Goal: Task Accomplishment & Management: Use online tool/utility

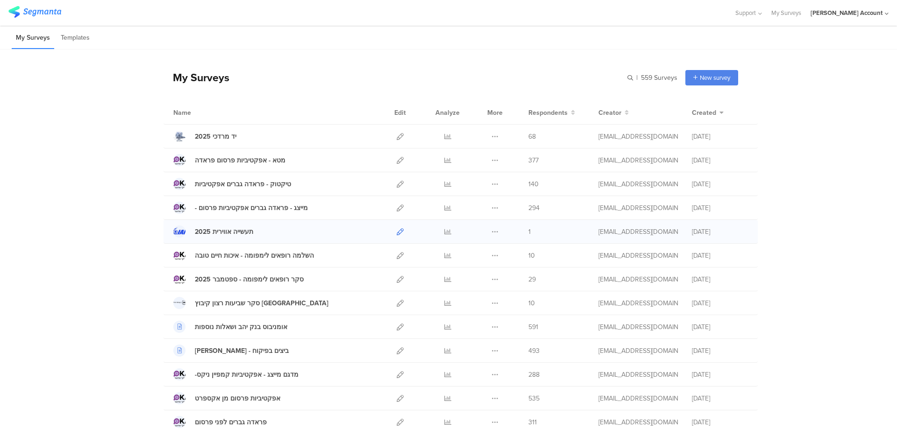
click at [397, 231] on icon at bounding box center [400, 232] width 7 height 7
click at [446, 282] on icon at bounding box center [447, 279] width 7 height 7
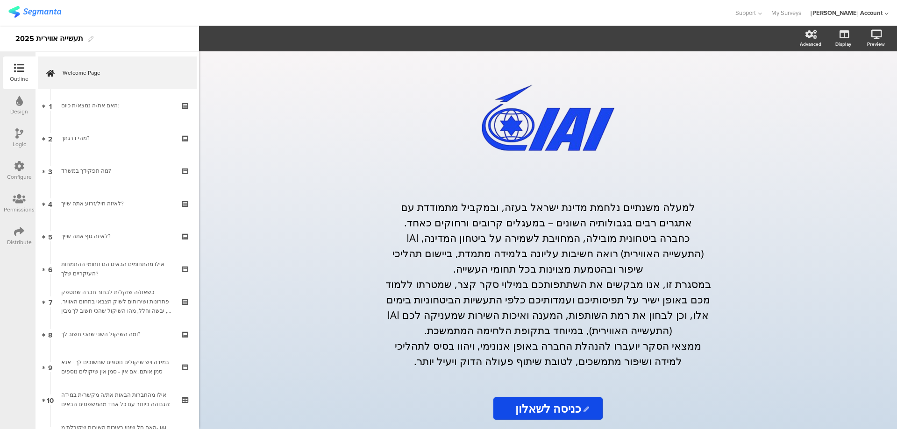
click at [18, 100] on icon at bounding box center [19, 101] width 7 height 10
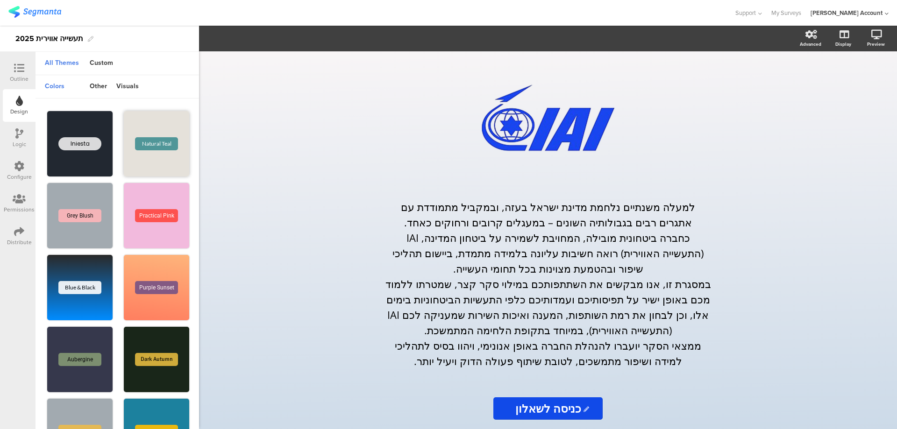
click at [141, 127] on div "Natural Teal" at bounding box center [156, 143] width 65 height 65
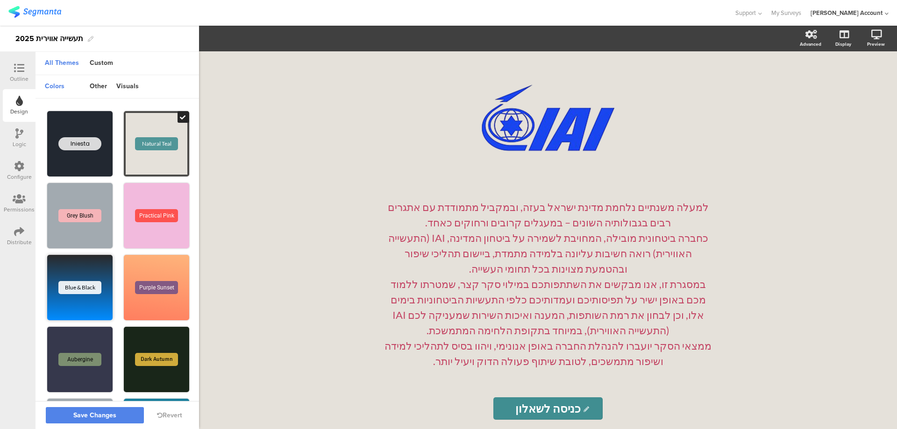
click at [65, 272] on div "Blue & Black" at bounding box center [79, 287] width 65 height 65
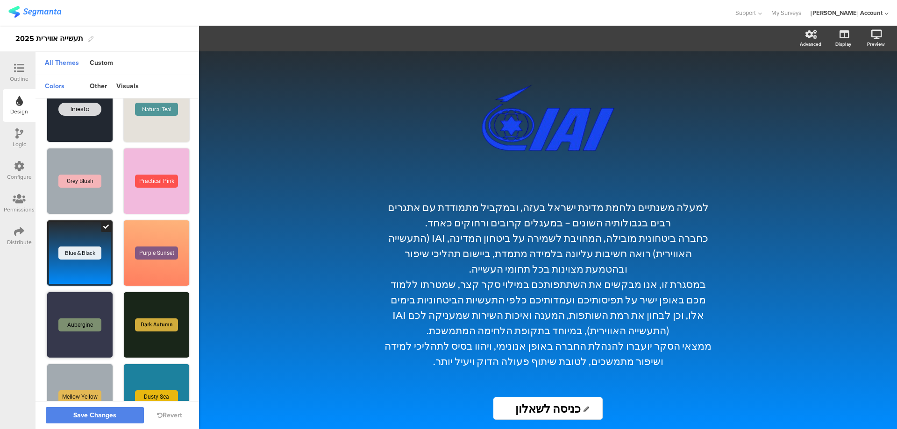
scroll to position [125, 0]
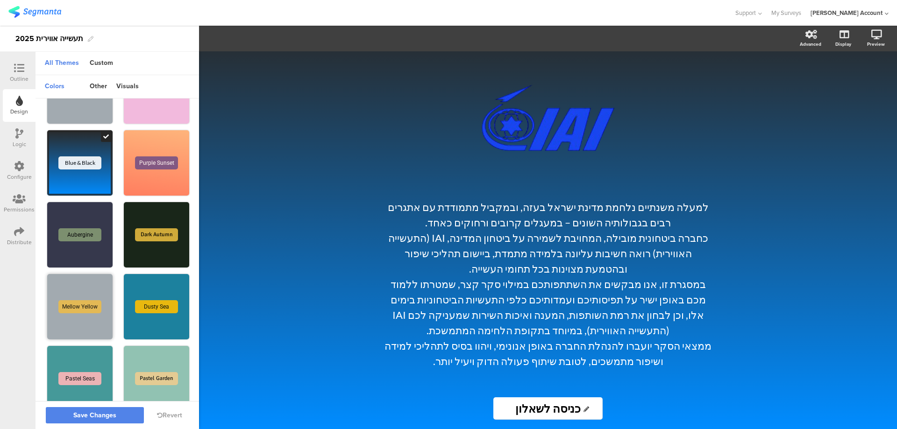
click at [77, 293] on div "Mellow Yellow" at bounding box center [79, 306] width 65 height 65
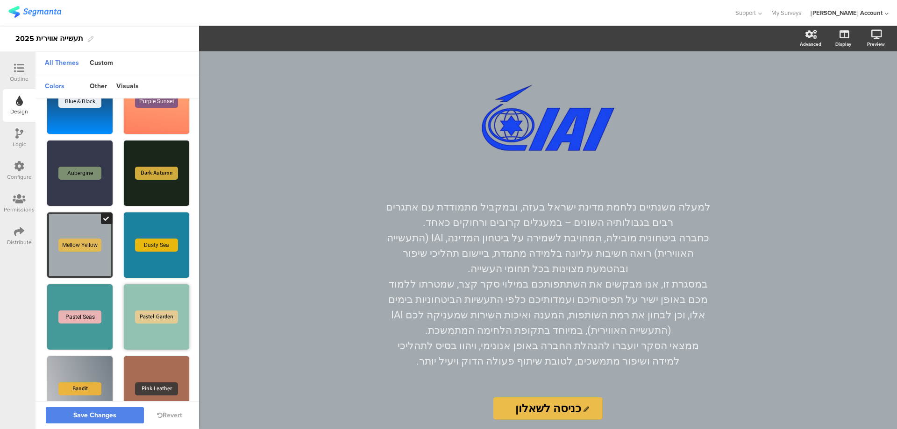
scroll to position [187, 0]
click at [150, 304] on div "Pastel Garden" at bounding box center [156, 316] width 65 height 65
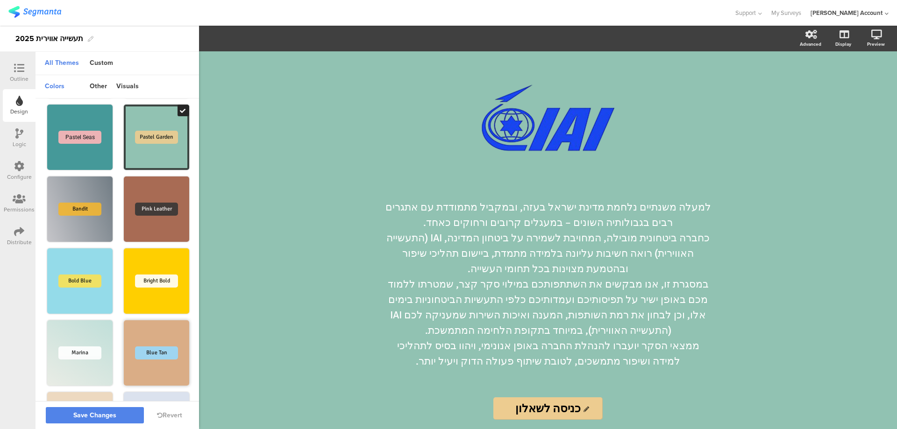
scroll to position [436, 0]
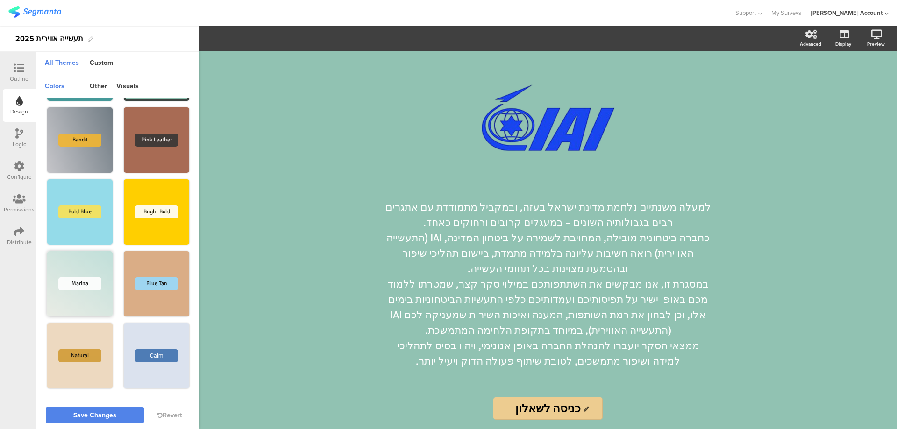
click at [97, 273] on div "Marina" at bounding box center [79, 283] width 65 height 65
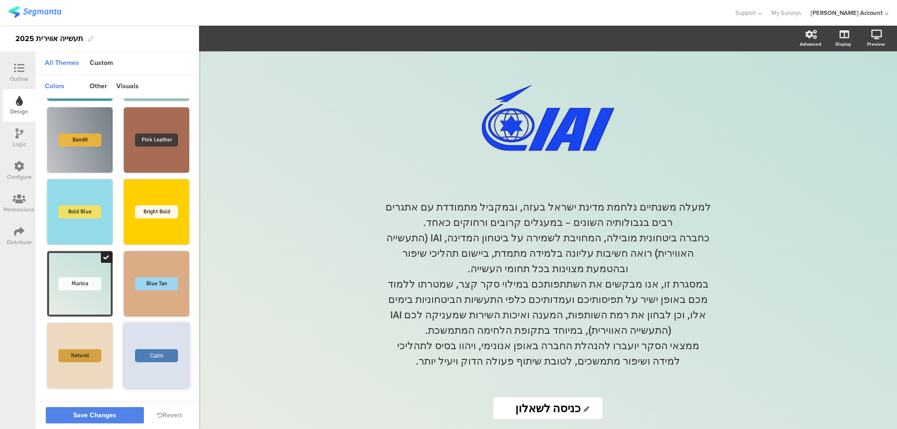
click at [147, 328] on div "Calm" at bounding box center [156, 355] width 65 height 65
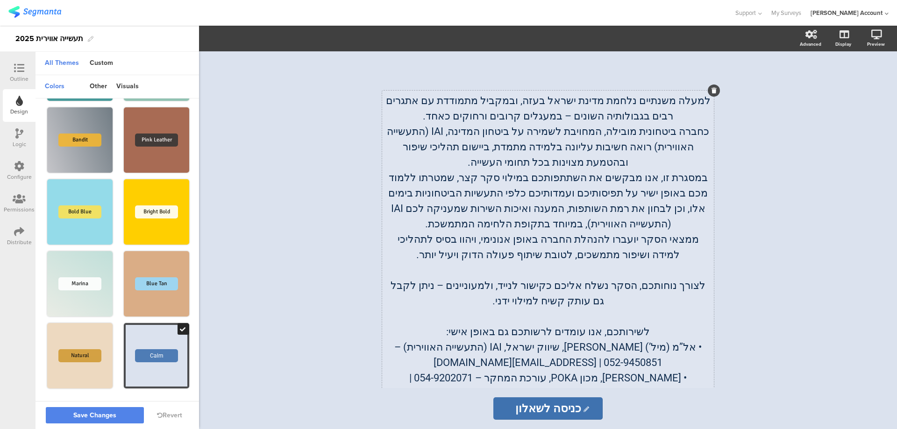
scroll to position [0, 0]
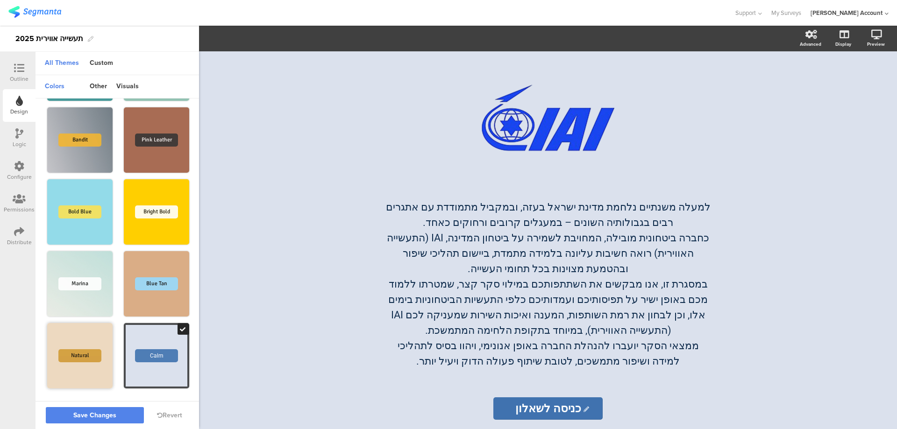
click at [89, 339] on div "Natural" at bounding box center [79, 355] width 65 height 65
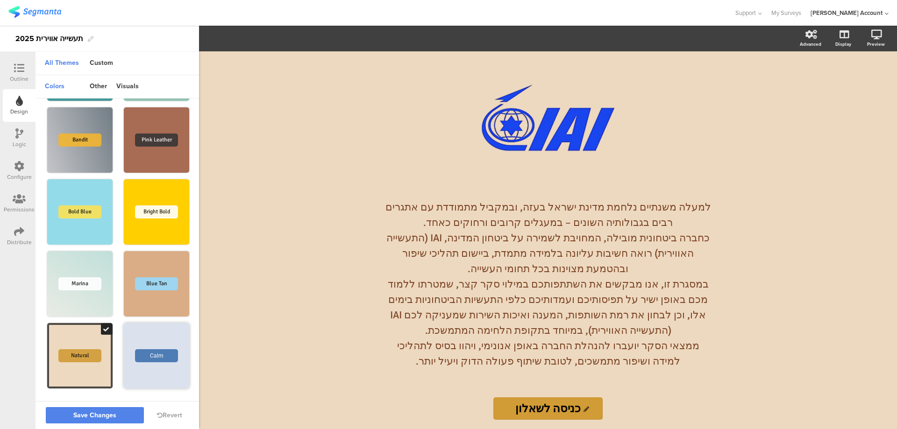
click at [157, 350] on div "Calm" at bounding box center [156, 356] width 43 height 13
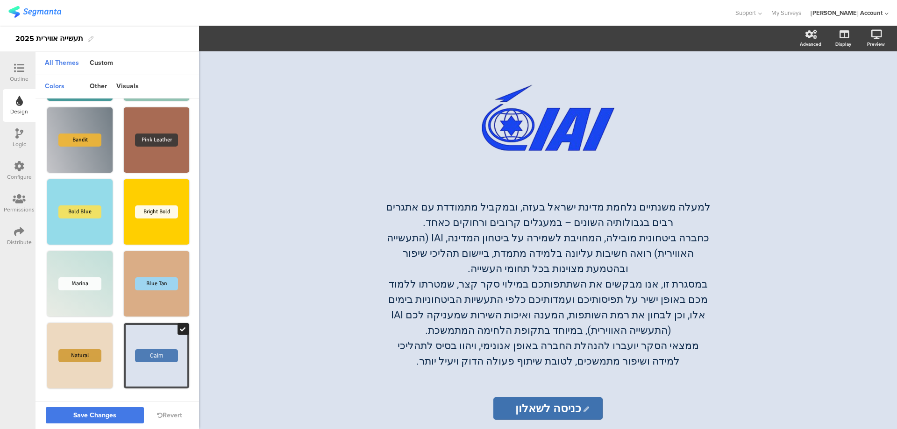
click at [89, 416] on span "Save Changes" at bounding box center [94, 416] width 43 height 0
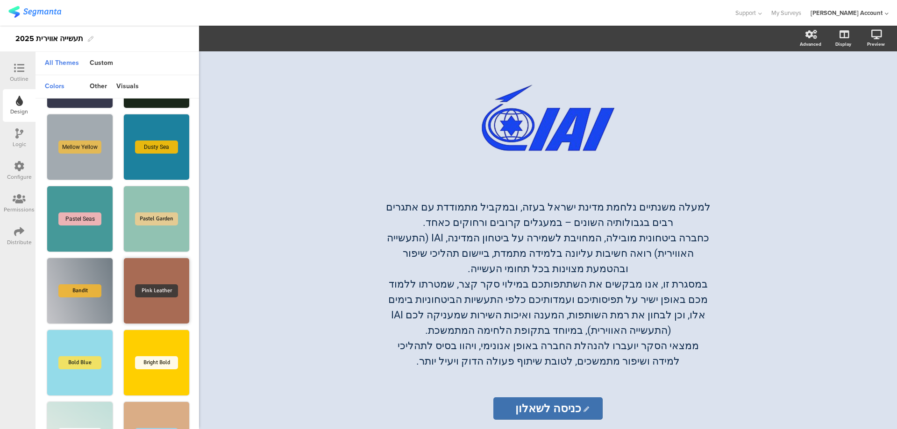
scroll to position [283, 0]
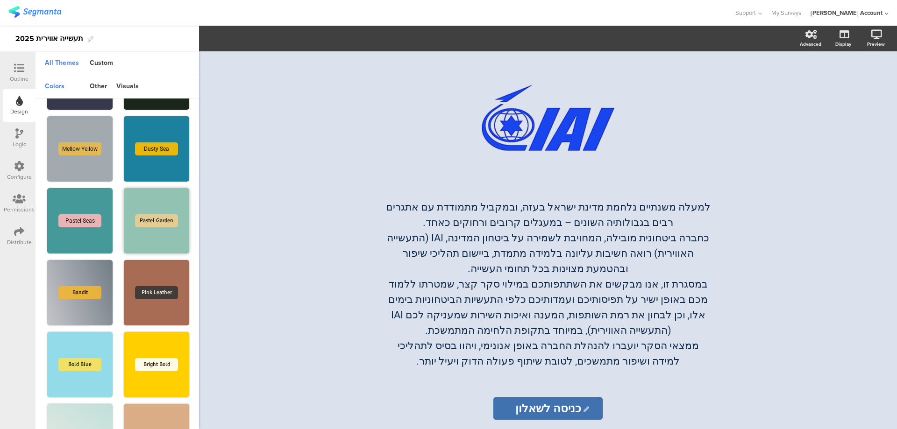
click at [154, 222] on div "Pastel Garden" at bounding box center [156, 220] width 43 height 13
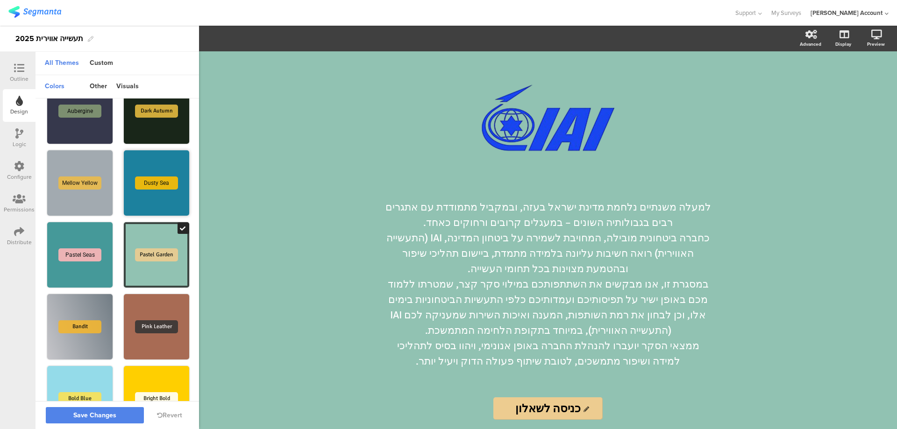
scroll to position [221, 0]
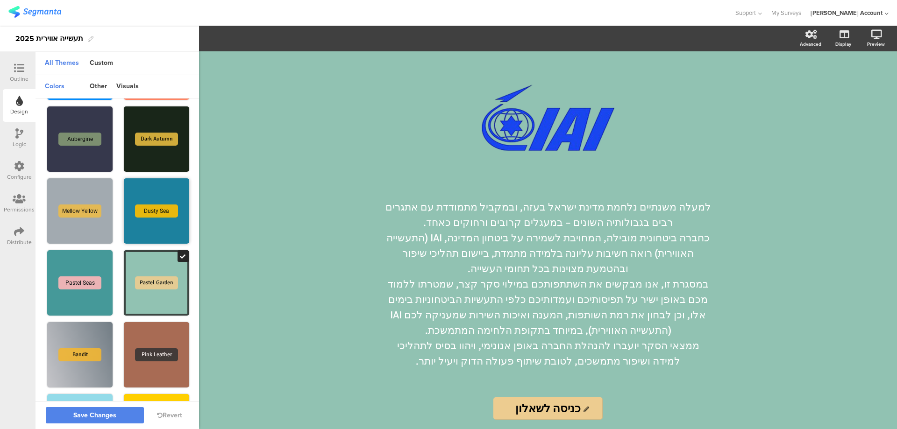
click at [150, 222] on div "Dusty Sea" at bounding box center [156, 211] width 65 height 65
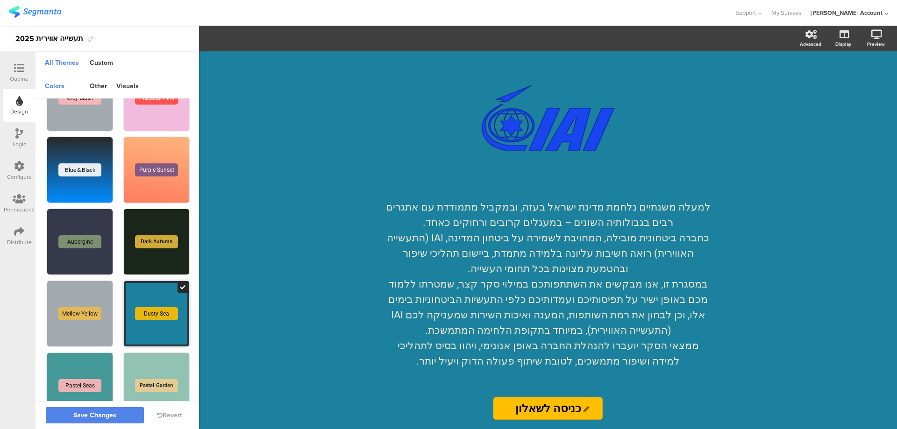
scroll to position [96, 0]
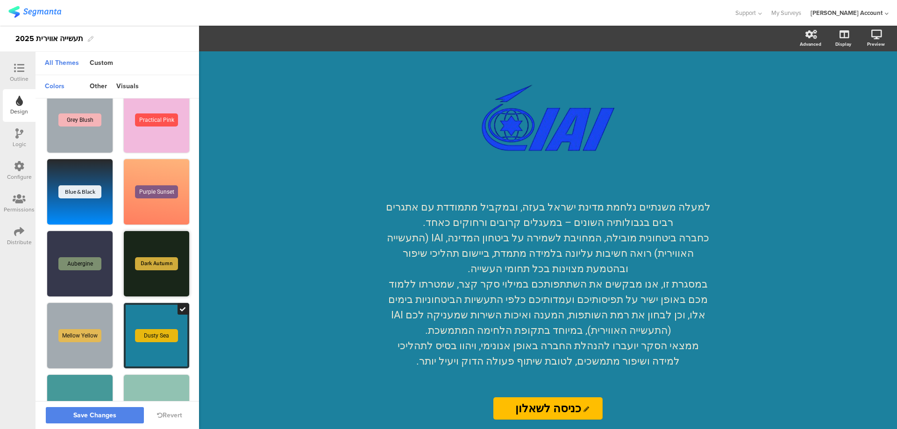
click at [147, 258] on div "Dark Autumn" at bounding box center [156, 263] width 43 height 13
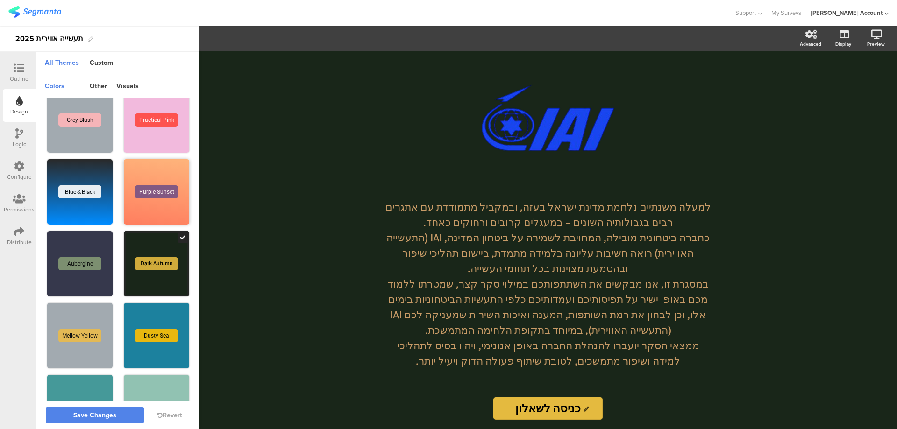
click at [145, 210] on div "Purple Sunset" at bounding box center [156, 191] width 65 height 65
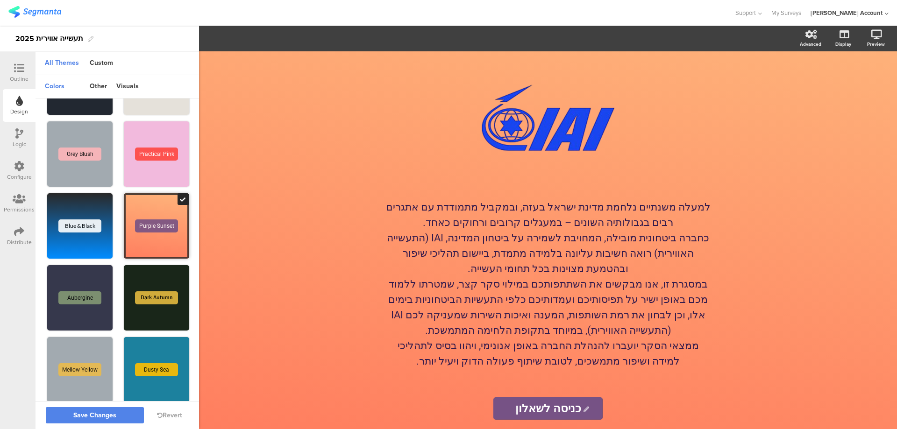
scroll to position [0, 0]
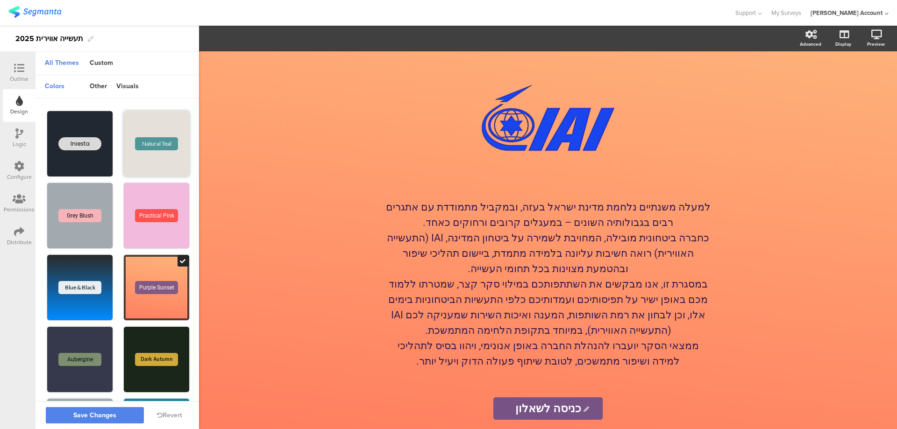
click at [160, 141] on div "Natural Teal" at bounding box center [156, 143] width 43 height 13
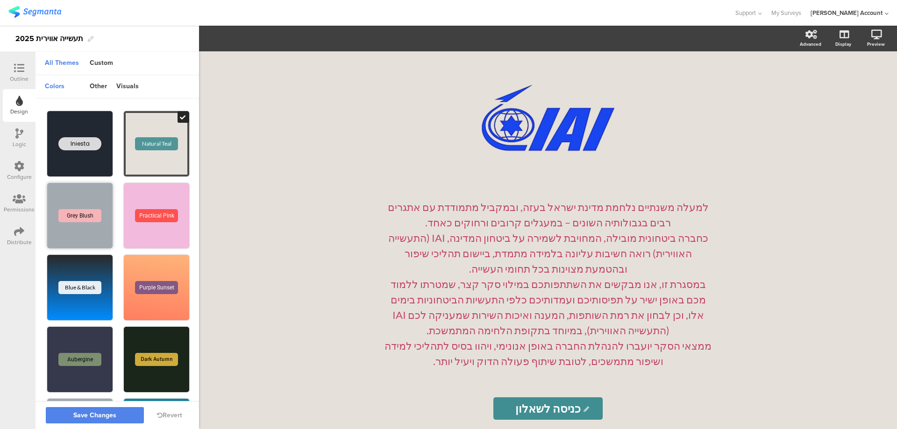
click at [93, 205] on div "Grey Blush" at bounding box center [79, 215] width 65 height 65
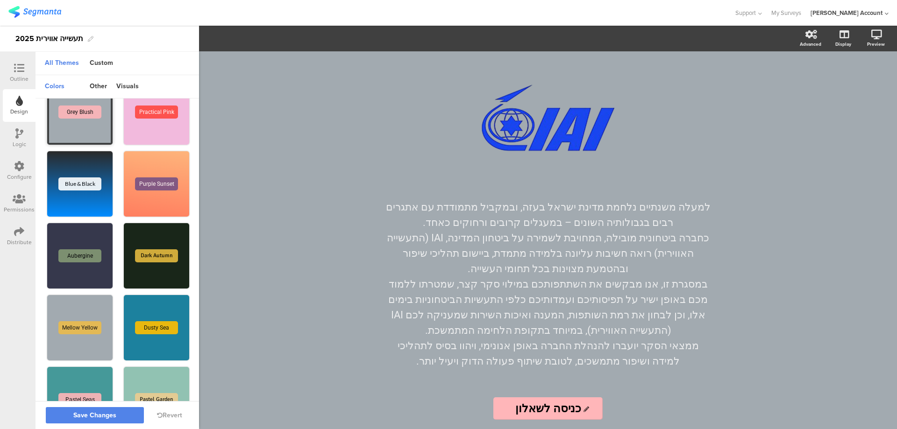
scroll to position [125, 0]
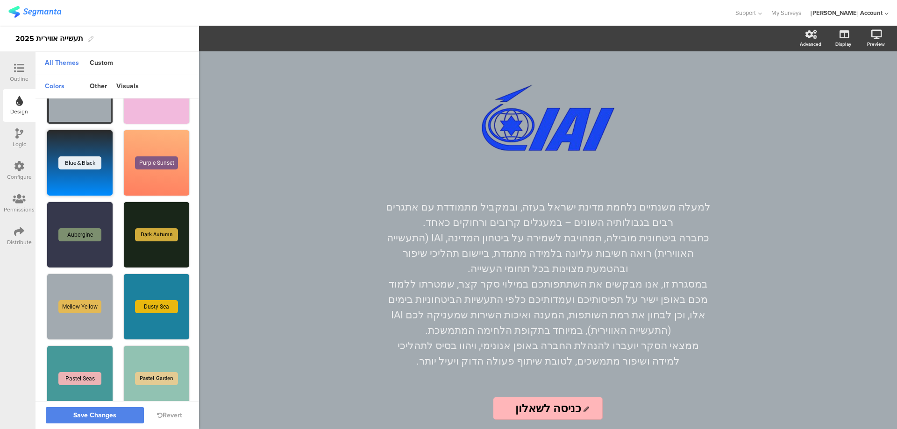
click at [100, 172] on div "Blue & Black" at bounding box center [79, 162] width 65 height 65
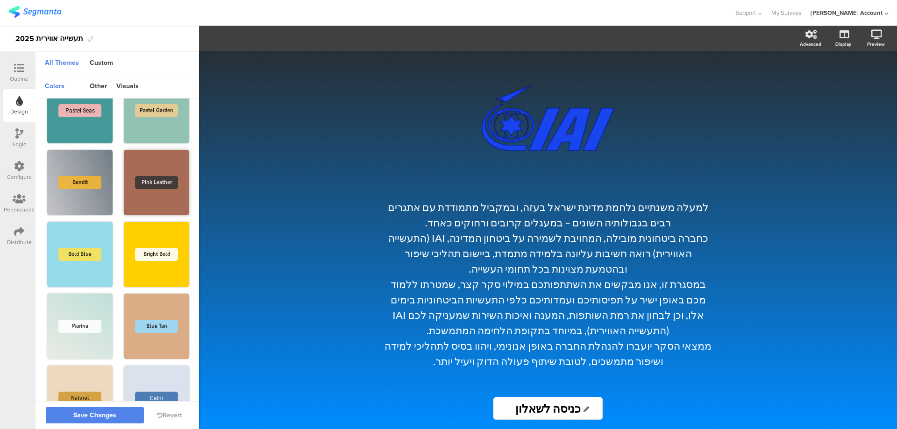
scroll to position [436, 0]
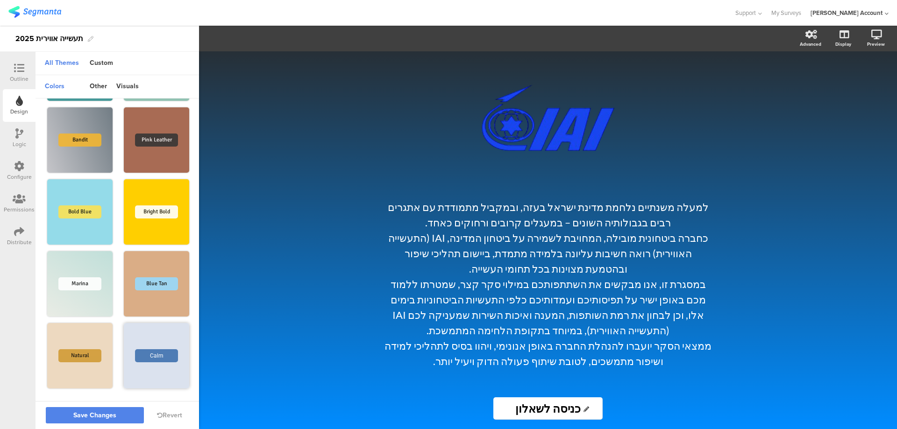
click at [147, 334] on div "Calm" at bounding box center [156, 355] width 65 height 65
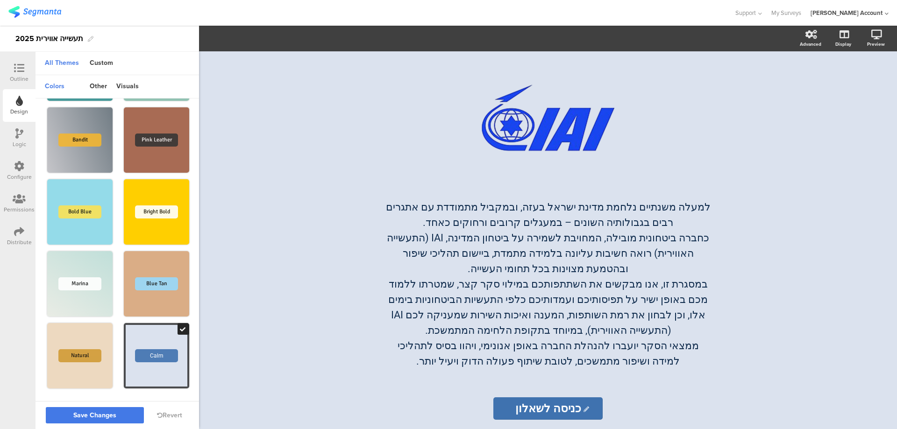
click at [97, 416] on span "Save Changes" at bounding box center [94, 416] width 43 height 0
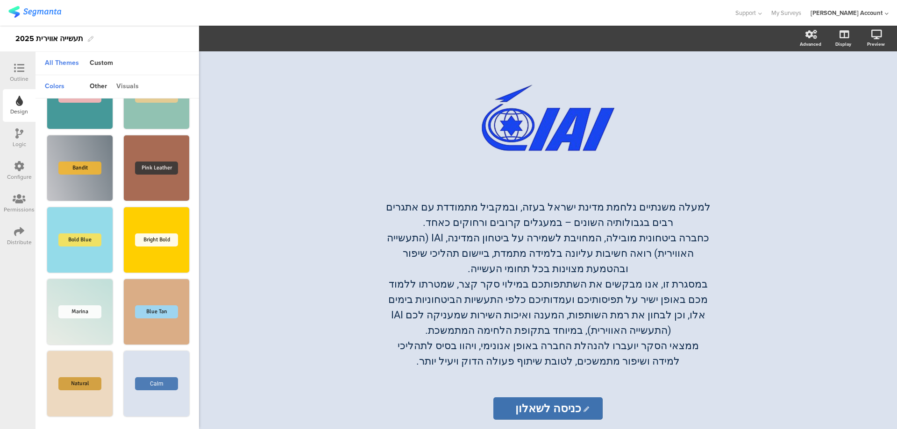
scroll to position [407, 0]
click at [108, 67] on div "Custom" at bounding box center [101, 64] width 33 height 16
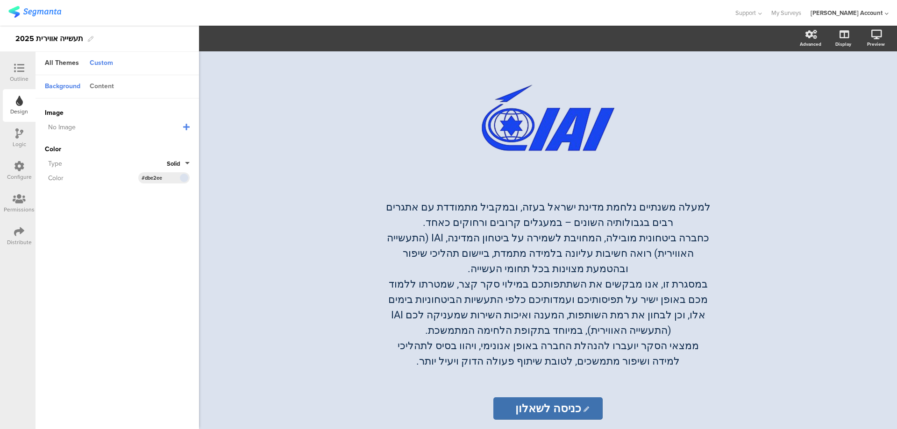
click at [100, 86] on div "Content" at bounding box center [102, 87] width 34 height 16
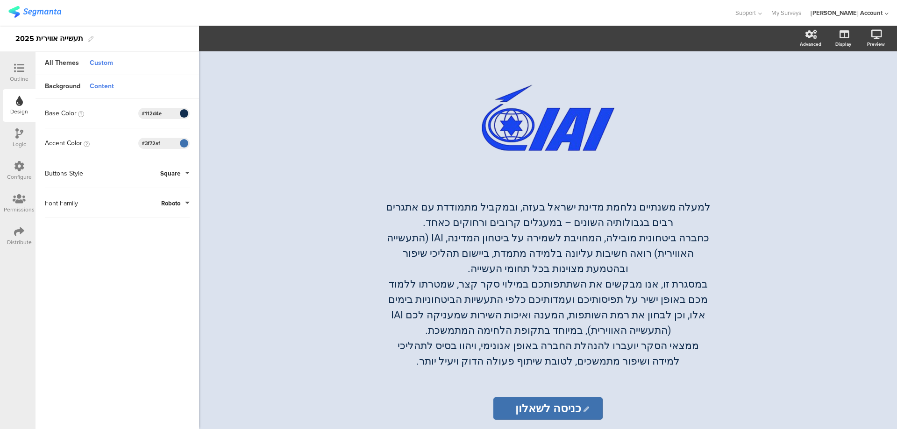
click at [181, 204] on button "Roboto" at bounding box center [175, 203] width 29 height 9
click at [172, 179] on li "Open Sans" at bounding box center [151, 175] width 77 height 19
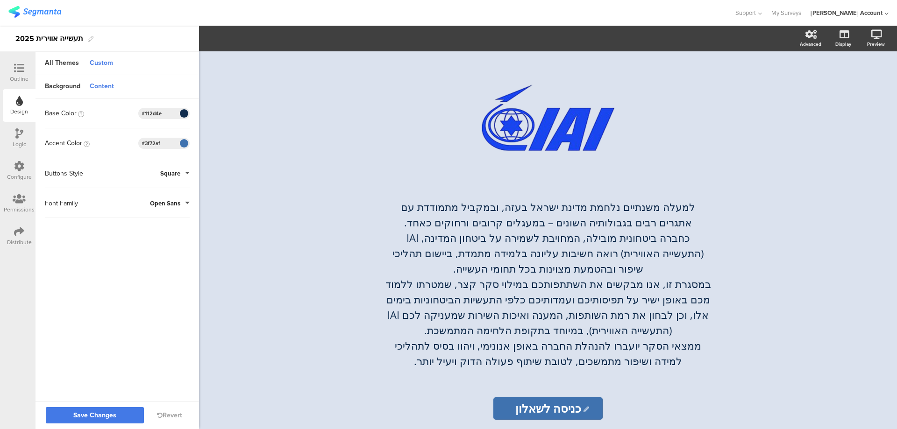
click at [87, 416] on span "Save Changes" at bounding box center [94, 416] width 43 height 0
click at [24, 72] on icon at bounding box center [19, 68] width 10 height 10
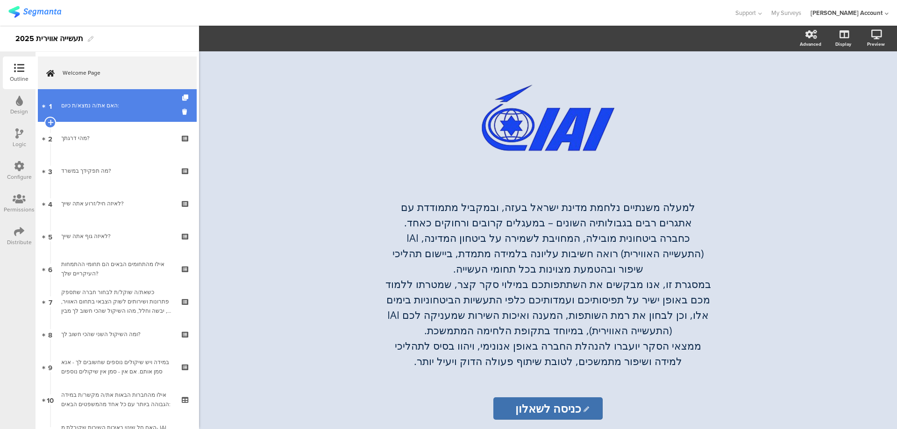
click at [114, 108] on div "האם את/ה נמצא/ת כיום:" at bounding box center [117, 105] width 112 height 9
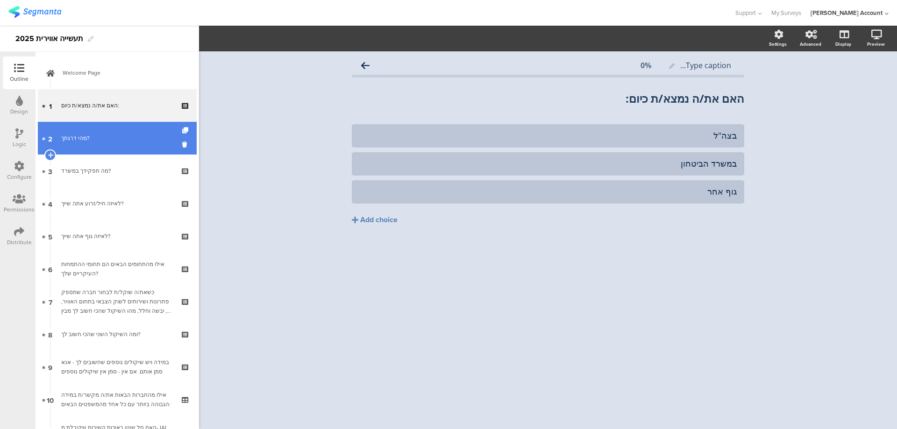
click at [116, 129] on link "2 מהי דרגתך?" at bounding box center [117, 138] width 159 height 33
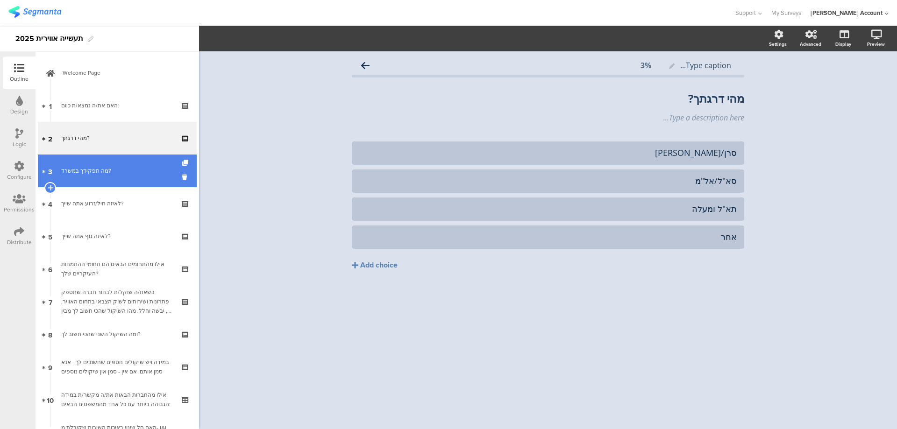
click at [122, 170] on div "מה תפקידך במשרד?" at bounding box center [117, 170] width 112 height 9
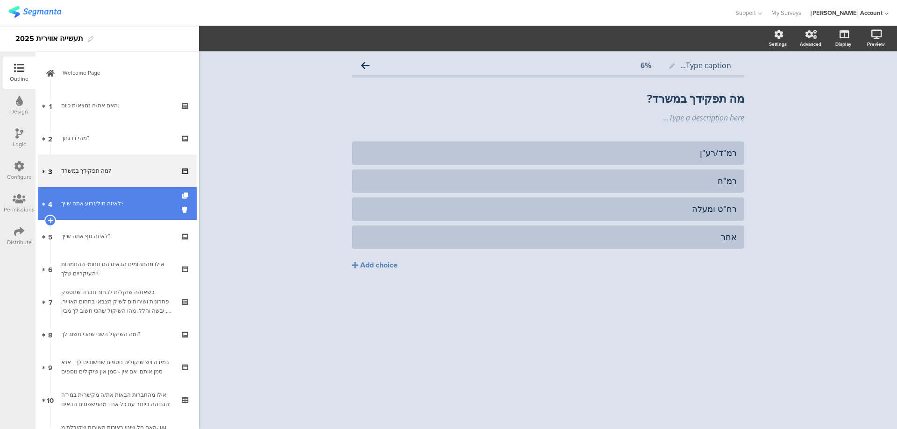
click at [129, 199] on div "לאיזה חיל/זרוע אתה שייך?" at bounding box center [117, 203] width 112 height 9
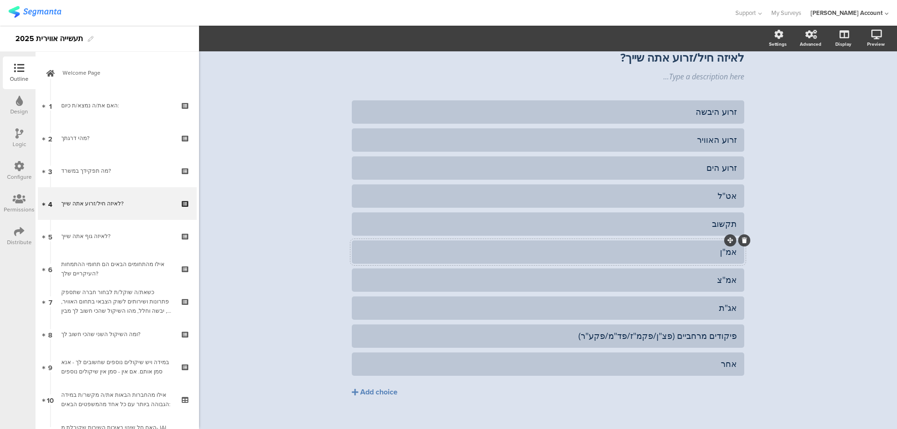
scroll to position [53, 0]
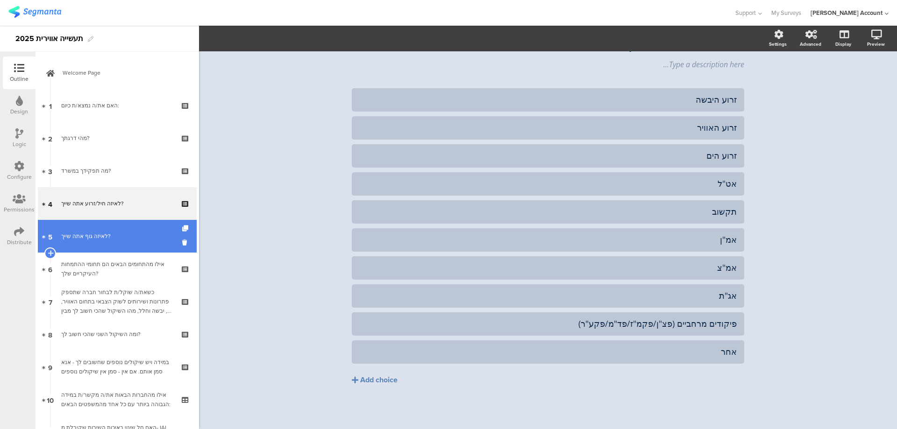
click at [70, 232] on div "לאיזה גוף אתה שייך?" at bounding box center [117, 236] width 112 height 9
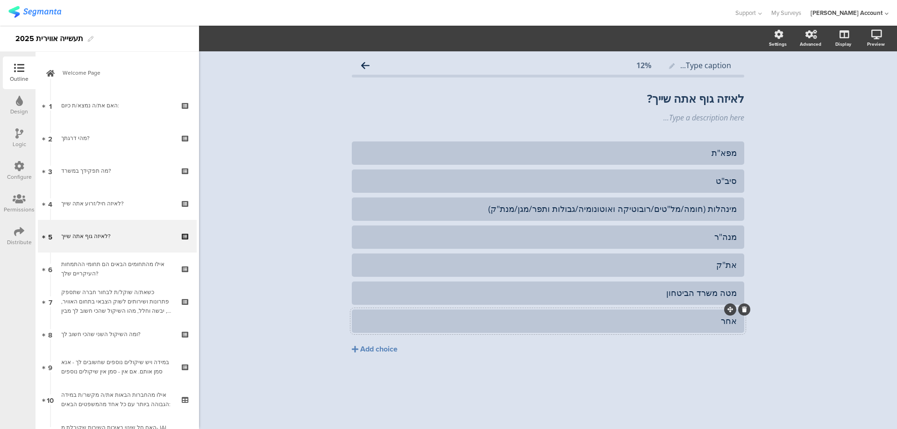
click at [725, 322] on div "אחר" at bounding box center [548, 321] width 378 height 11
click at [387, 347] on div "Add choice" at bounding box center [378, 350] width 37 height 10
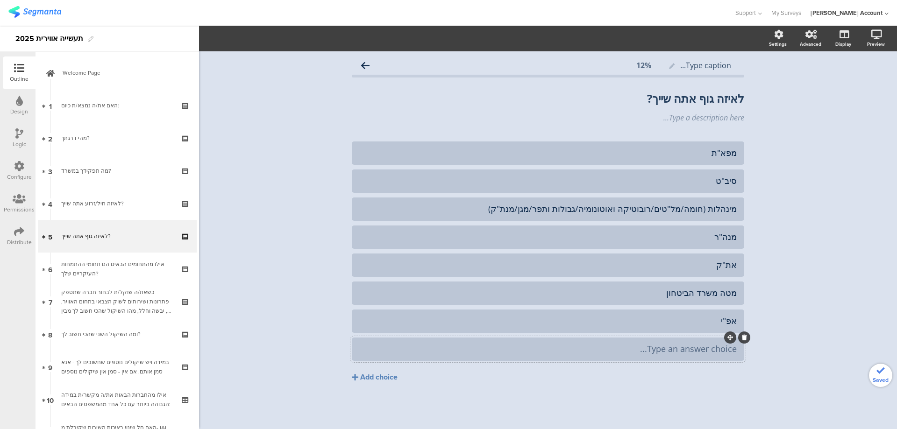
click at [626, 347] on div "Type an answer choice..." at bounding box center [548, 349] width 378 height 11
click at [788, 139] on div "Type caption... 12% לאיזה גוף אתה שייך? לאיזה גוף אתה שייך? Type a description …" at bounding box center [548, 240] width 698 height 378
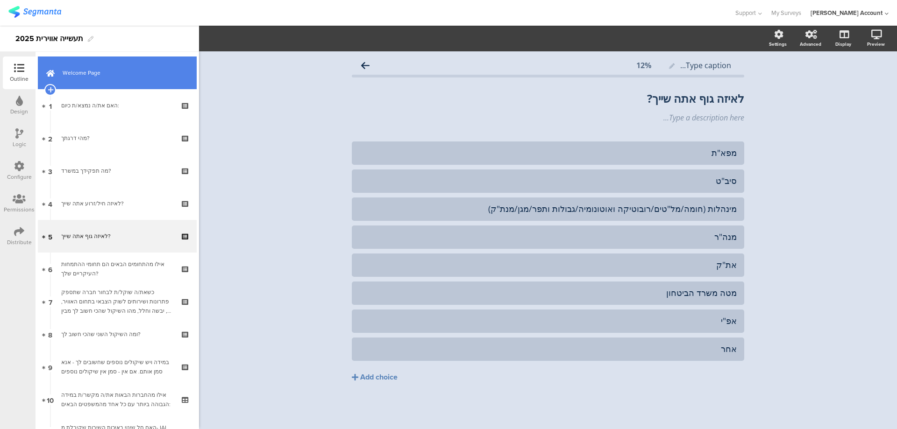
click at [122, 75] on span "Welcome Page" at bounding box center [123, 72] width 120 height 9
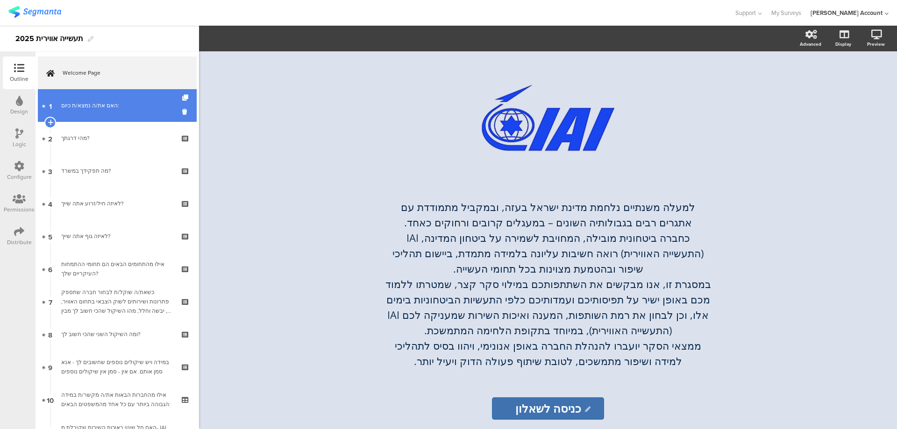
click at [116, 103] on div "האם את/ה נמצא/ת כיום:" at bounding box center [117, 105] width 112 height 9
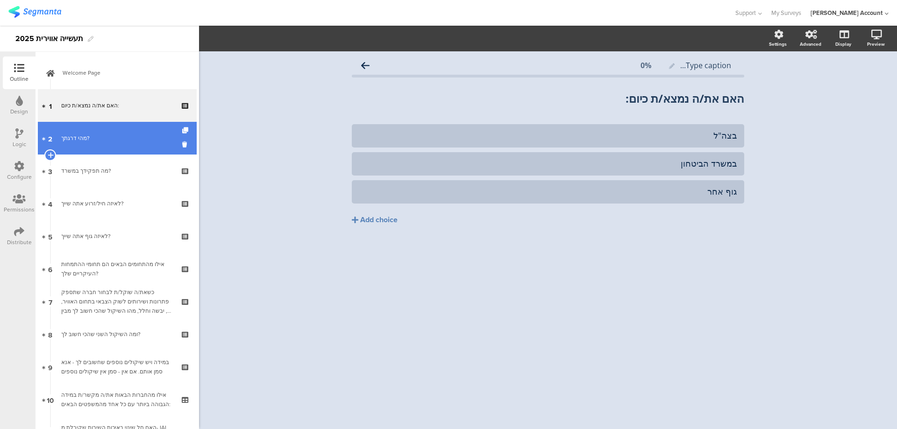
click at [115, 129] on link "2 מהי דרגתך?" at bounding box center [117, 138] width 159 height 33
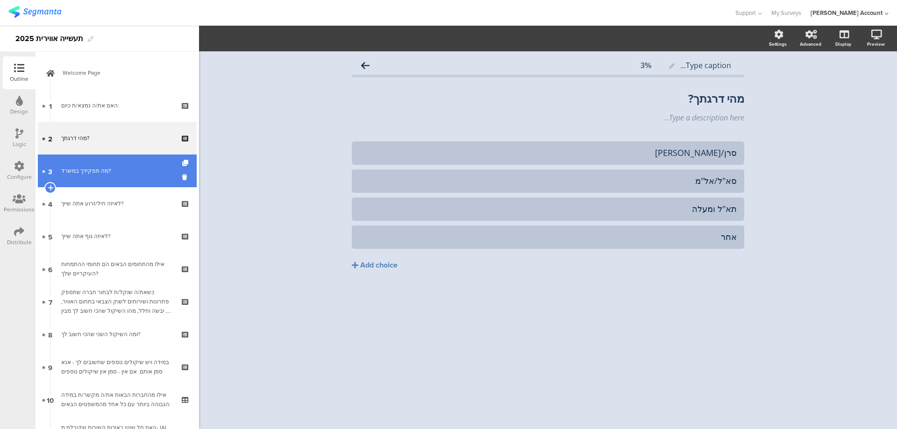
click at [108, 165] on link "3 מה תפקידך במשרד?" at bounding box center [117, 171] width 159 height 33
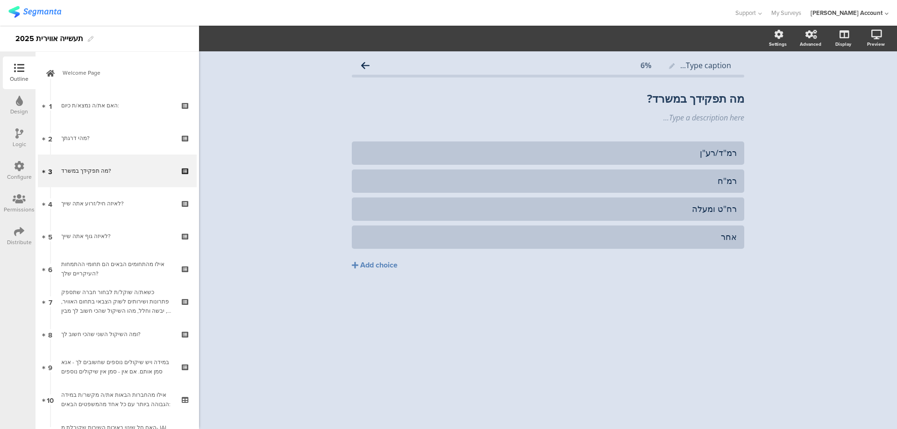
click at [17, 101] on icon at bounding box center [19, 101] width 7 height 10
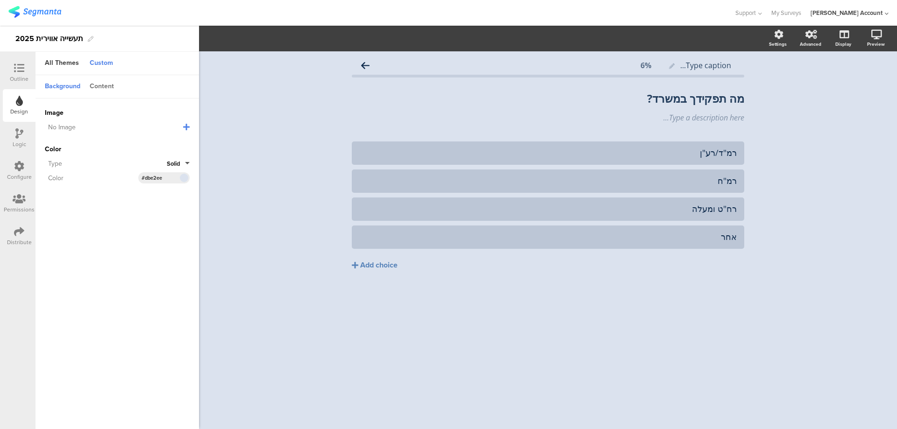
click at [102, 86] on div "Content" at bounding box center [102, 87] width 34 height 16
click at [71, 86] on div "Background" at bounding box center [62, 87] width 45 height 16
click at [180, 173] on div at bounding box center [184, 177] width 12 height 11
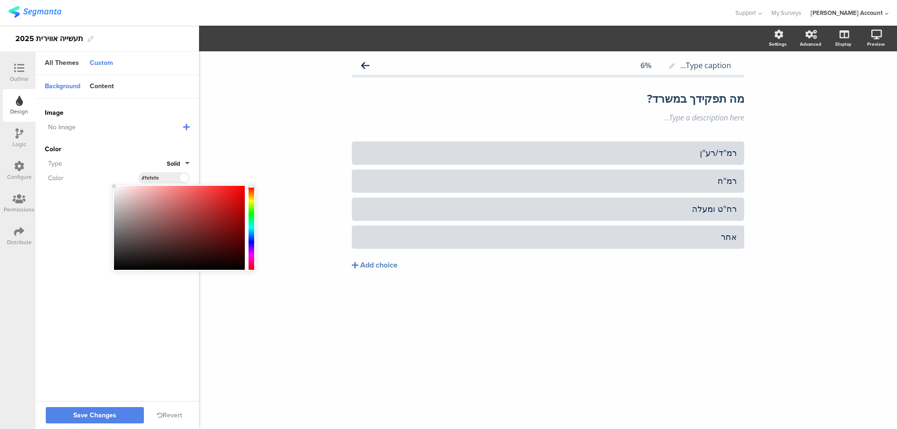
drag, startPoint x: 125, startPoint y: 192, endPoint x: 112, endPoint y: 186, distance: 13.6
click at [112, 186] on body "You are using an unsupported version of Internet Explorer. Unsupported browsers…" at bounding box center [448, 214] width 897 height 429
type input "#ffffff"
click at [112, 186] on body "You are using an unsupported version of Internet Explorer. Unsupported browsers…" at bounding box center [448, 214] width 897 height 429
click at [91, 416] on span "Save Changes" at bounding box center [94, 416] width 43 height 0
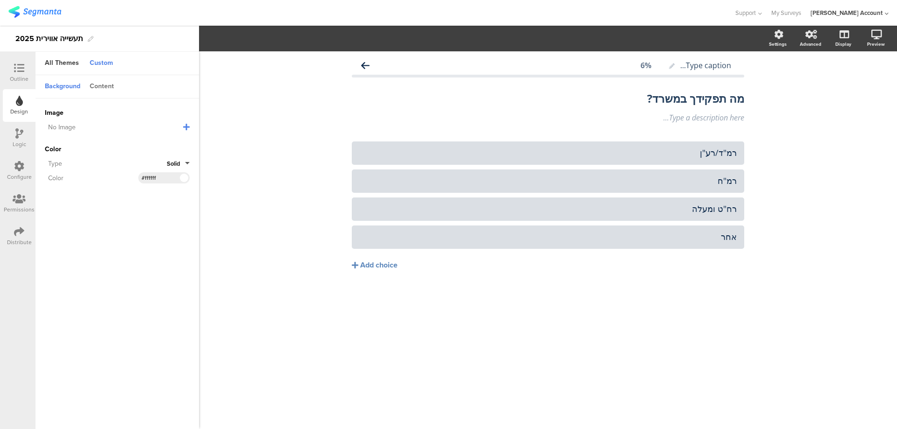
click at [113, 86] on div "Content" at bounding box center [102, 87] width 34 height 16
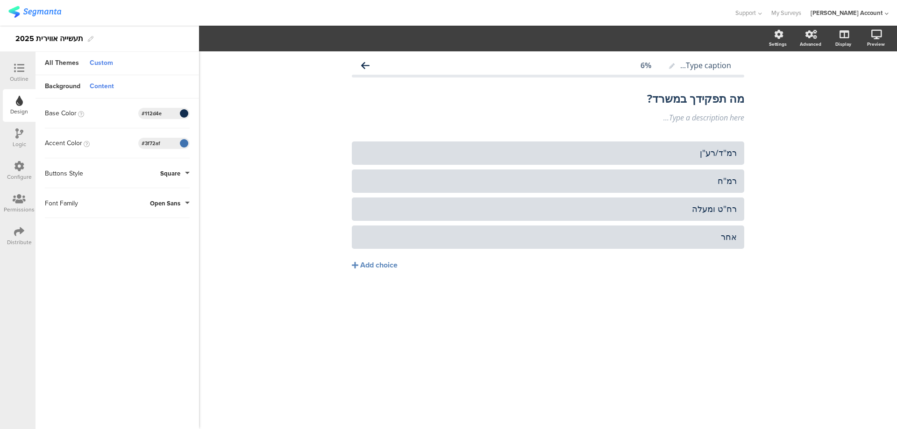
click at [186, 139] on div at bounding box center [184, 143] width 12 height 11
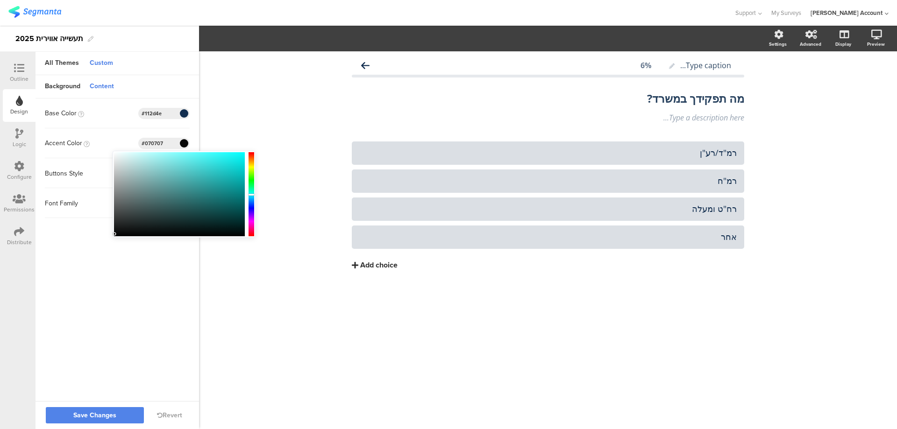
type input "#060606"
drag, startPoint x: 196, startPoint y: 177, endPoint x: 114, endPoint y: 235, distance: 100.0
click at [114, 235] on div at bounding box center [179, 194] width 131 height 84
click at [102, 416] on span "Save Changes" at bounding box center [94, 416] width 43 height 0
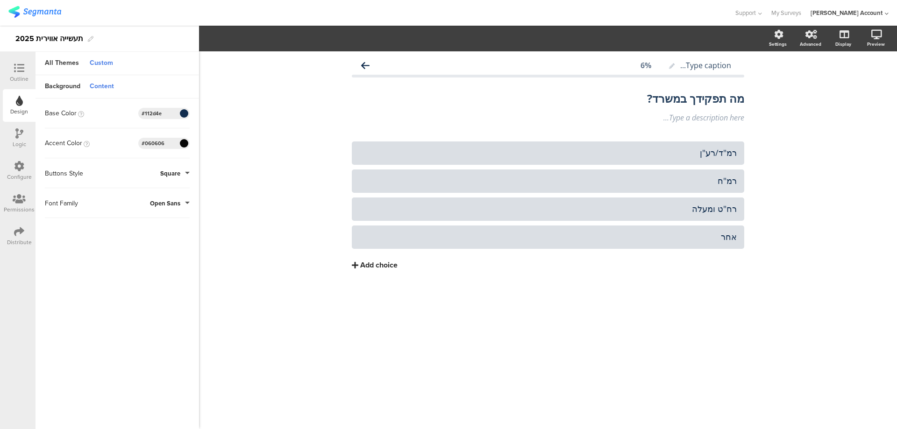
click at [183, 114] on span at bounding box center [184, 114] width 11 height 6
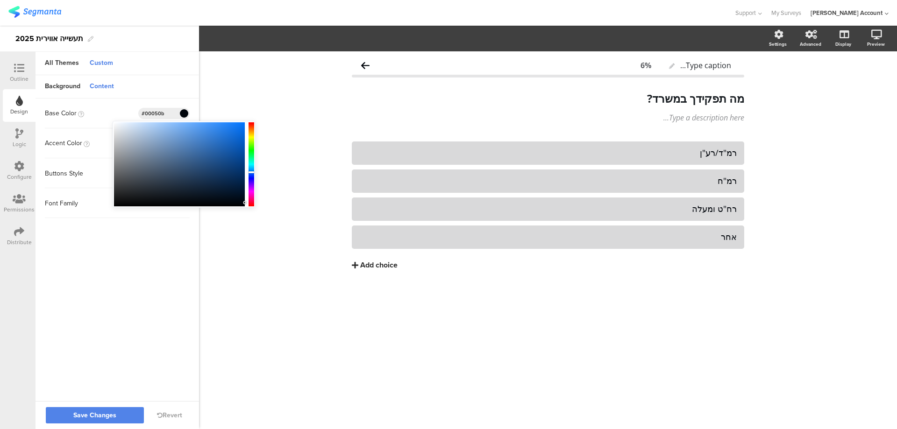
type input "#00050a"
drag, startPoint x: 216, startPoint y: 179, endPoint x: 249, endPoint y: 203, distance: 41.0
click at [249, 203] on div at bounding box center [184, 164] width 140 height 84
click at [88, 416] on span "Save Changes" at bounding box center [94, 416] width 43 height 0
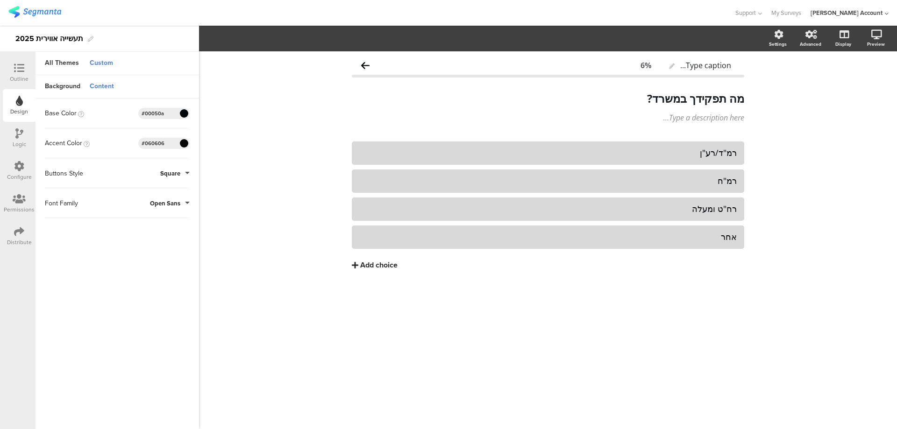
click at [18, 65] on icon at bounding box center [19, 68] width 10 height 10
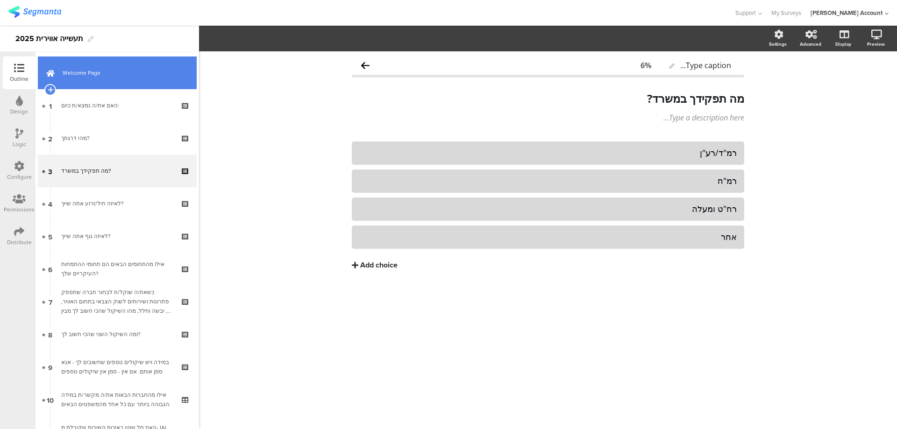
click at [113, 70] on span "Welcome Page" at bounding box center [123, 72] width 120 height 9
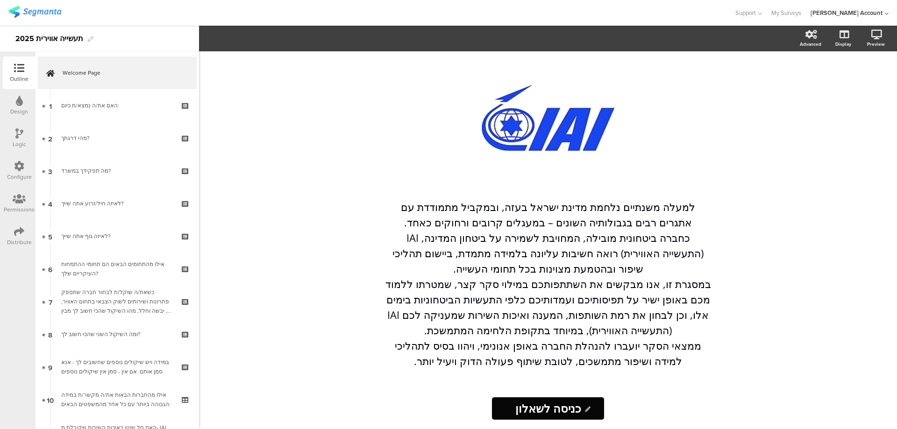
click at [22, 101] on icon at bounding box center [19, 101] width 7 height 10
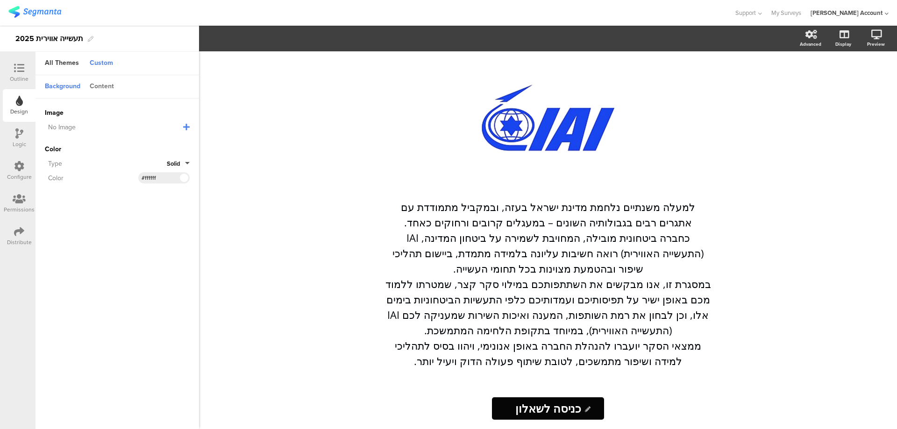
click at [104, 85] on div "Content" at bounding box center [102, 87] width 34 height 16
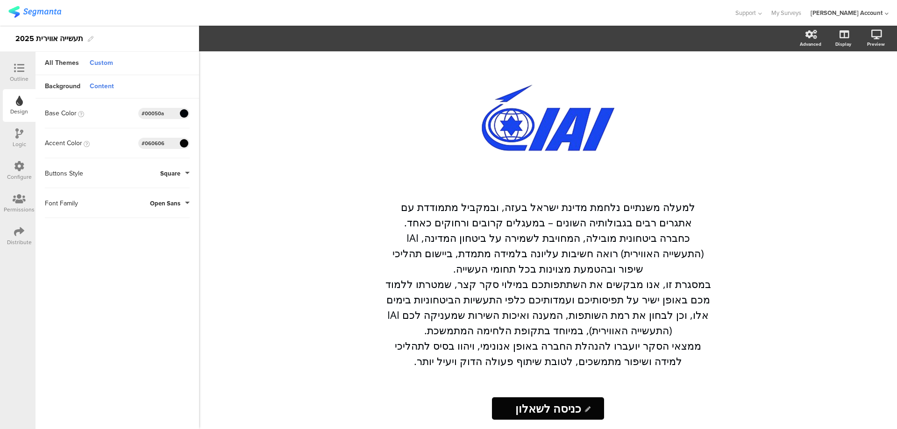
click at [165, 115] on input "#00050a" at bounding box center [156, 113] width 28 height 7
paste input "2a4bf0"
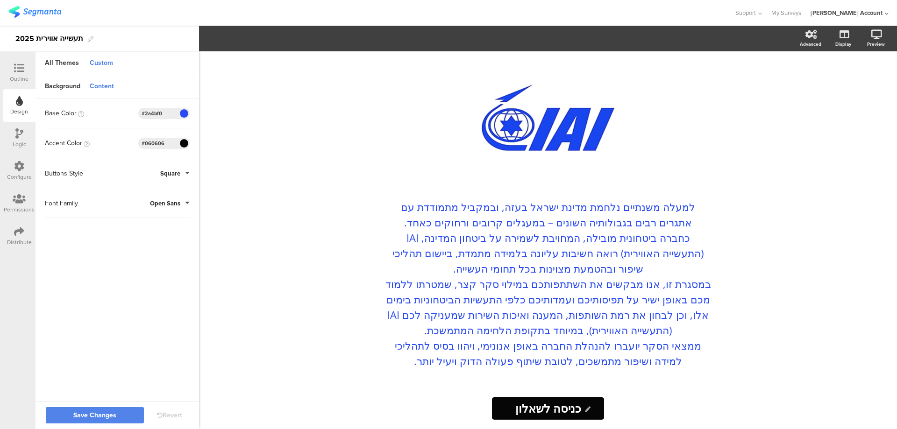
click at [177, 415] on button "Revert" at bounding box center [169, 416] width 25 height 10
type input "#00050a"
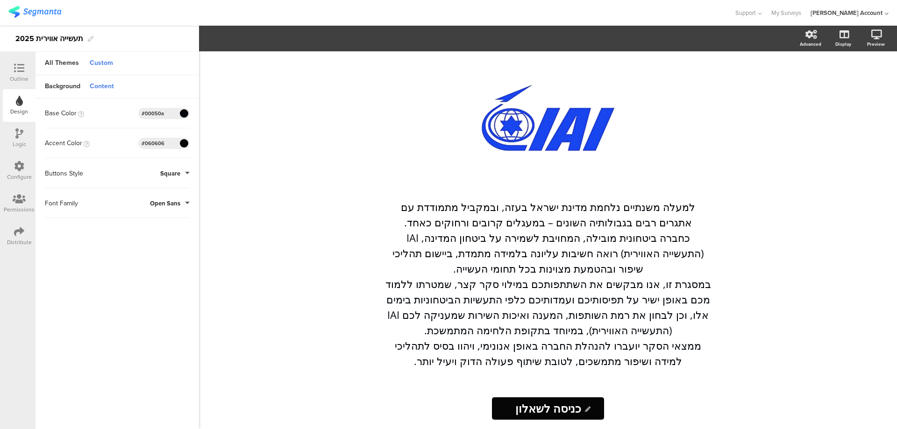
click at [170, 145] on div "#060606" at bounding box center [163, 143] width 51 height 11
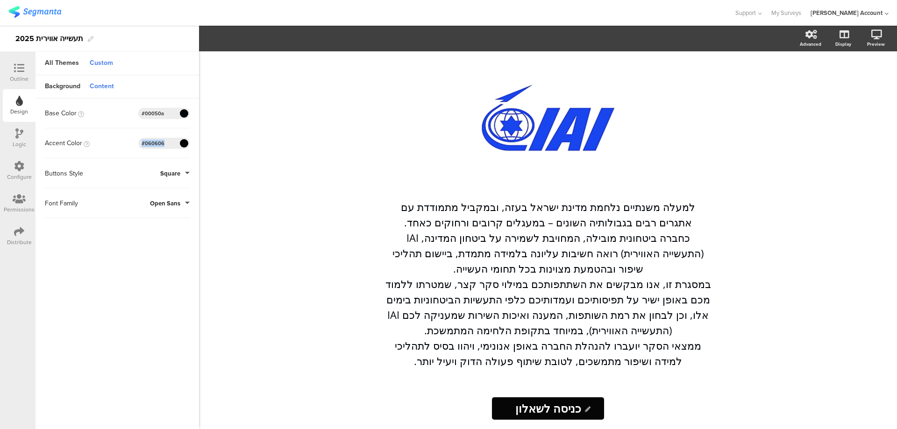
click at [170, 145] on div "#060606" at bounding box center [163, 143] width 51 height 11
drag, startPoint x: 164, startPoint y: 142, endPoint x: 120, endPoint y: 144, distance: 43.5
click at [120, 144] on div "Accent Color #060606 Clear OK #060606" at bounding box center [117, 143] width 145 height 11
paste input "2a4bf0"
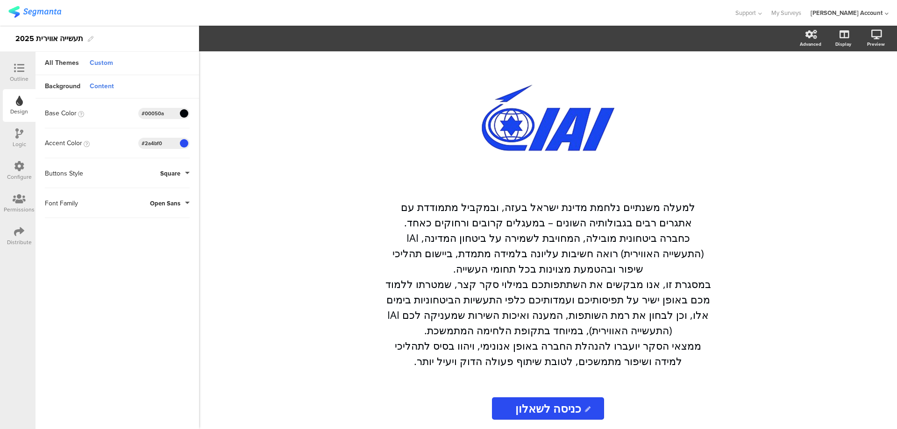
type input "#2a4bf0"
click at [245, 182] on div "/ למעלה משנתיים נלחמת מדינת ישראל בעזה, ובמקביל מתמודדת עם אתגרים רבים בגבולותי…" at bounding box center [548, 240] width 698 height 378
click at [114, 416] on span "Save Changes" at bounding box center [94, 416] width 43 height 0
click at [27, 66] on div at bounding box center [19, 69] width 19 height 12
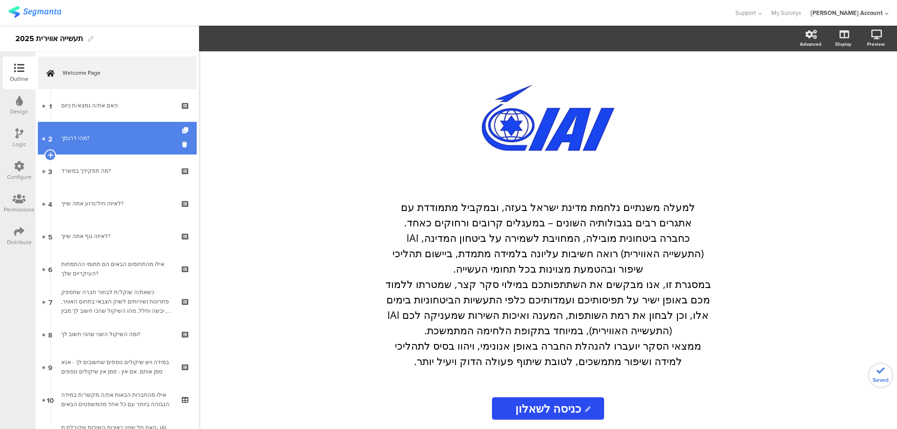
click at [134, 128] on link "2 מהי דרגתך?" at bounding box center [117, 138] width 159 height 33
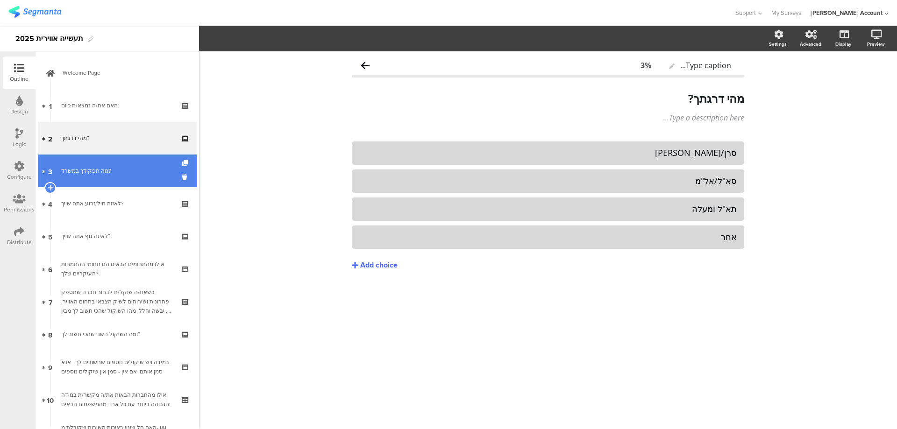
click at [108, 169] on div "מה תפקידך במשרד?" at bounding box center [117, 170] width 112 height 9
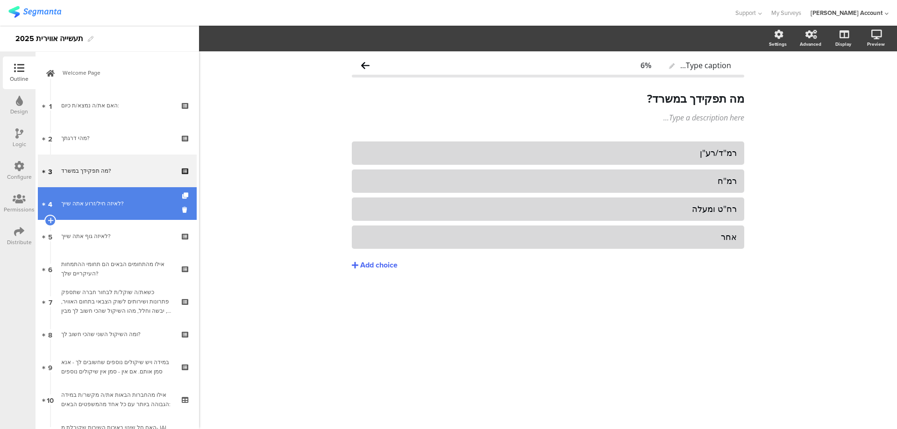
click at [114, 198] on link "4 לאיזה חיל/זרוע אתה שייך?" at bounding box center [117, 203] width 159 height 33
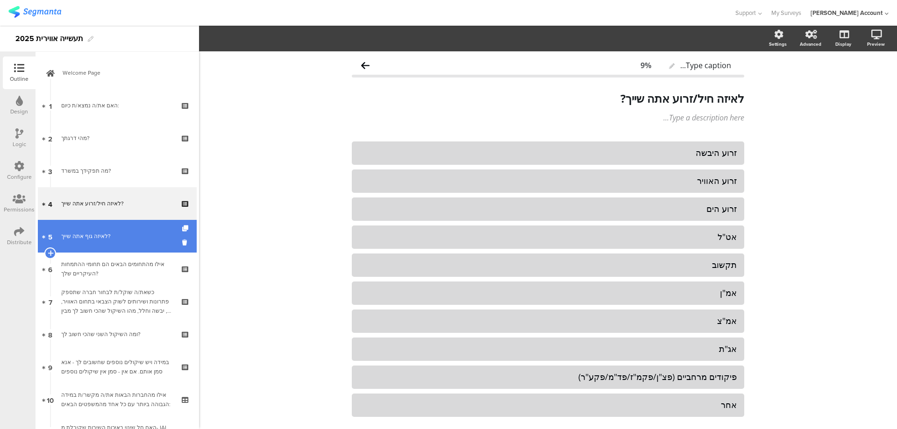
scroll to position [62, 0]
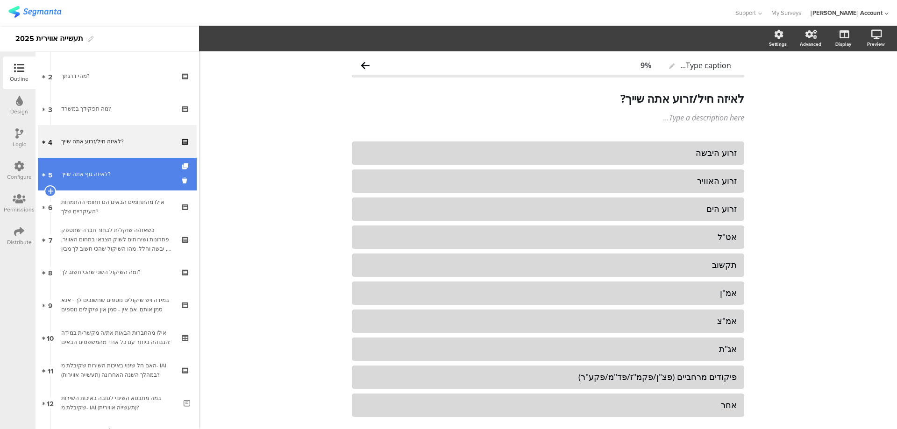
click at [129, 177] on div "לאיזה גוף אתה שייך?" at bounding box center [117, 174] width 112 height 9
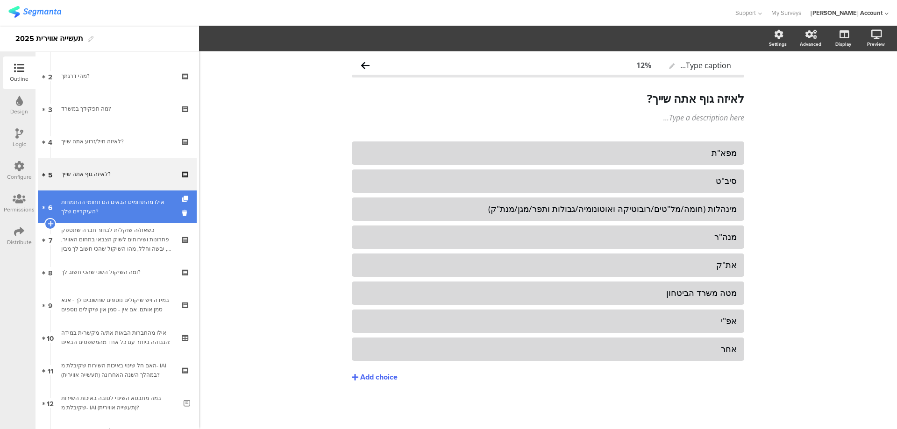
click at [132, 203] on div "אילו מהתחומים הבאים הם תחומי ההתמחות העיקריים שלך?" at bounding box center [117, 207] width 112 height 19
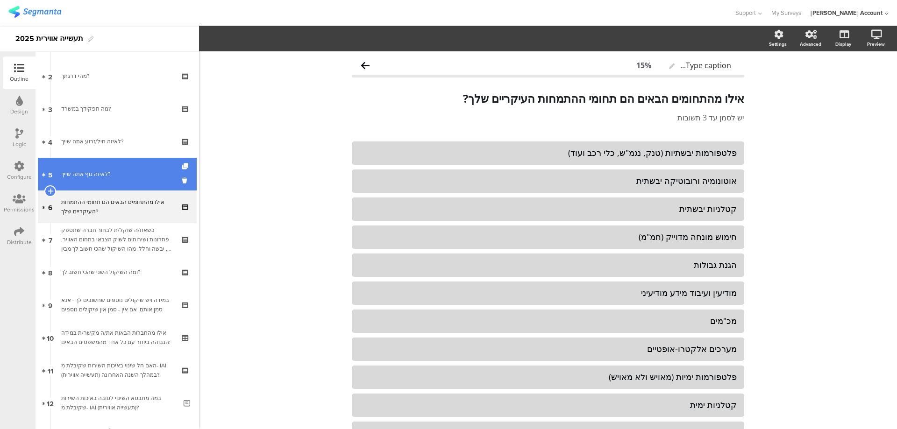
click at [132, 180] on link "5 לאיזה גוף אתה שייך?" at bounding box center [117, 174] width 159 height 33
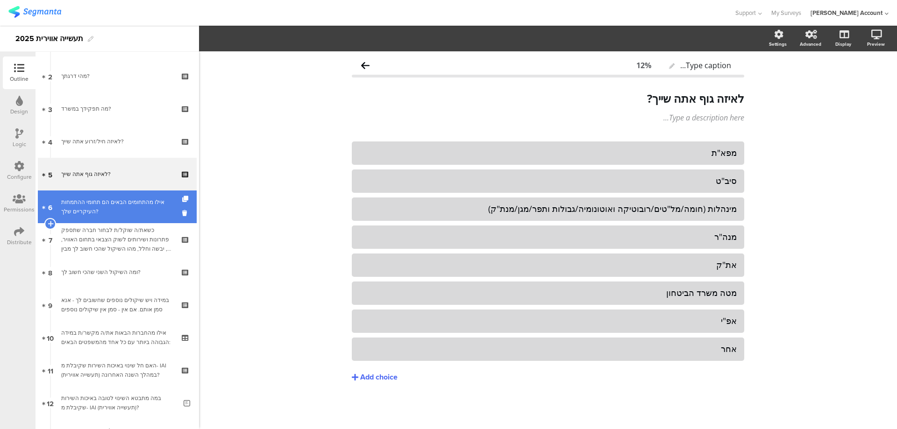
click at [129, 208] on div "אילו מהתחומים הבאים הם תחומי ההתמחות העיקריים שלך?" at bounding box center [117, 207] width 112 height 19
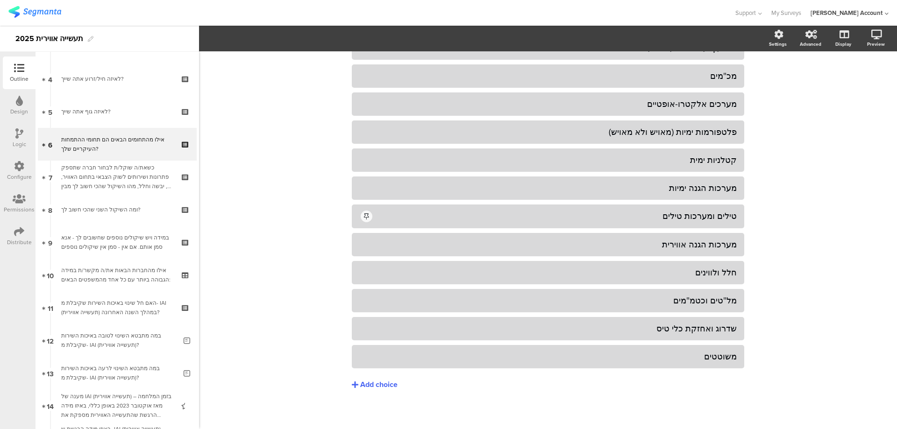
scroll to position [250, 0]
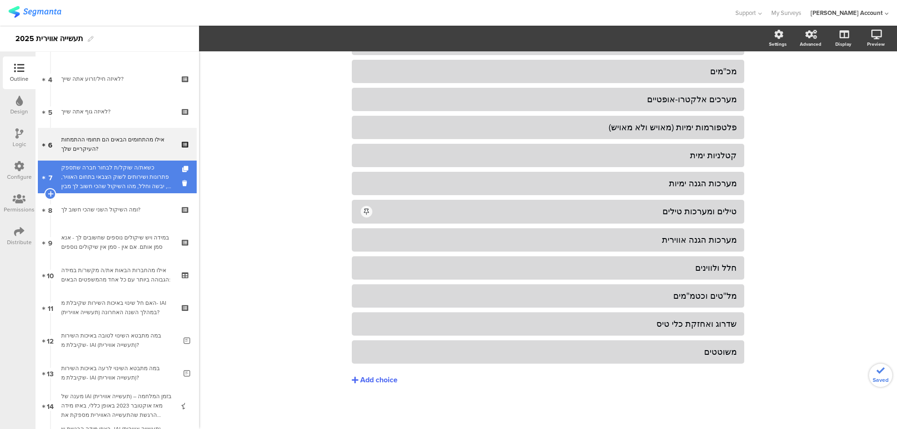
click at [150, 167] on div "כשאת/ה שוקל/ת לבחור חברה שתספק פתרונות ושירותים לשוק הצבאי בתחום האוויר, ים, יב…" at bounding box center [117, 177] width 112 height 28
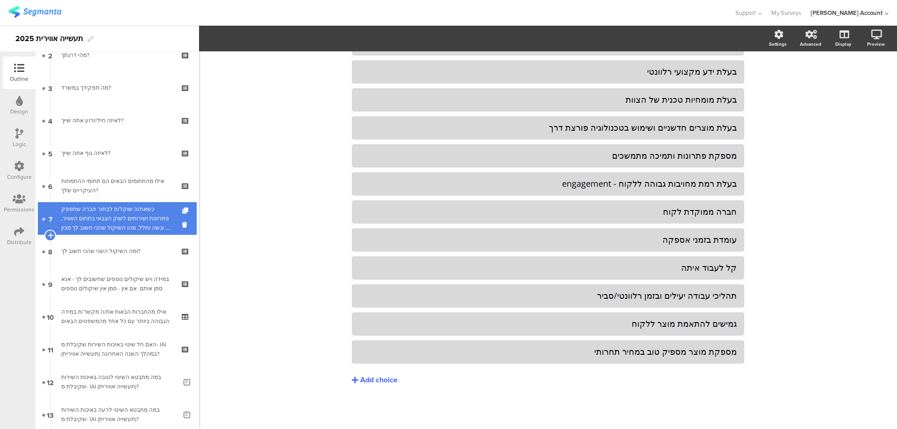
scroll to position [62, 0]
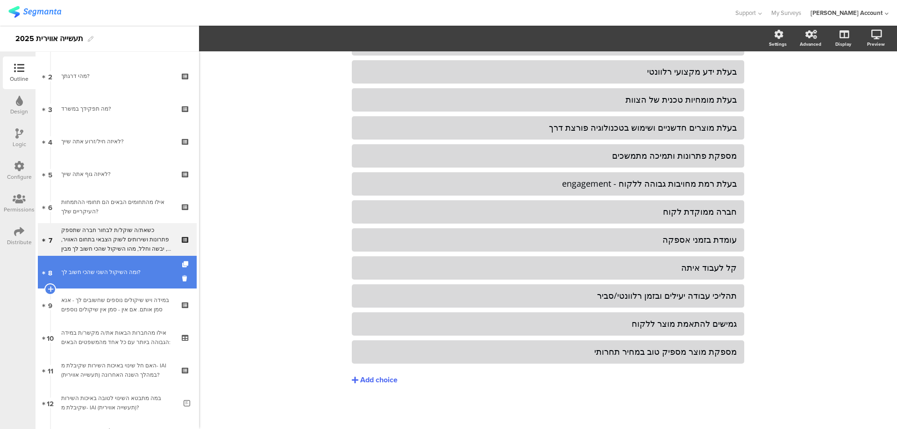
click at [127, 268] on div "ומה השיקול השני שהכי חשוב לך?" at bounding box center [117, 272] width 112 height 9
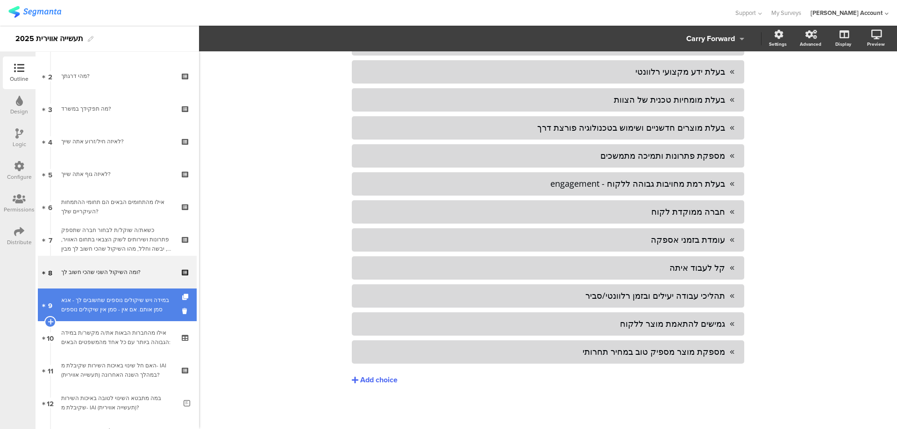
scroll to position [222, 0]
click at [138, 308] on div "במידה ויש שיקולים נוספים שחשובים לך - אנא סמן אותם. אם אין - סמן אין שיקולים נו…" at bounding box center [117, 305] width 112 height 19
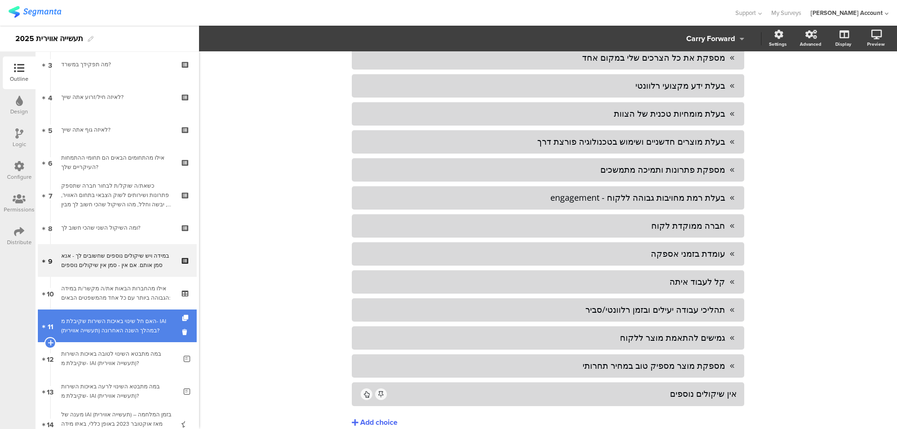
scroll to position [125, 0]
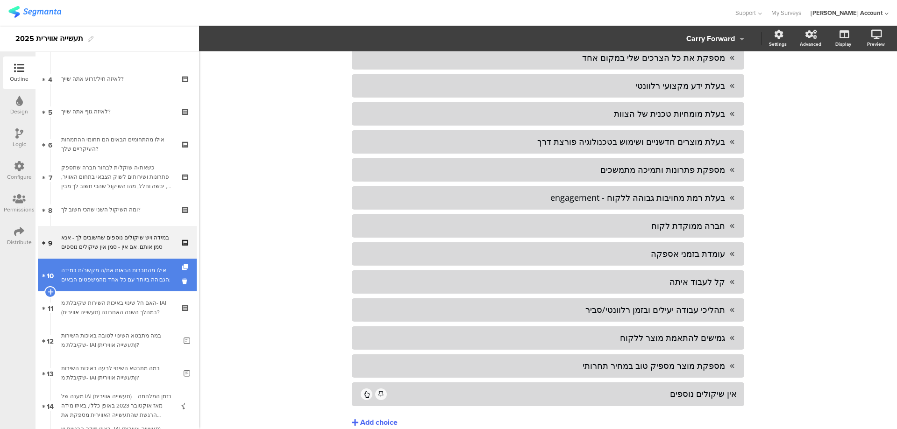
click at [151, 276] on div "אילו מהחברות הבאות את/ה מקשר/ת במידה הגבוהה ביותר עם כל אחד מהמשפטים הבאים:" at bounding box center [117, 275] width 112 height 19
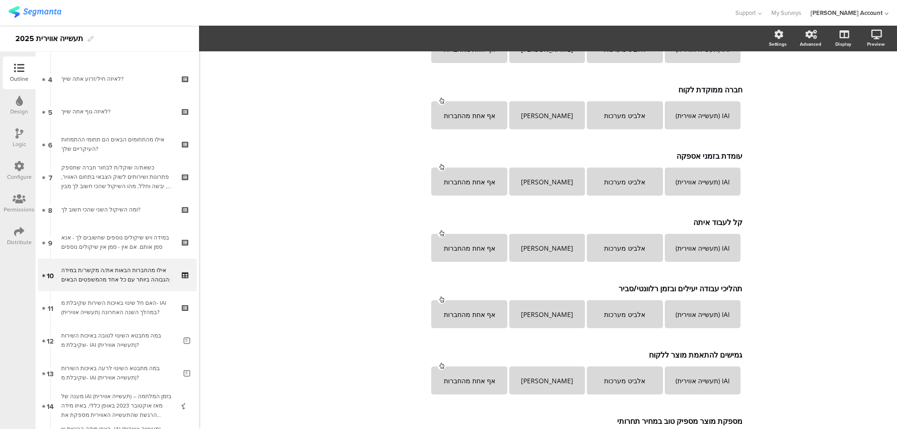
scroll to position [836, 0]
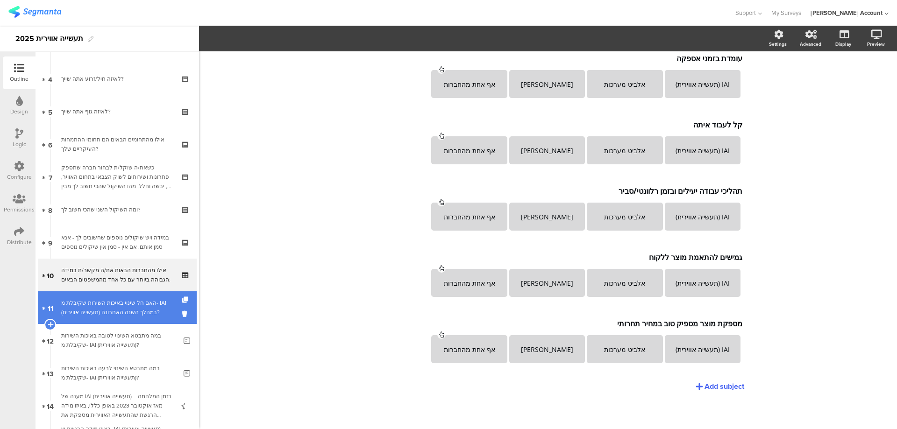
click at [142, 313] on div "האם חל שינוי באיכות השירות שקיבלת מ- IAI (תעשייה אווירית) במהלך השנה האחרונה?" at bounding box center [117, 308] width 112 height 19
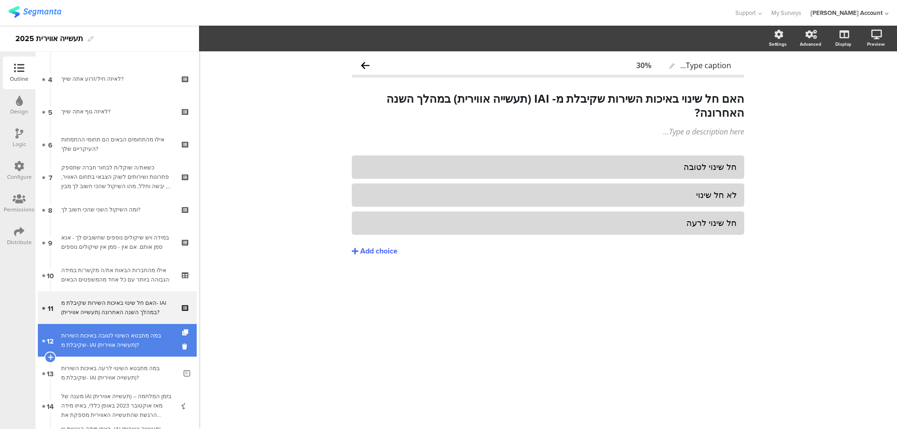
click at [143, 336] on div "במה מתבטא השינוי לטובה באיכות השירות שקיבלת מ- IAI (תעשייה אווירית)?" at bounding box center [118, 340] width 115 height 19
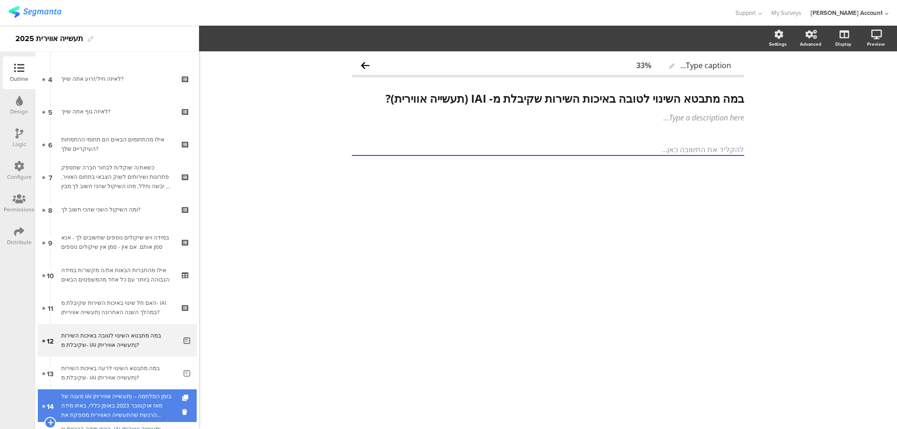
scroll to position [187, 0]
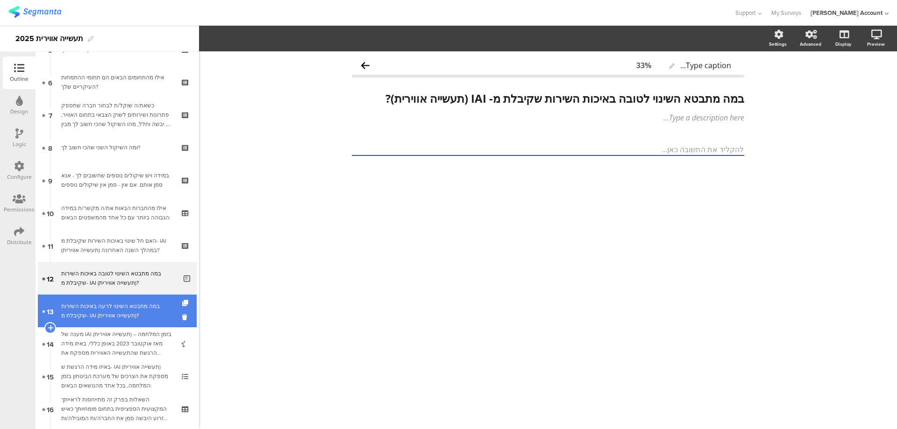
click at [150, 308] on div "במה מתבטא השינוי לרעה באיכות השירות שקיבלת מ- IAI (תעשייה אווירית)?" at bounding box center [118, 311] width 115 height 19
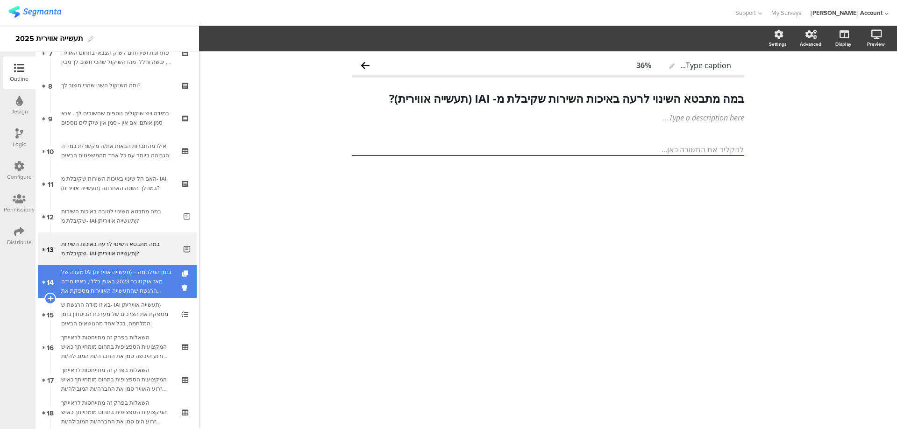
click at [158, 273] on div "מענה של IAI (תעשייה אווירית) בזמן המלחמה – מאז אוקטובר 2023 באופן כללי, באיזו מ…" at bounding box center [117, 282] width 112 height 28
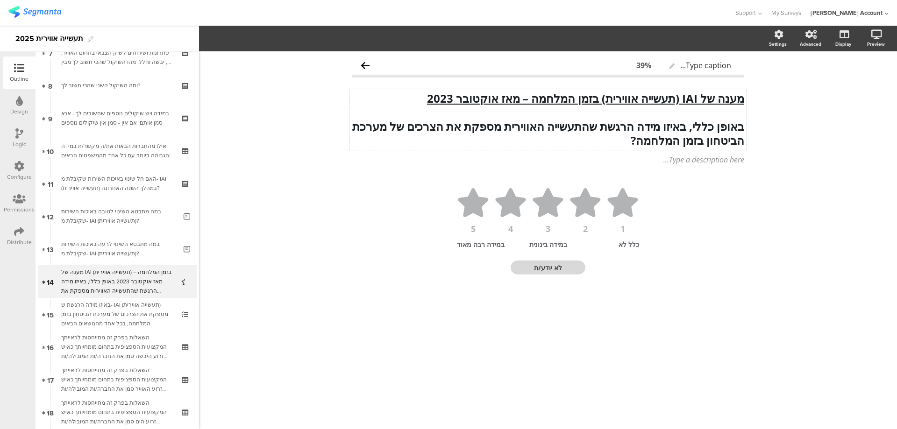
click at [741, 100] on div "מענה של IAI (תעשייה אווירית) בזמן המלחמה – מאז אוקטובר 2023 באופן כללי, באיזו מ…" at bounding box center [548, 119] width 397 height 61
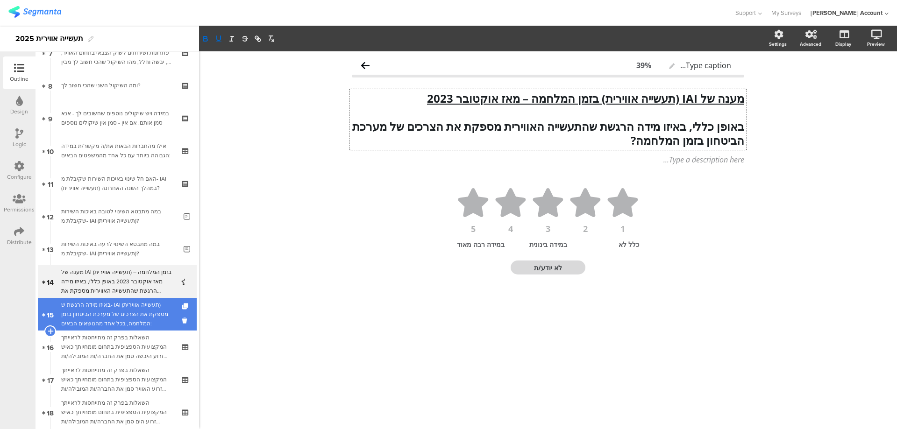
click at [124, 317] on div "באיזו מידה הרגשת ש- IAI (תעשייה אווירית) מספקת את הצרכים של מערכת הביטחון בזמן …" at bounding box center [117, 314] width 112 height 28
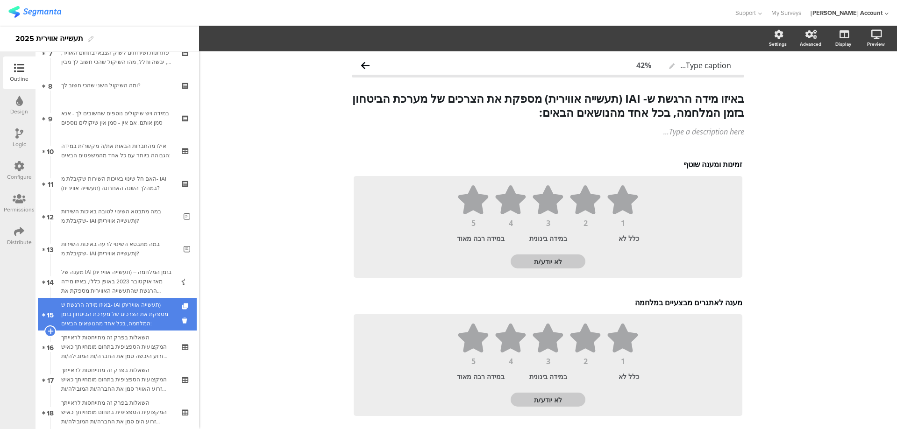
scroll to position [312, 0]
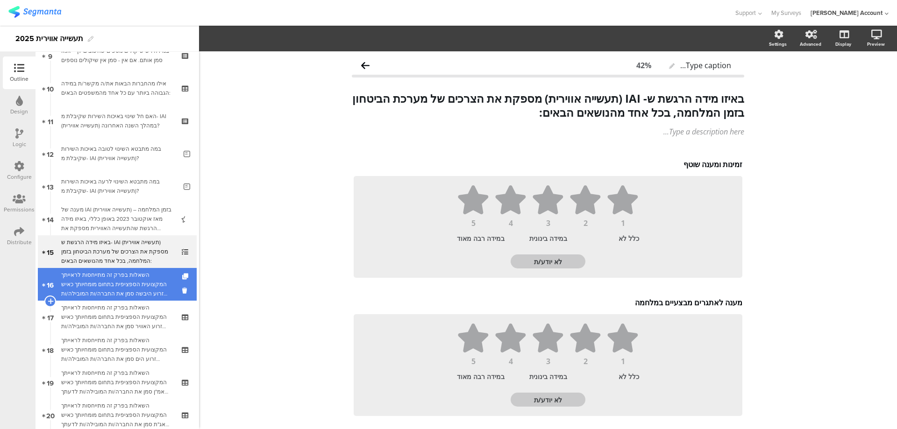
click at [139, 295] on div "השאלות בפרק זה מתייחסות לראייתך המקצועית הספציפית בתחום מומחיותך כאיש זרוע היבש…" at bounding box center [117, 285] width 112 height 28
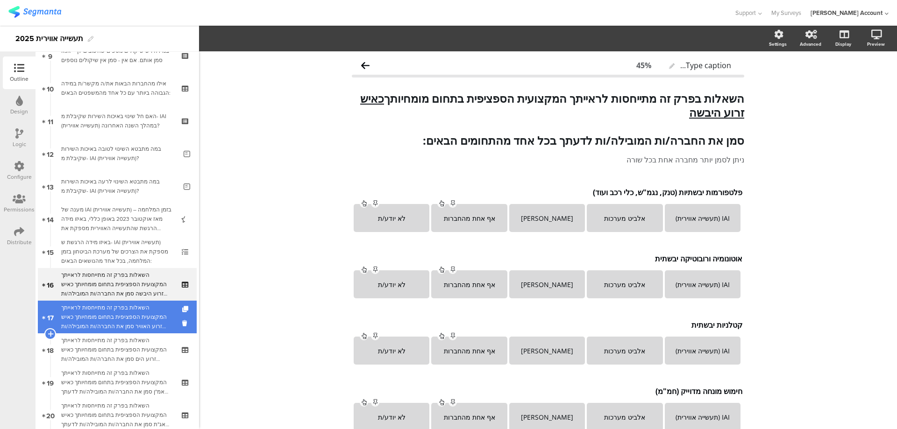
click at [143, 312] on div "השאלות בפרק זה מתייחסות לראייתך המקצועית הספציפית בתחום מומחיותך כאיש זרוע האוו…" at bounding box center [117, 317] width 112 height 28
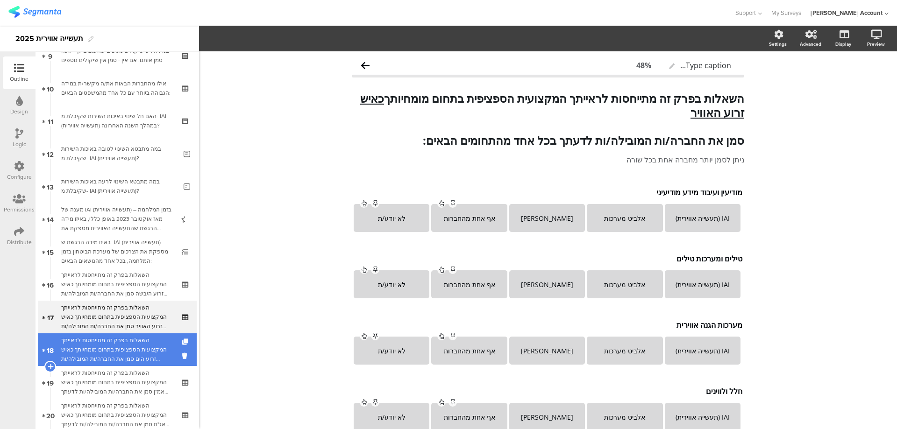
click at [142, 342] on div "השאלות בפרק זה מתייחסות לראייתך המקצועית הספציפית בתחום מומחיותך כאיש זרוע הים …" at bounding box center [117, 350] width 112 height 28
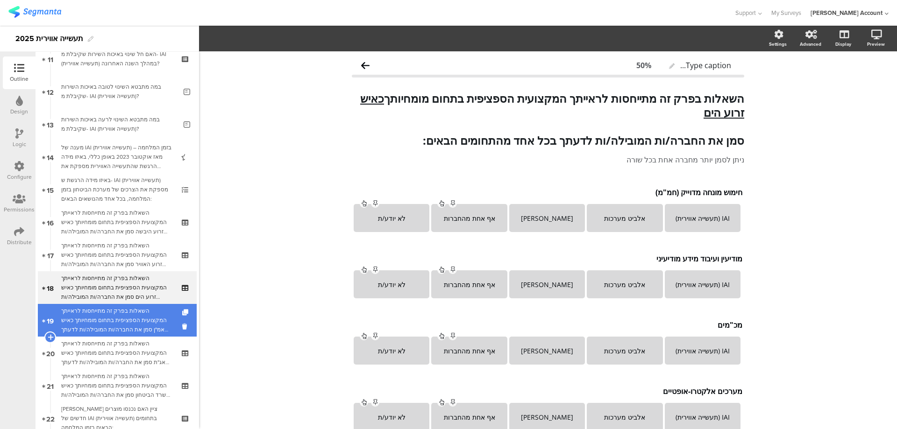
click at [156, 307] on div "השאלות בפרק זה מתייחסות לראייתך המקצועית הספציפית בתחום מומחיותך כאיש אמ"ן סמן …" at bounding box center [117, 321] width 112 height 28
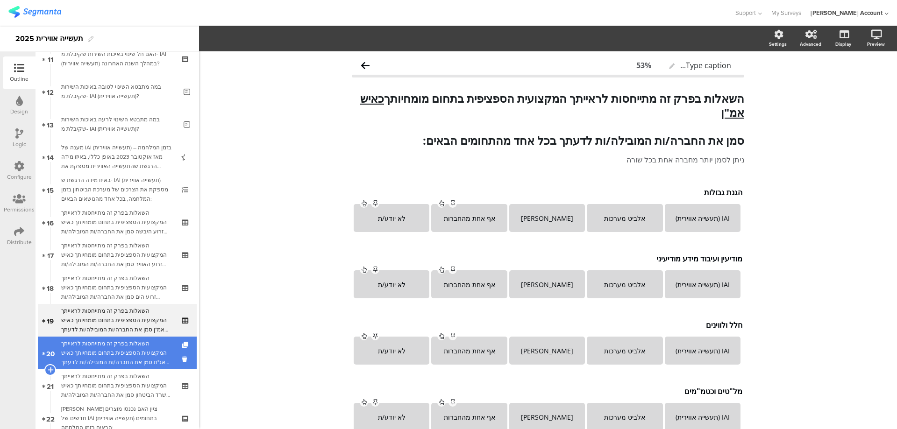
click at [148, 351] on div "השאלות בפרק זה מתייחסות לראייתך המקצועית הספציפית בתחום מומחיותך כאיש אג"ת סמן …" at bounding box center [117, 353] width 112 height 28
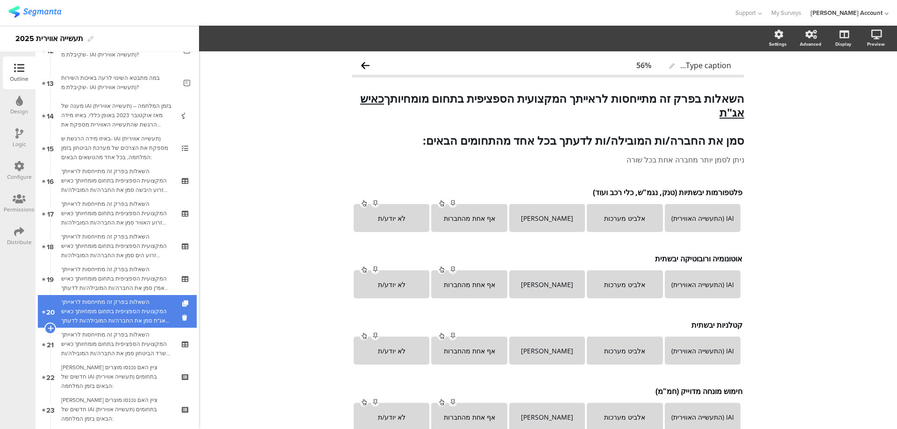
scroll to position [436, 0]
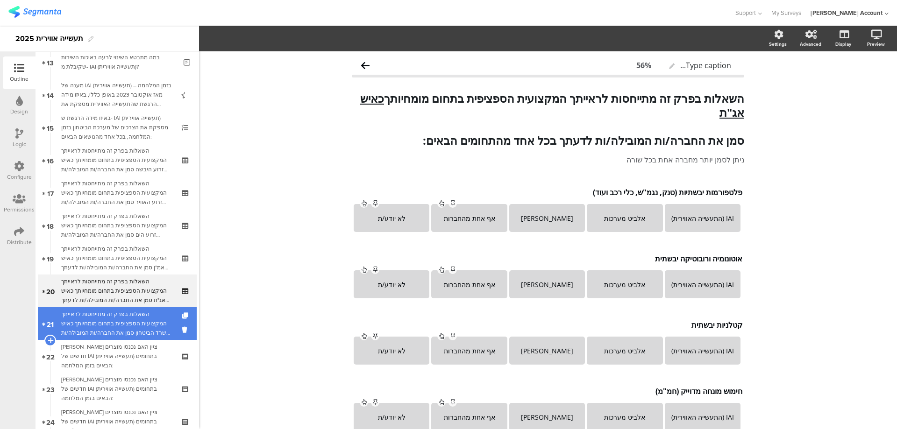
click at [120, 327] on div "השאלות בפרק זה מתייחסות לראייתך המקצועית הספציפית בתחום מומחיותך כאיש משרד הביט…" at bounding box center [117, 324] width 112 height 28
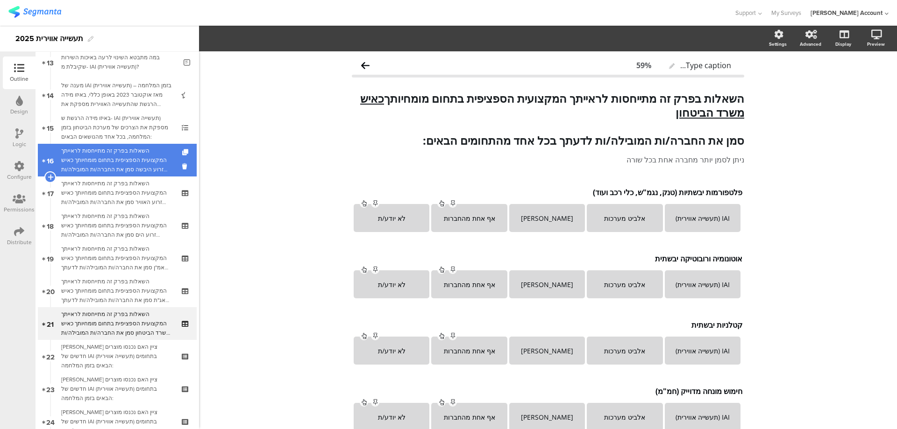
click at [142, 165] on div "השאלות בפרק זה מתייחסות לראייתך המקצועית הספציפית בתחום מומחיותך כאיש זרוע היבש…" at bounding box center [117, 160] width 112 height 28
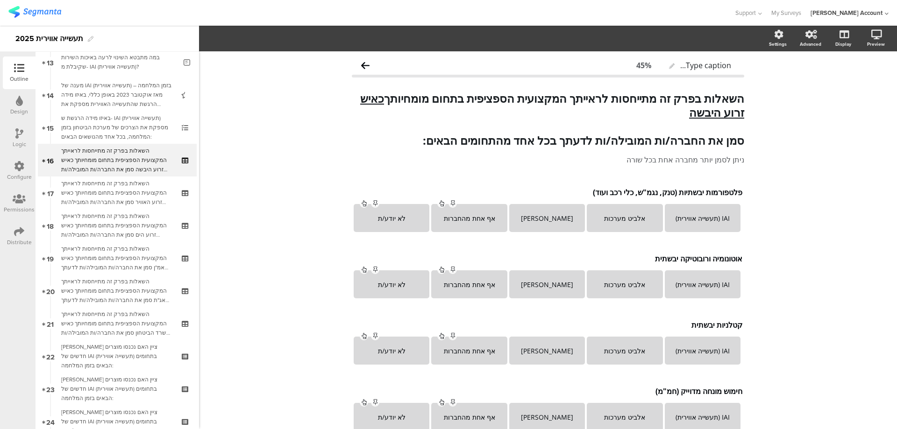
click at [19, 133] on icon at bounding box center [19, 134] width 8 height 10
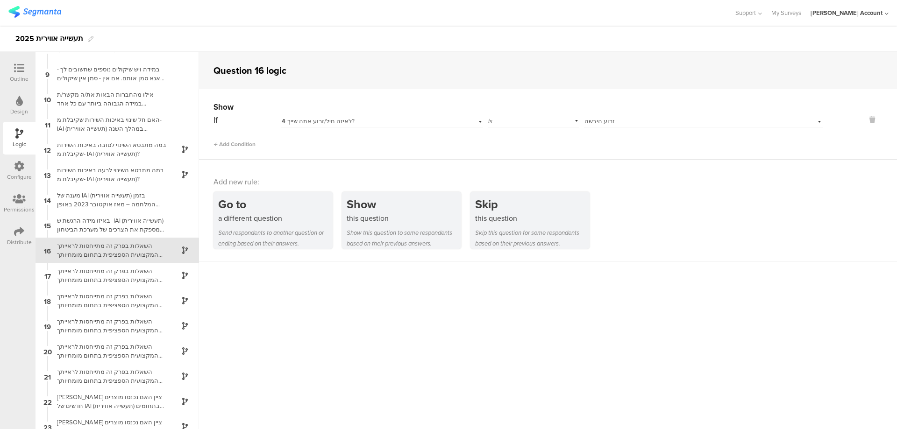
scroll to position [202, 0]
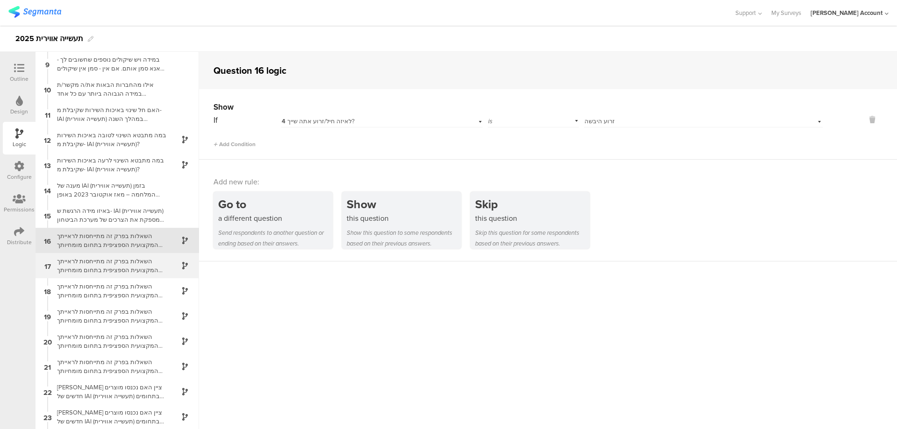
click at [112, 258] on div "השאלות בפרק זה מתייחסות לראייתך המקצועית הספציפית בתחום מומחיותך כאיש זרוע האוו…" at bounding box center [109, 266] width 117 height 18
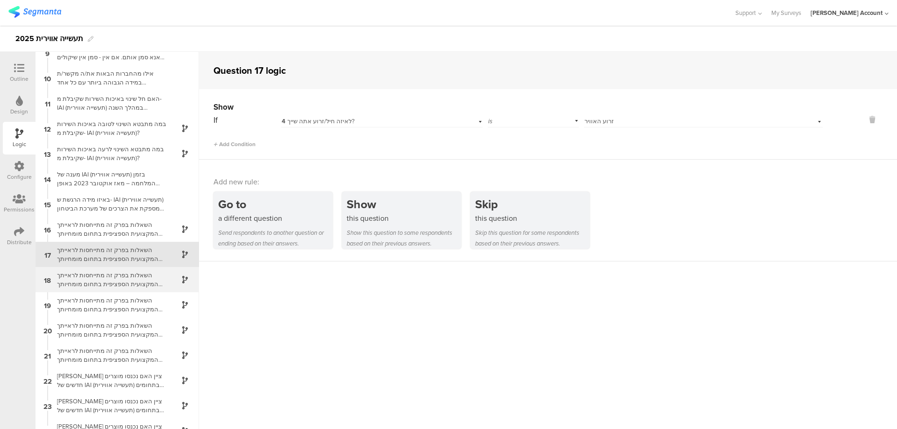
scroll to position [228, 0]
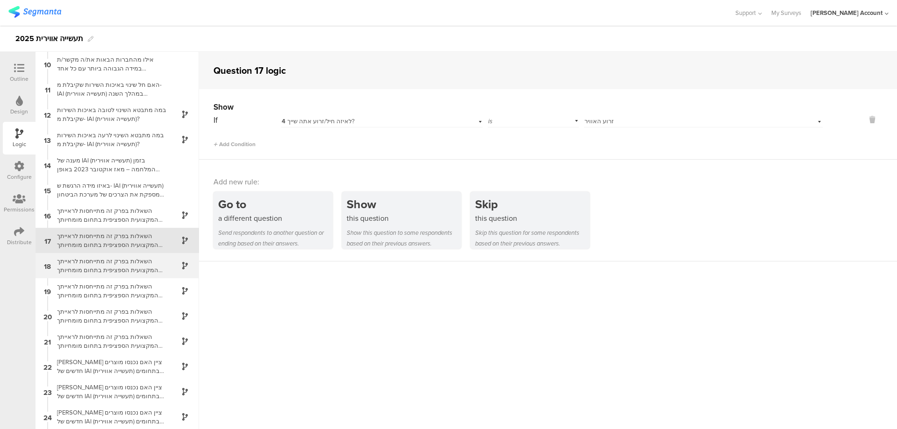
click at [118, 267] on div "השאלות בפרק זה מתייחסות לראייתך המקצועית הספציפית בתחום מומחיותך כאיש זרוע הים …" at bounding box center [109, 266] width 117 height 18
click at [122, 268] on div "השאלות בפרק זה מתייחסות לראייתך המקצועית הספציפית בתחום מומחיותך כאיש אמ"ן סמן …" at bounding box center [109, 266] width 117 height 18
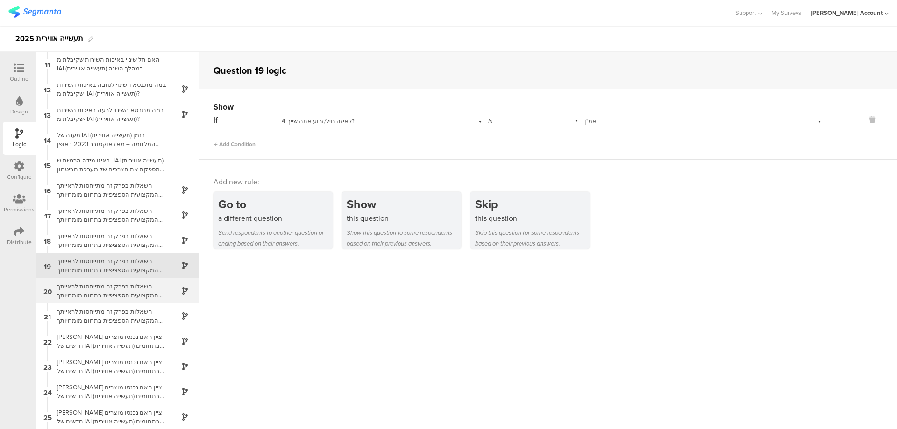
scroll to position [278, 0]
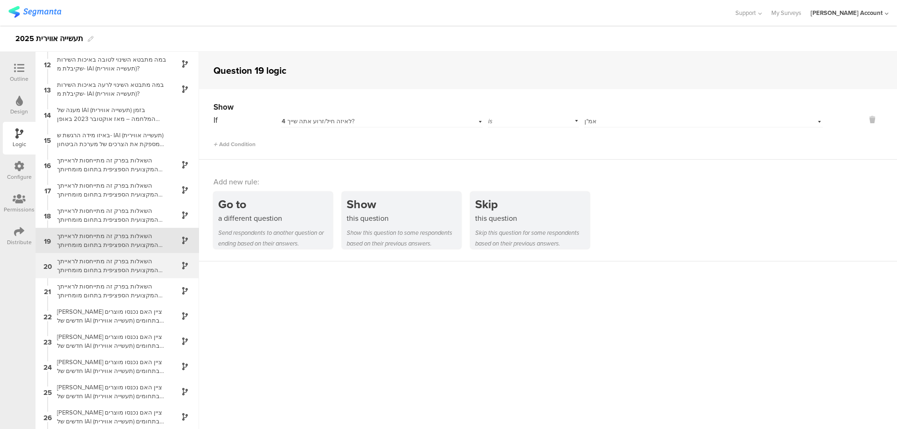
click at [122, 272] on div "השאלות בפרק זה מתייחסות לראייתך המקצועית הספציפית בתחום מומחיותך כאיש אג"ת סמן …" at bounding box center [109, 266] width 117 height 18
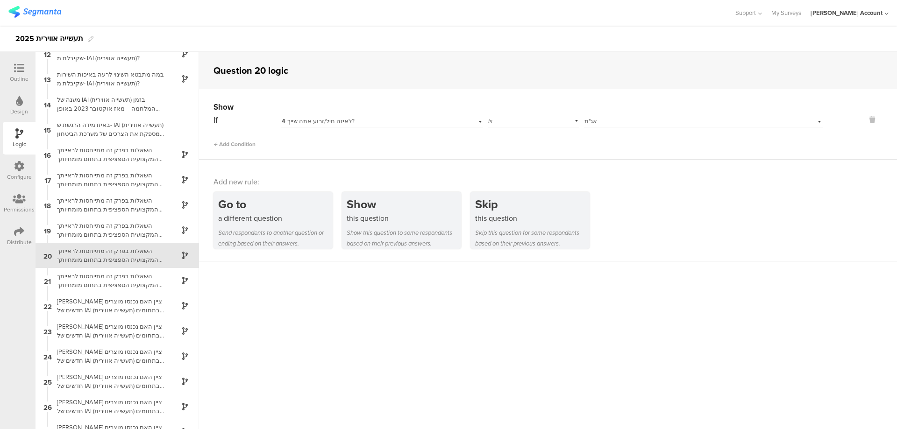
scroll to position [303, 0]
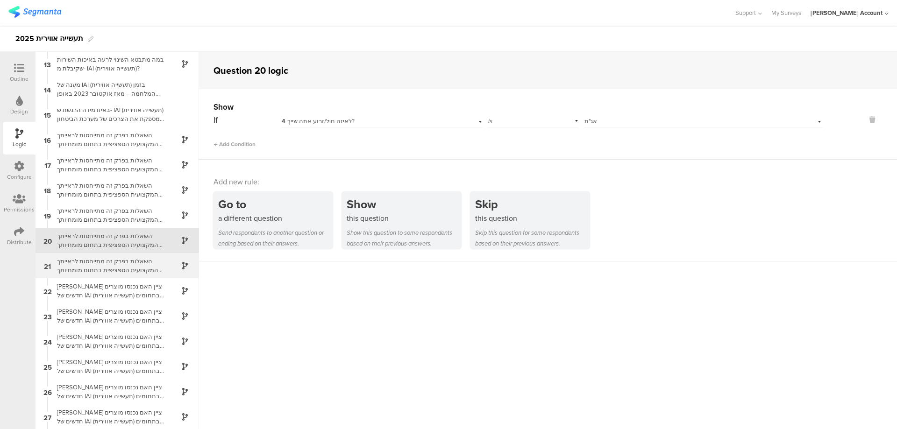
click at [124, 273] on div "השאלות בפרק זה מתייחסות לראייתך המקצועית הספציפית בתחום מומחיותך כאיש משרד הביט…" at bounding box center [109, 266] width 117 height 18
click at [135, 272] on div "[PERSON_NAME] ציין האם נכנסו מוצרים חדשים של IAI (תעשייה אווירית) בתחומים הבאים…" at bounding box center [109, 266] width 117 height 18
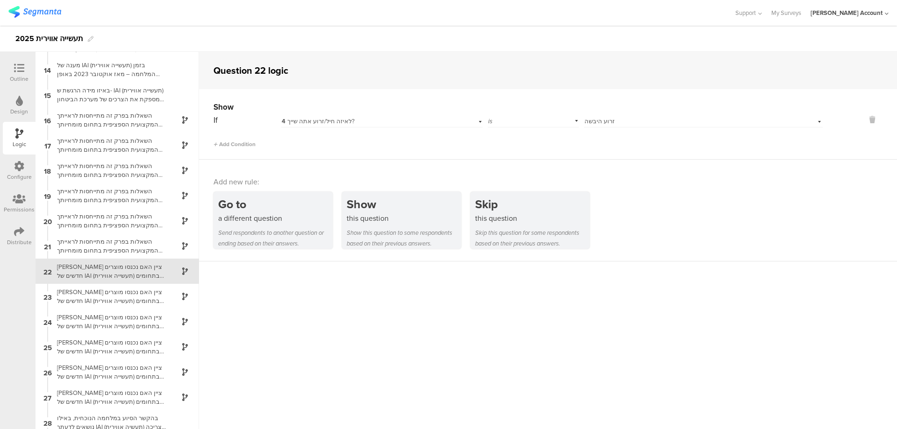
scroll to position [354, 0]
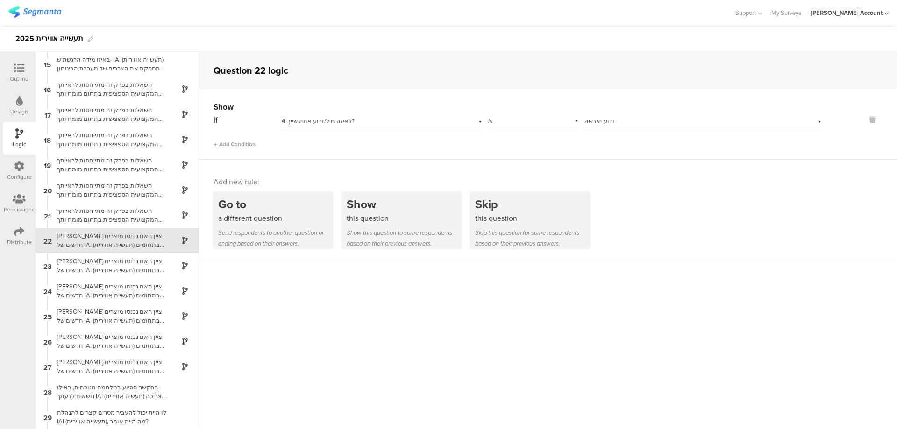
click at [17, 73] on div at bounding box center [19, 69] width 19 height 12
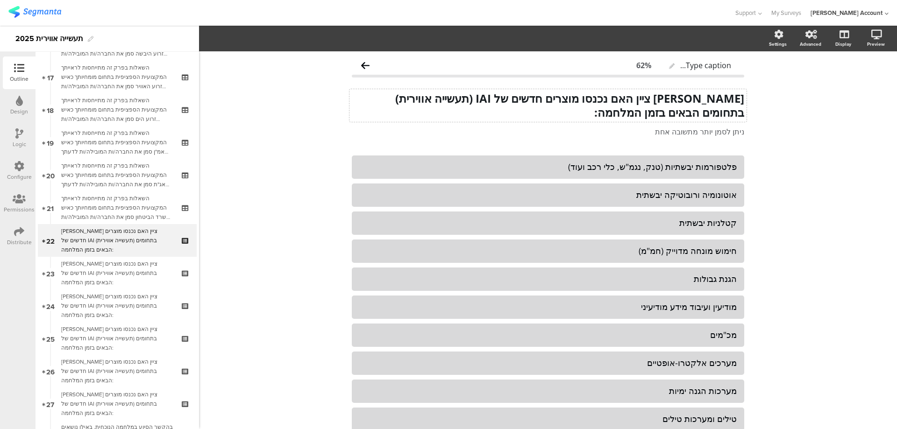
click at [741, 101] on div "אנא ציין האם נכנסו מוצרים חדשים של IAI (תעשייה אווירית) בתחומים הבאים בזמן המלח…" at bounding box center [548, 105] width 397 height 33
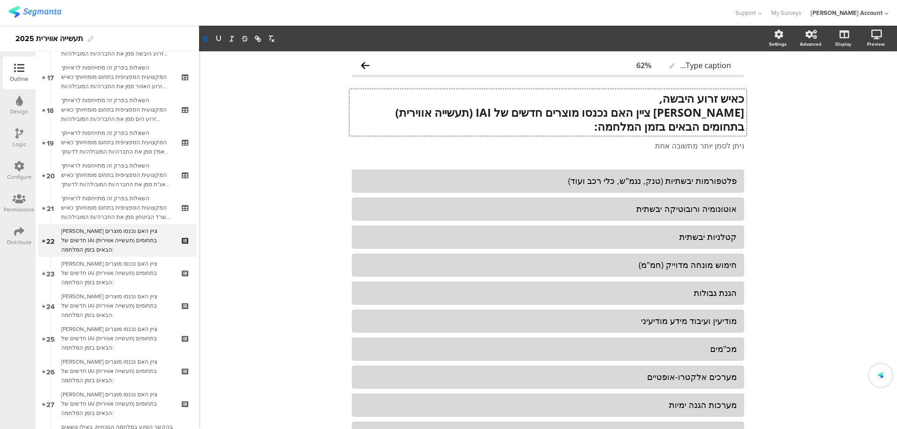
click at [722, 100] on strong "כאיש זרוע היבשה," at bounding box center [701, 98] width 85 height 15
click at [225, 39] on span at bounding box center [238, 38] width 79 height 11
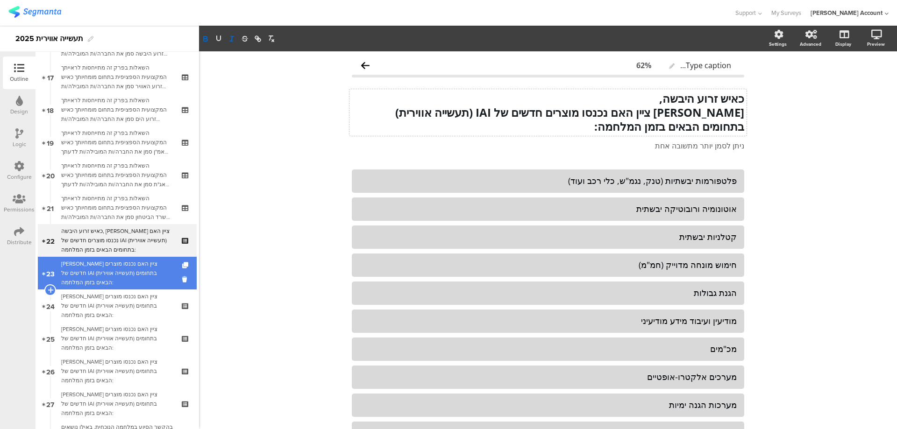
click at [134, 261] on div "[PERSON_NAME] ציין האם נכנסו מוצרים חדשים של IAI (תעשייה אווירית) בתחומים הבאים…" at bounding box center [117, 273] width 112 height 28
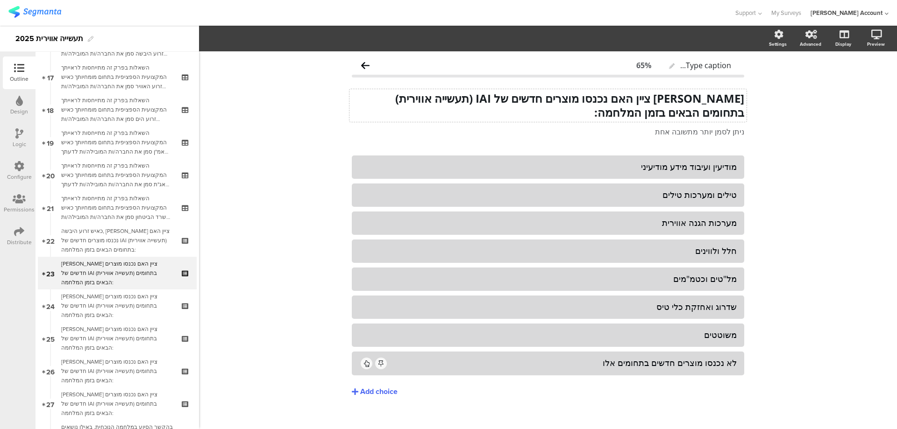
click at [740, 102] on div "אנא ציין האם נכנסו מוצרים חדשים של IAI (תעשייה אווירית) בתחומים הבאים בזמן המלח…" at bounding box center [548, 105] width 397 height 33
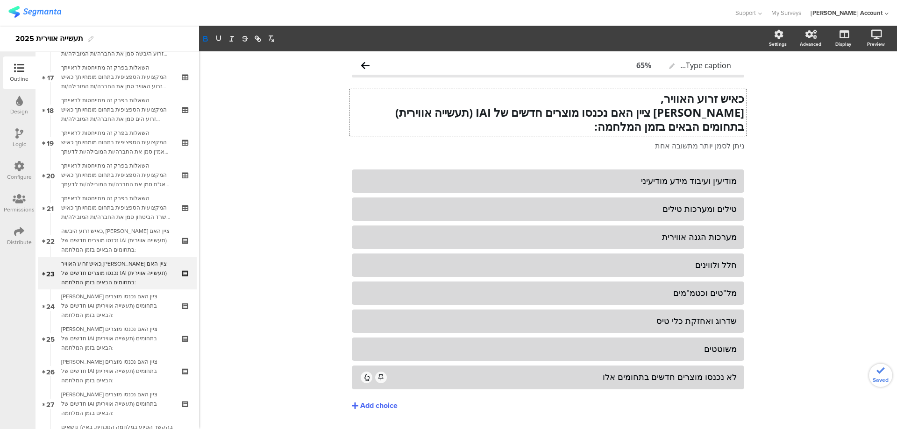
click at [725, 100] on strong "כאיש זרוע האוויר," at bounding box center [703, 98] width 84 height 15
click at [723, 99] on strong "כאיש זרוע האוויר," at bounding box center [703, 98] width 84 height 15
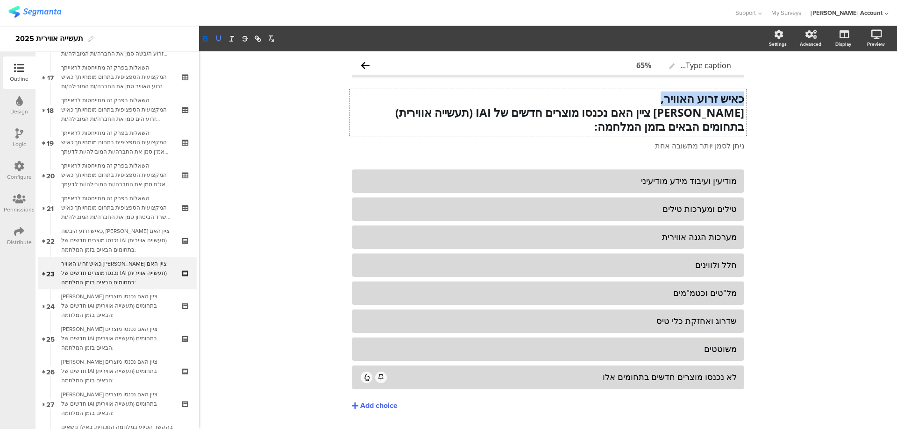
click at [220, 40] on icon "button" at bounding box center [219, 38] width 4 height 5
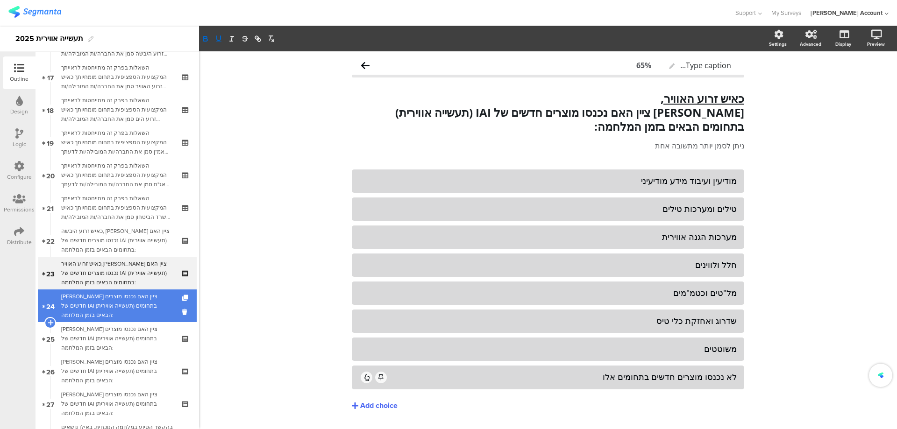
click at [145, 294] on div "[PERSON_NAME] ציין האם נכנסו מוצרים חדשים של IAI (תעשייה אווירית) בתחומים הבאים…" at bounding box center [117, 306] width 112 height 28
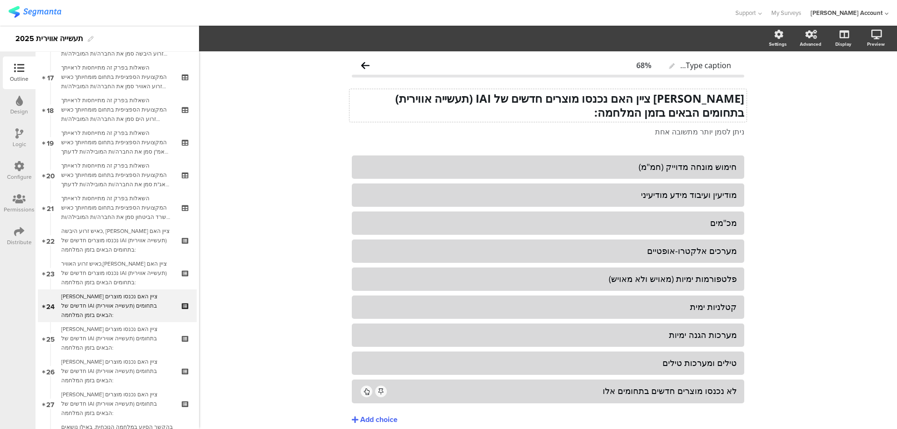
click at [740, 96] on div "אנא ציין האם נכנסו מוצרים חדשים של IAI (תעשייה אווירית) בתחומים הבאים בזמן המלח…" at bounding box center [548, 105] width 397 height 33
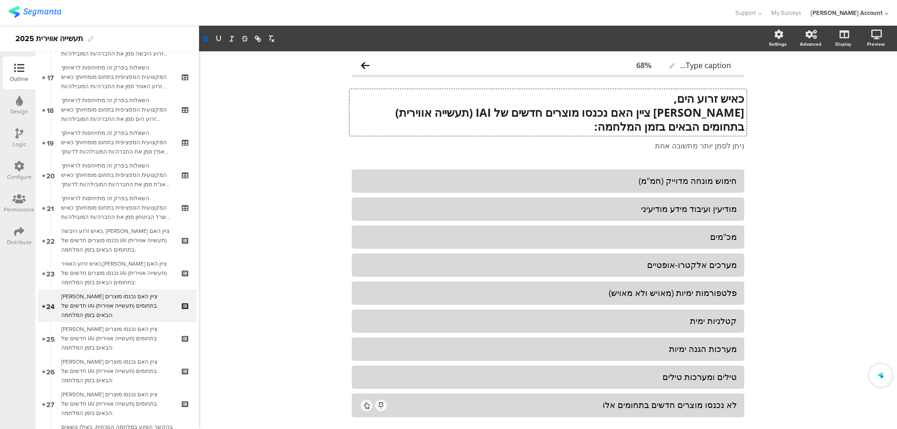
click at [712, 95] on strong "כאיש זרוע הים," at bounding box center [709, 98] width 71 height 15
click at [220, 39] on icon "button" at bounding box center [218, 39] width 8 height 8
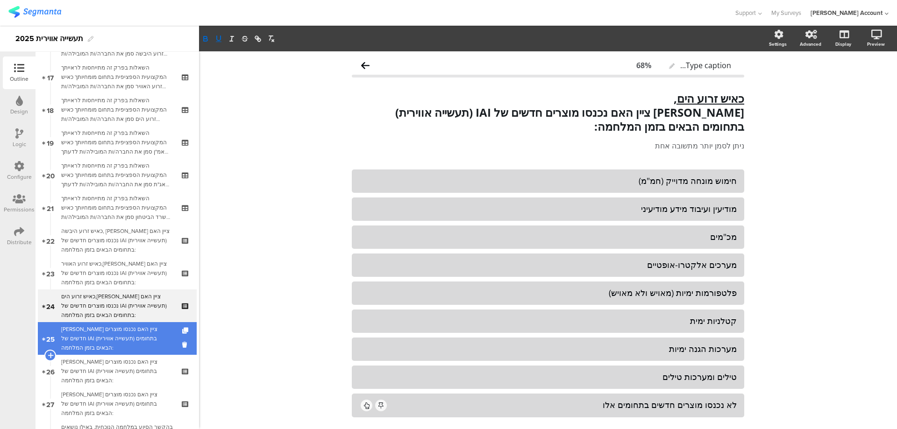
click at [108, 335] on div "[PERSON_NAME] ציין האם נכנסו מוצרים חדשים של IAI (תעשייה אווירית) בתחומים הבאים…" at bounding box center [117, 339] width 112 height 28
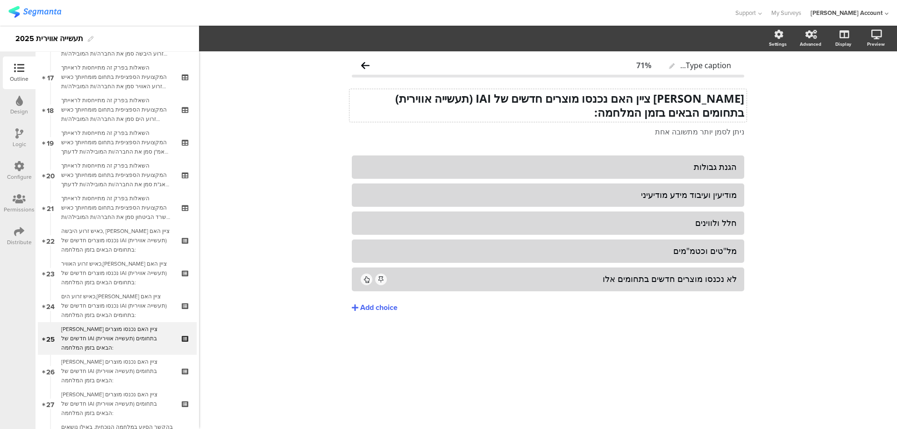
click at [743, 97] on div "אנא ציין האם נכנסו מוצרים חדשים של IAI (תעשייה אווירית) בתחומים הבאים בזמן המלח…" at bounding box center [548, 105] width 397 height 33
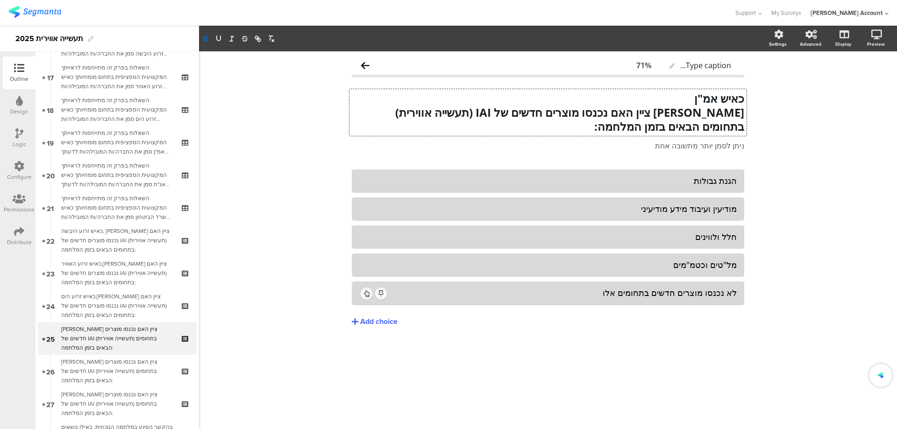
click at [731, 98] on strong "כאיש אמ"ן" at bounding box center [719, 98] width 50 height 15
click at [732, 96] on strong "כאיש אמ"ן" at bounding box center [719, 98] width 50 height 15
click at [222, 38] on icon "button" at bounding box center [218, 39] width 8 height 8
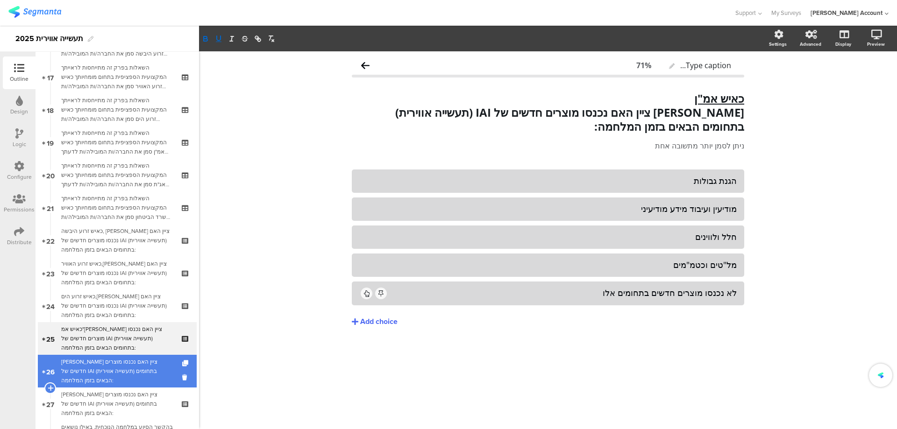
click at [136, 365] on div "[PERSON_NAME] ציין האם נכנסו מוצרים חדשים של IAI (תעשייה אווירית) בתחומים הבאים…" at bounding box center [117, 371] width 112 height 28
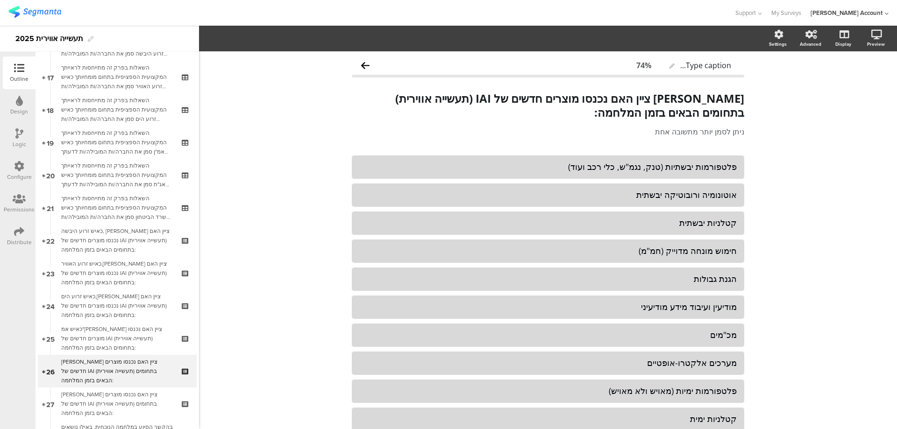
drag, startPoint x: 740, startPoint y: 98, endPoint x: 758, endPoint y: 100, distance: 18.0
click at [741, 98] on div "אנא ציין האם נכנסו מוצרים חדשים של IAI (תעשייה אווירית) בתחומים הבאים בזמן המלח…" at bounding box center [548, 105] width 397 height 33
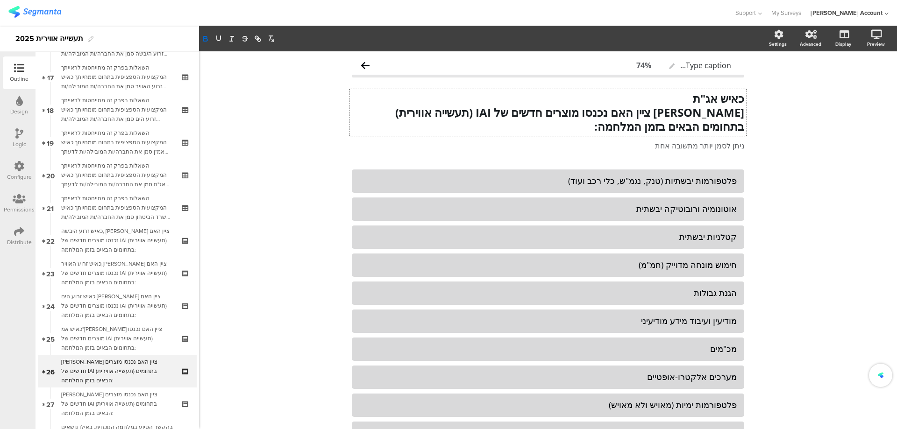
click at [723, 98] on strong "כאיש אג"ת" at bounding box center [718, 98] width 51 height 15
click at [723, 97] on strong "כאיש אג"ת" at bounding box center [718, 98] width 51 height 15
click at [221, 38] on icon "button" at bounding box center [219, 38] width 4 height 5
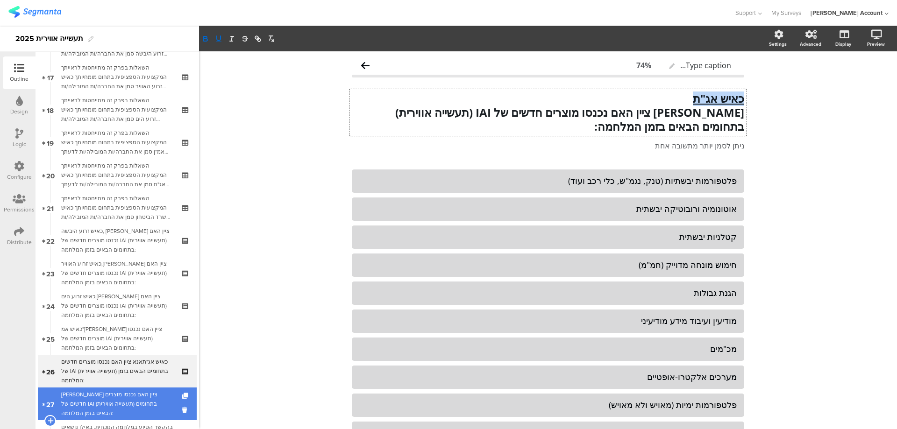
click at [118, 400] on div "[PERSON_NAME] ציין האם נכנסו מוצרים חדשים של IAI (תעשייה אווירית) בתחומים הבאים…" at bounding box center [117, 404] width 112 height 28
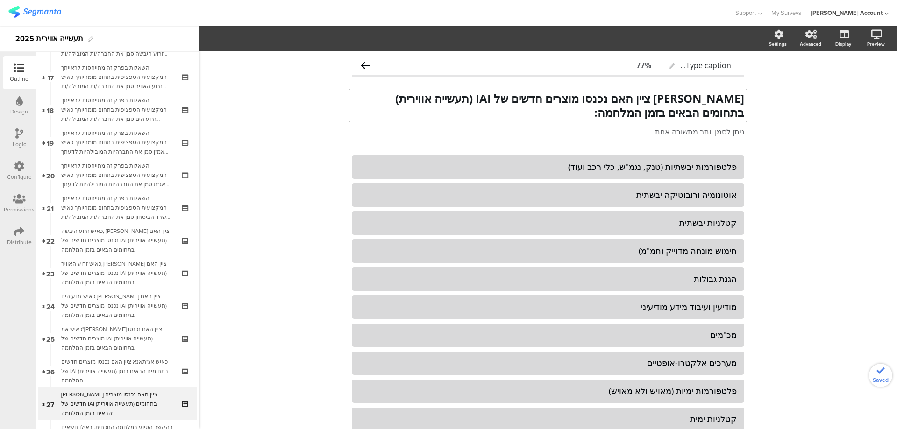
click at [719, 91] on div "אנא ציין האם נכנסו מוצרים חדשים של IAI (תעשייה אווירית) בתחומים הבאים בזמן המלח…" at bounding box center [548, 105] width 397 height 33
click at [742, 100] on div "אנא ציין האם נכנסו מוצרים חדשים של IAI (תעשייה אווירית) בתחומים הבאים בזמן המלח…" at bounding box center [548, 105] width 397 height 33
click at [740, 100] on strong "[PERSON_NAME] ציין האם נכנסו מוצרים חדשים של IAI (תעשייה אווירית) בתחומים הבאים…" at bounding box center [569, 105] width 352 height 29
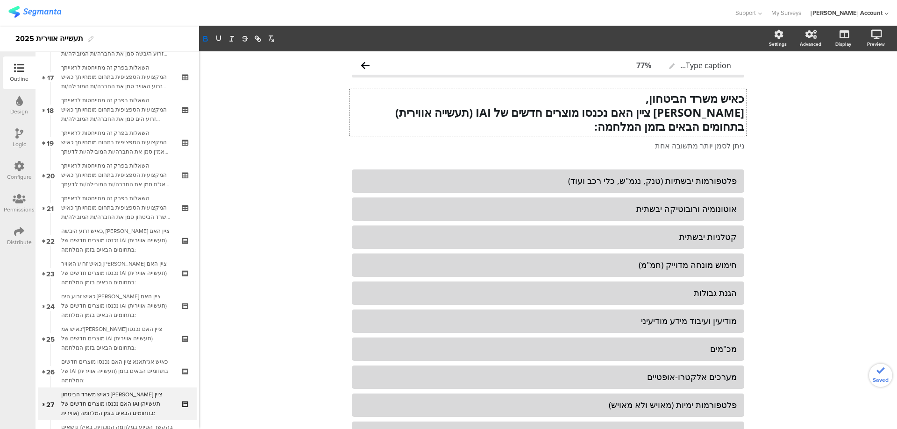
click at [718, 93] on strong "כאיש משרד הביטחון," at bounding box center [695, 98] width 99 height 15
click at [222, 39] on icon "button" at bounding box center [218, 39] width 8 height 8
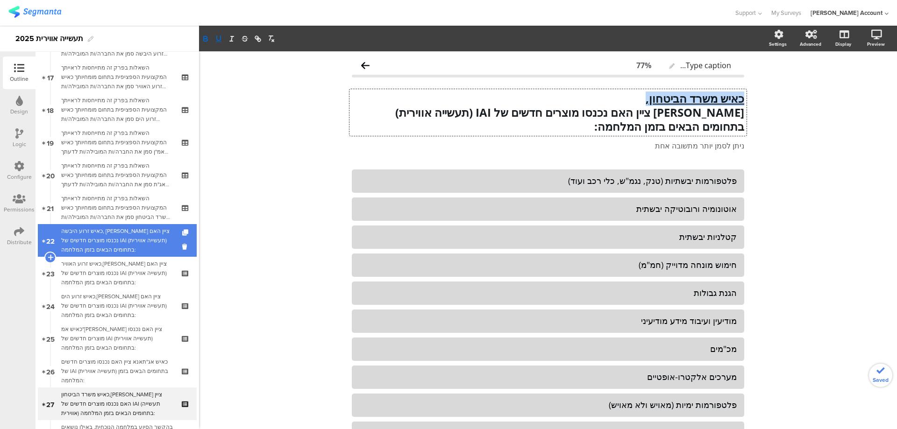
scroll to position [614, 0]
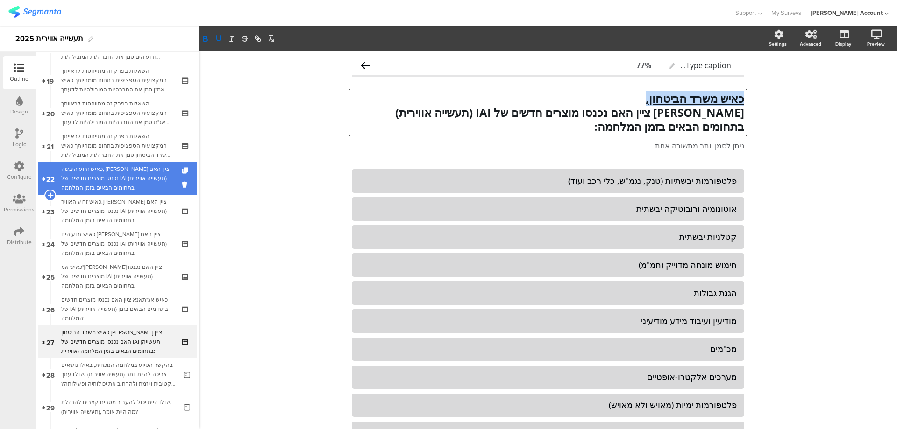
click at [132, 179] on div "כאיש זרוע היבשה, [PERSON_NAME] ציין האם נכנסו מוצרים חדשים של IAI (תעשייה אוויר…" at bounding box center [117, 178] width 112 height 28
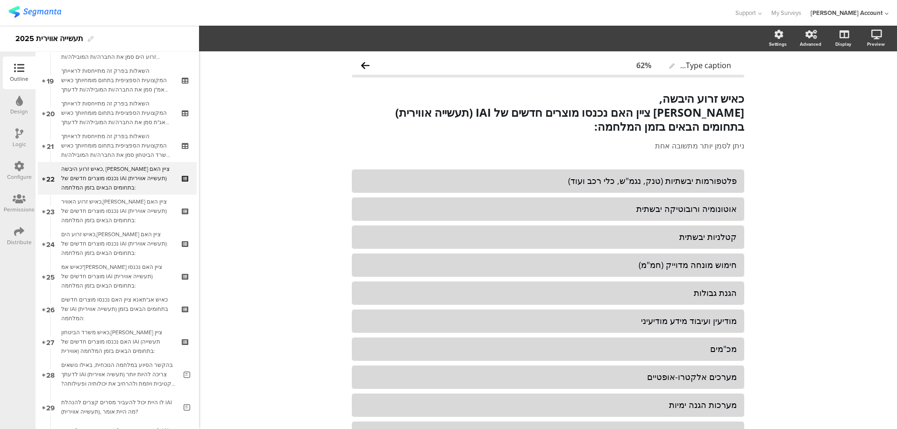
click at [18, 141] on div "Logic" at bounding box center [20, 144] width 14 height 8
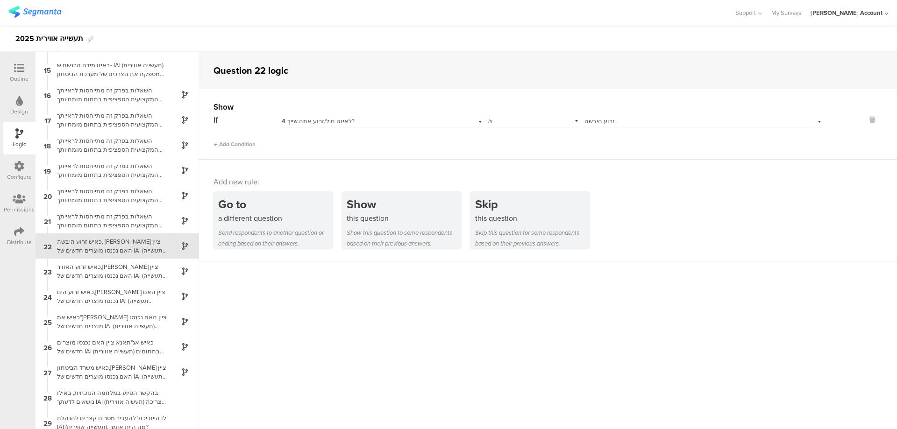
scroll to position [354, 0]
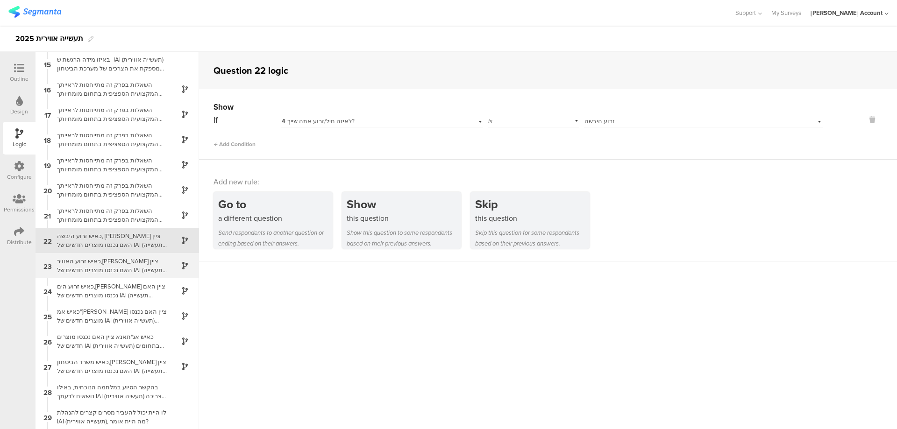
click at [127, 264] on div "כאיש זרוע האוויר,[PERSON_NAME] ציין האם נכנסו מוצרים חדשים של IAI (תעשייה אוויר…" at bounding box center [109, 266] width 117 height 18
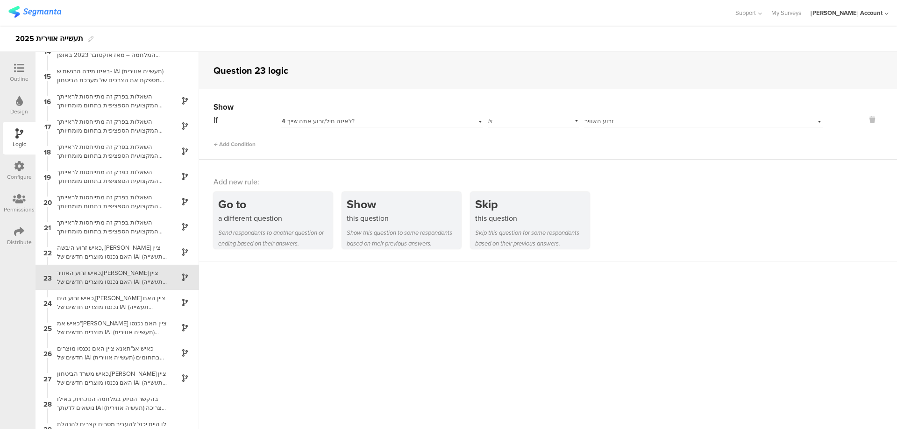
scroll to position [379, 0]
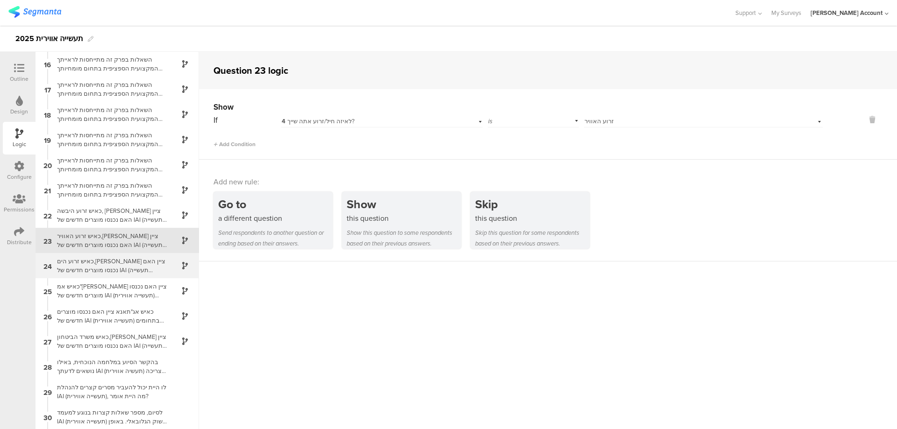
click at [145, 262] on div "כאיש זרוע הים,[PERSON_NAME] ציין האם נכנסו מוצרים חדשים של IAI (תעשייה אווירית)…" at bounding box center [109, 266] width 117 height 18
click at [149, 262] on div "כאיש אמ"[PERSON_NAME] ציין האם נכנסו מוצרים חדשים של IAI (תעשייה אווירית) בתחומ…" at bounding box center [109, 266] width 117 height 18
click at [149, 262] on div "כאיש אג"תאנא ציין האם נכנסו מוצרים חדשים של IAI (תעשייה אווירית) בתחומים הבאים …" at bounding box center [109, 266] width 117 height 18
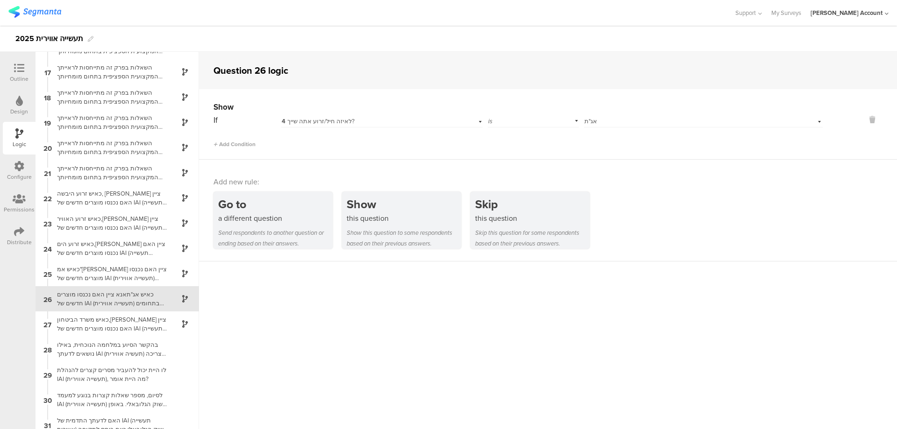
scroll to position [455, 0]
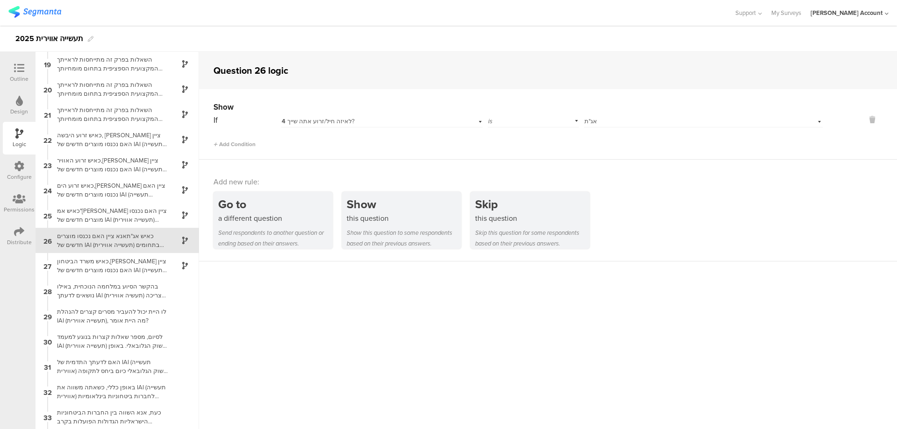
click at [149, 262] on div "כאיש משרד הביטחון,[PERSON_NAME] ציין האם נכנסו מוצרים חדשים של IAI (תעשייה אווי…" at bounding box center [109, 266] width 117 height 18
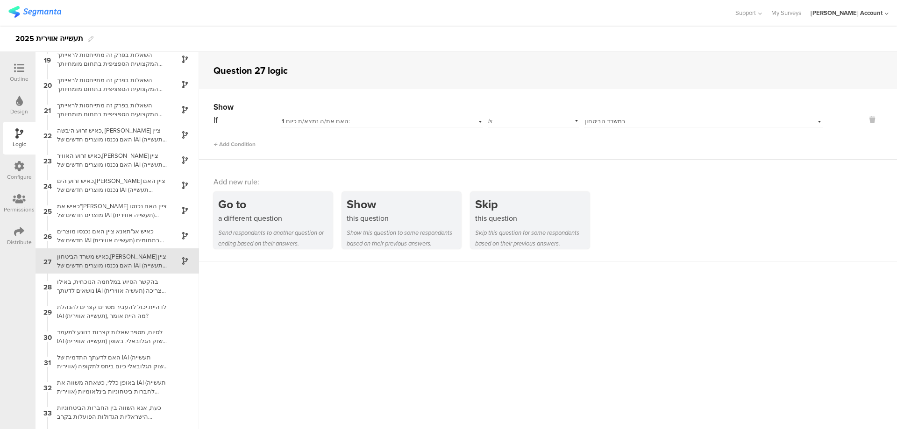
scroll to position [480, 0]
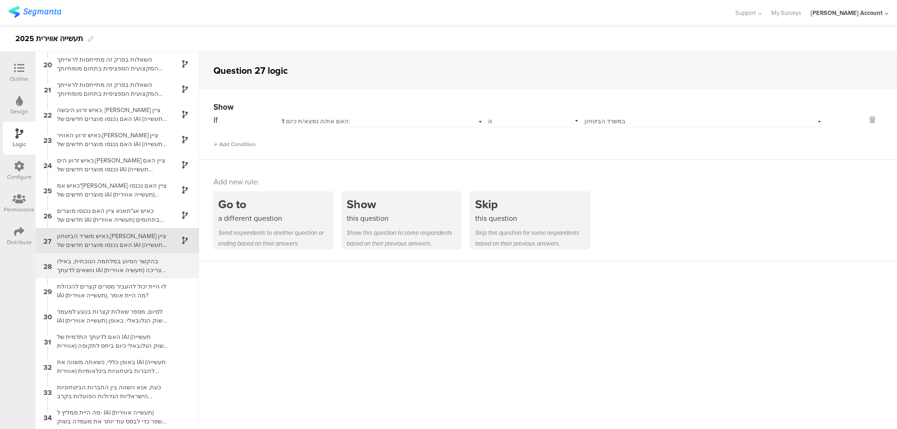
click at [150, 267] on div "בהקשר הסיוע במלחמה הנוכחית, באילו נושאים לדעתך IAI (תעשיה אווירית) צריכה להיות …" at bounding box center [109, 266] width 117 height 18
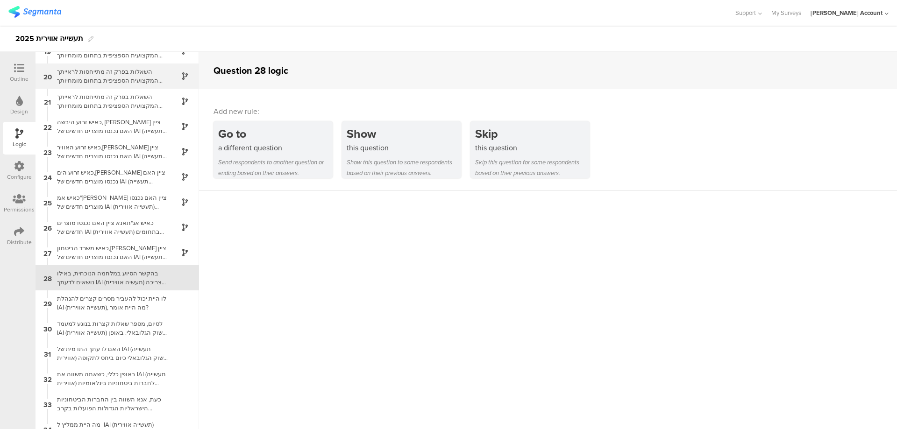
scroll to position [480, 0]
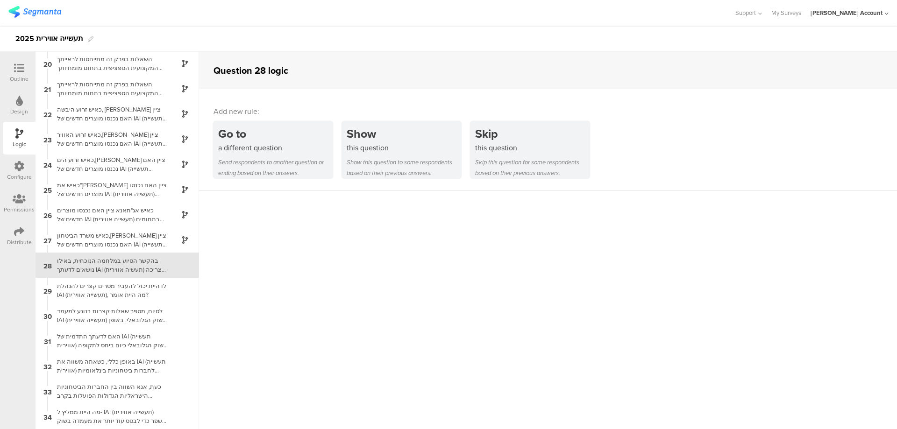
click at [20, 65] on icon at bounding box center [19, 68] width 10 height 10
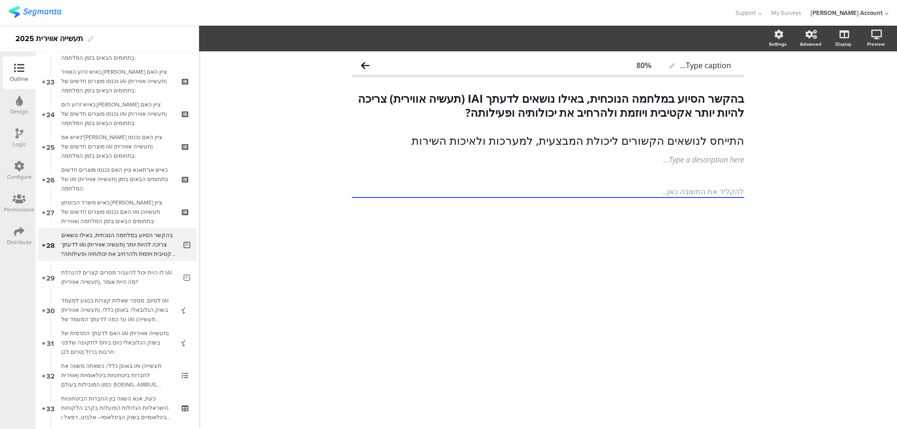
scroll to position [748, 0]
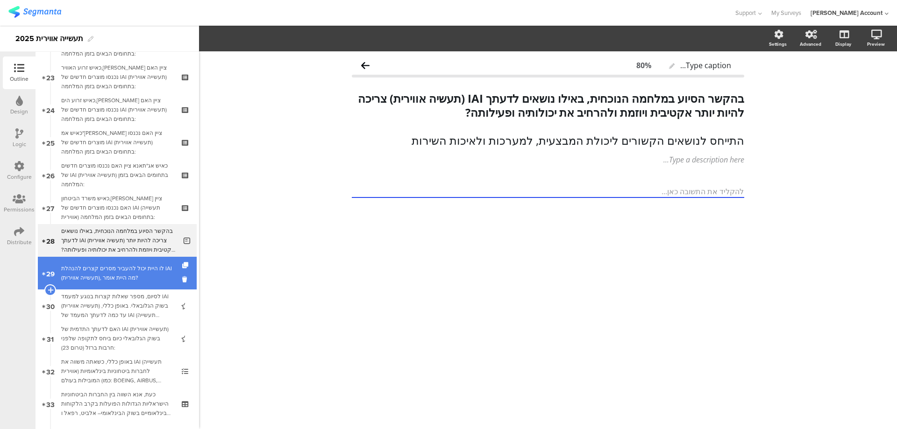
click at [121, 265] on div "לו היית יכול להעביר מסרים קצרים להנהלת IAI (תעשייה אווירית), מה היית אומר?" at bounding box center [118, 273] width 115 height 19
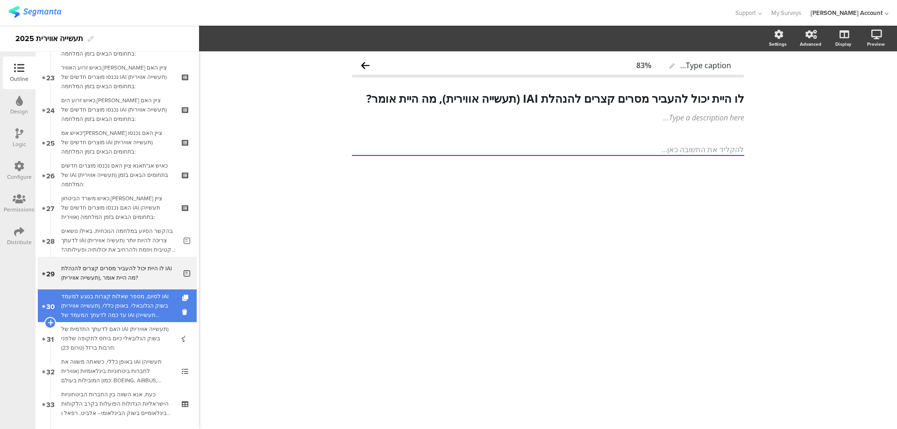
click at [144, 296] on div "לסיום, מספר שאלות קצרות בנוגע למעמד IAI (תעשייה אווירית) בשוק הגלובאלי. באופן כ…" at bounding box center [117, 306] width 112 height 28
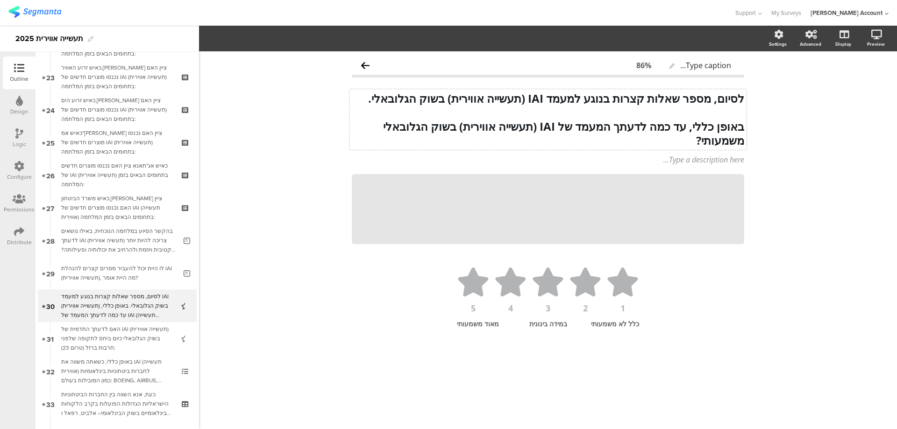
click at [688, 102] on div "לסיום, מספר שאלות קצרות בנוגע למעמד IAI (תעשייה אווירית) בשוק הגלובאלי. באופן כ…" at bounding box center [548, 119] width 397 height 61
click at [688, 102] on strong "לסיום, מספר שאלות קצרות בנוגע למעמד IAI (תעשייה אווירית) בשוק הגלובאלי." at bounding box center [556, 98] width 376 height 15
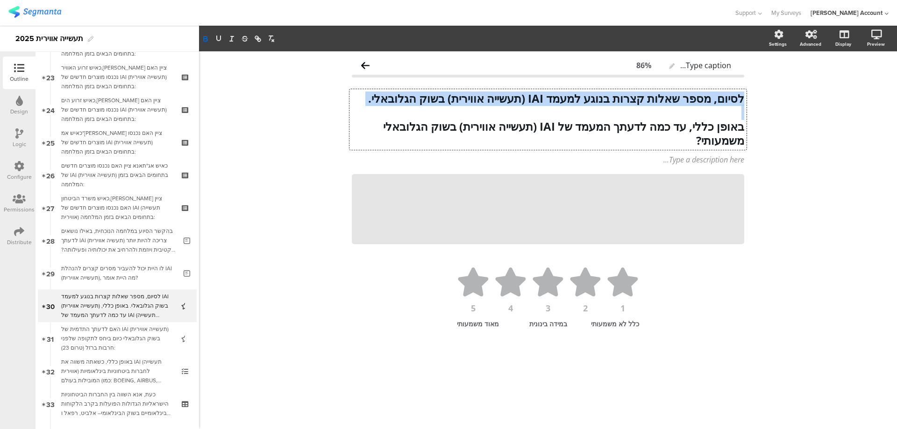
click at [688, 102] on strong "לסיום, מספר שאלות קצרות בנוגע למעמד IAI (תעשייה אווירית) בשוק הגלובאלי." at bounding box center [556, 98] width 376 height 15
click at [217, 38] on icon "button" at bounding box center [219, 38] width 4 height 5
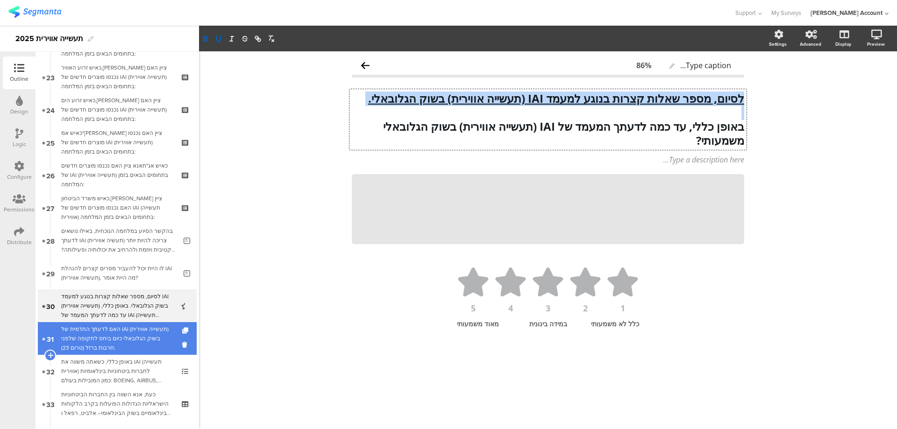
click at [142, 337] on div "האם לדעתך התדמית של IAI (תעשייה אווירית) בשוק הגלובאלי כיום ביחס לתקופה שלפני ח…" at bounding box center [117, 339] width 112 height 28
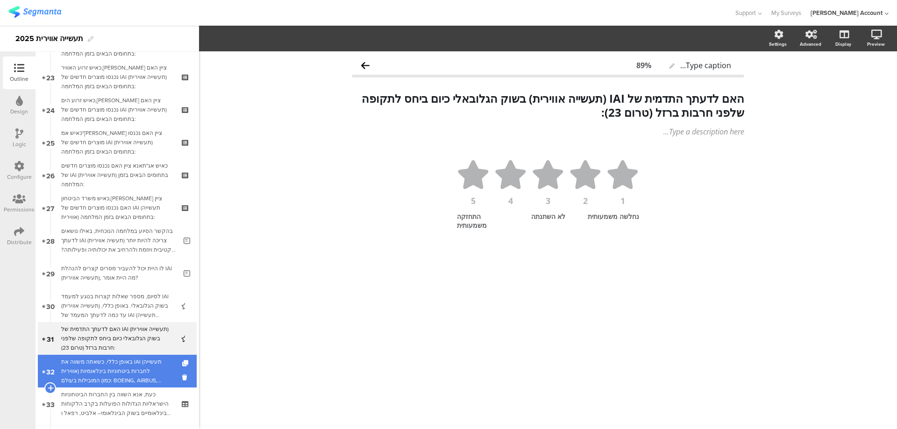
click at [130, 366] on div "באופן כללי, כשאתה משווה את IAI (תעשייה אווירית) לחברות ביטחוניות בינלאומיות המו…" at bounding box center [117, 371] width 112 height 28
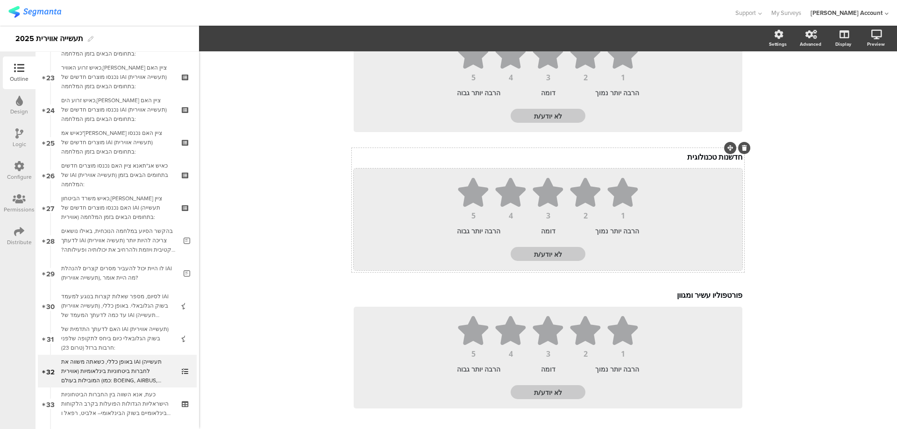
scroll to position [187, 0]
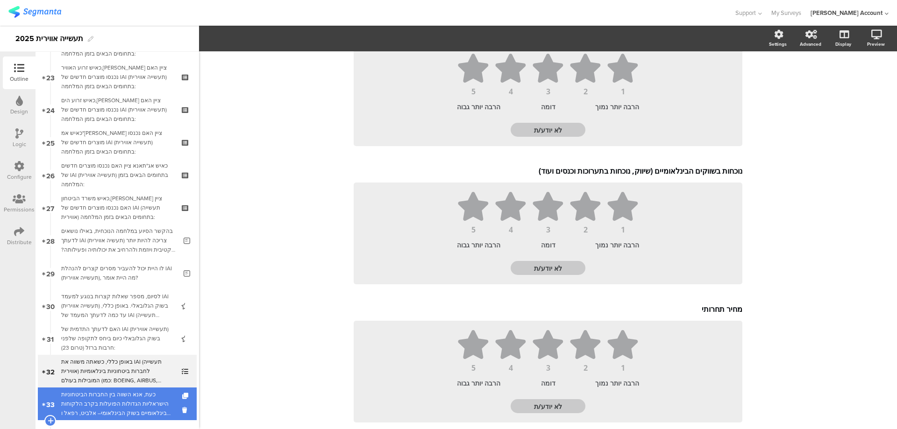
click at [135, 395] on div "כעת, אנא השווה בין החברות הביטחוניות הישראליות הגדולות הפועלות בקרב הלקוחות הבי…" at bounding box center [117, 404] width 112 height 28
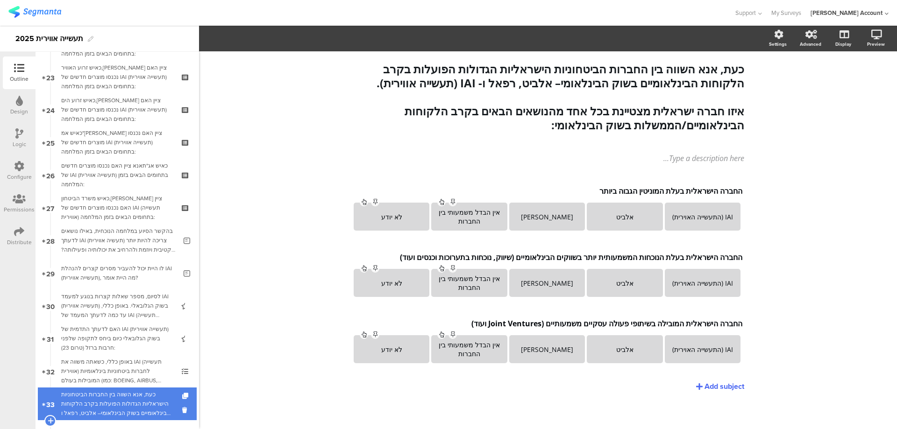
scroll to position [29, 0]
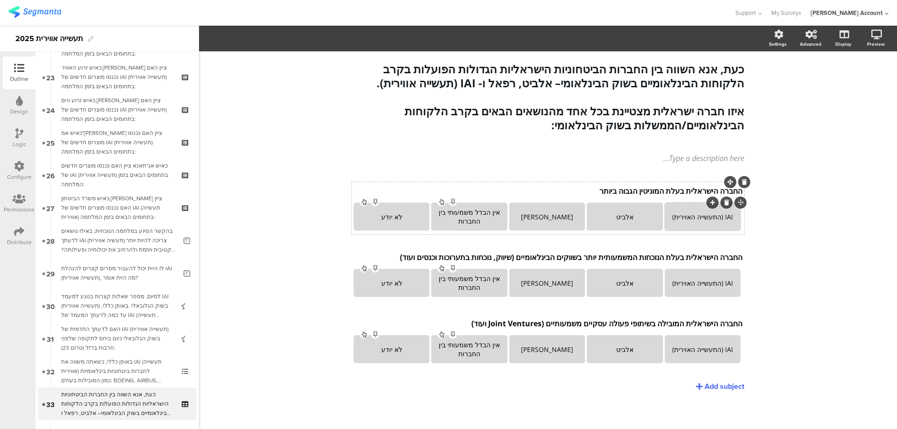
click at [683, 219] on div "IAI (התעשייה האוירית)" at bounding box center [702, 217] width 73 height 9
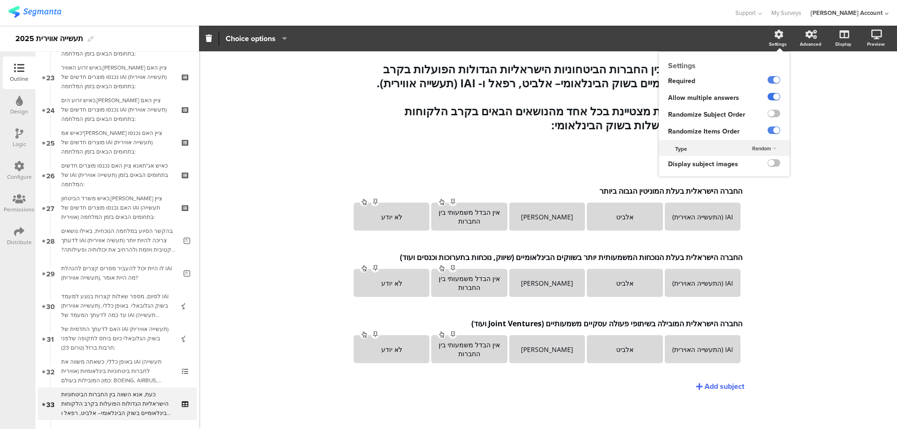
click at [768, 95] on label at bounding box center [774, 96] width 13 height 7
click at [0, 0] on input "checkbox" at bounding box center [0, 0] width 0 height 0
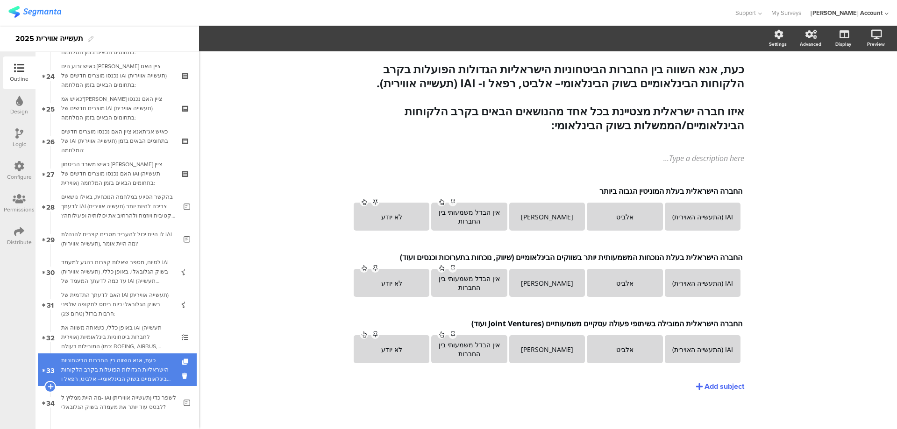
scroll to position [810, 0]
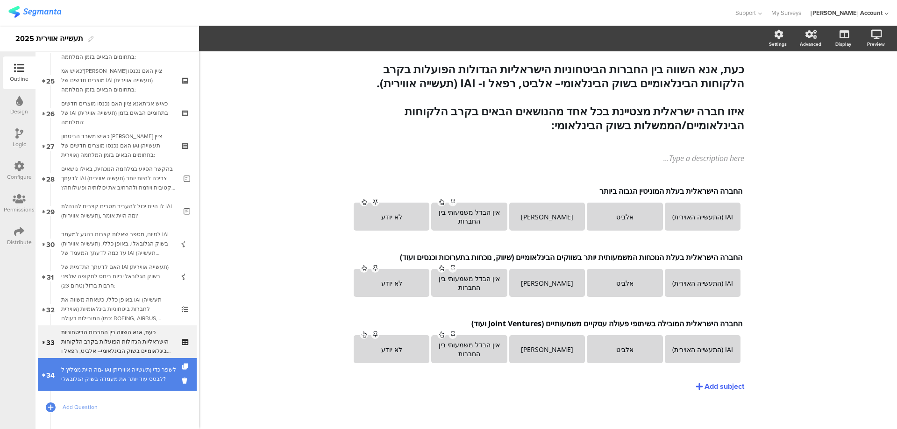
click at [138, 370] on div "מה היית ממליץ ל- IAI (תעשייה אווירית) לשפר כדי לבסס עוד יותר את מעמדה בשוק הגלו…" at bounding box center [118, 374] width 115 height 19
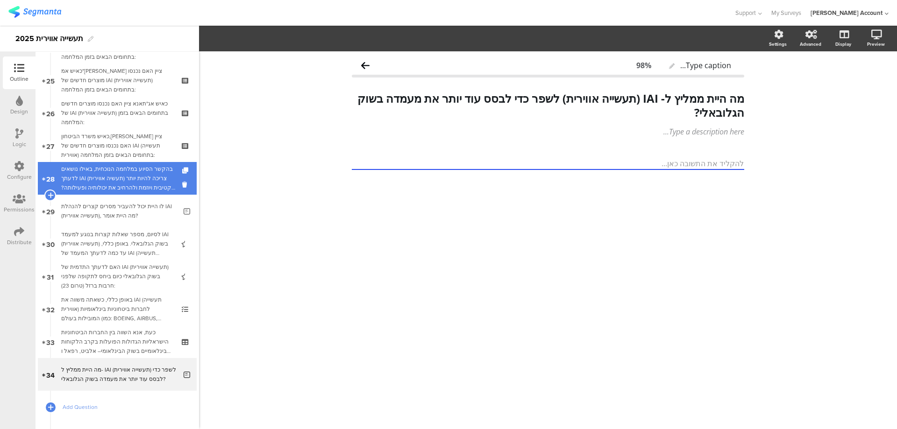
click at [143, 173] on div "בהקשר הסיוע במלחמה הנוכחית, באילו נושאים לדעתך IAI (תעשיה אווירית) צריכה להיות …" at bounding box center [118, 178] width 115 height 28
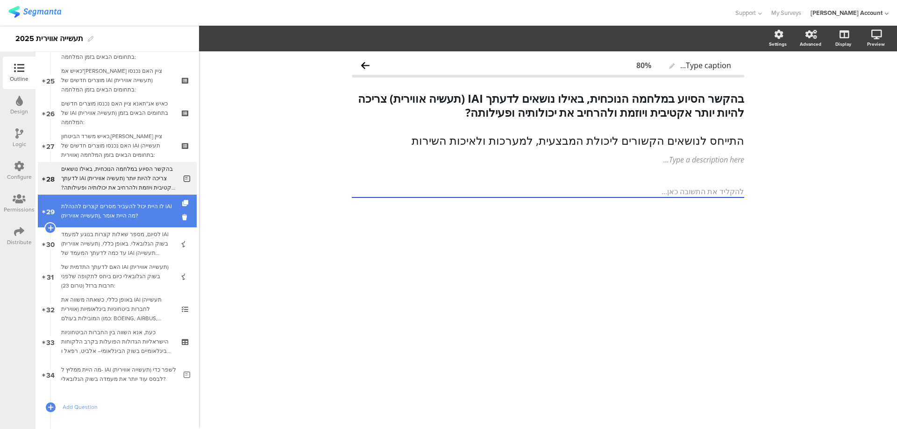
click at [141, 209] on div "לו היית יכול להעביר מסרים קצרים להנהלת IAI (תעשייה אווירית), מה היית אומר?" at bounding box center [118, 211] width 115 height 19
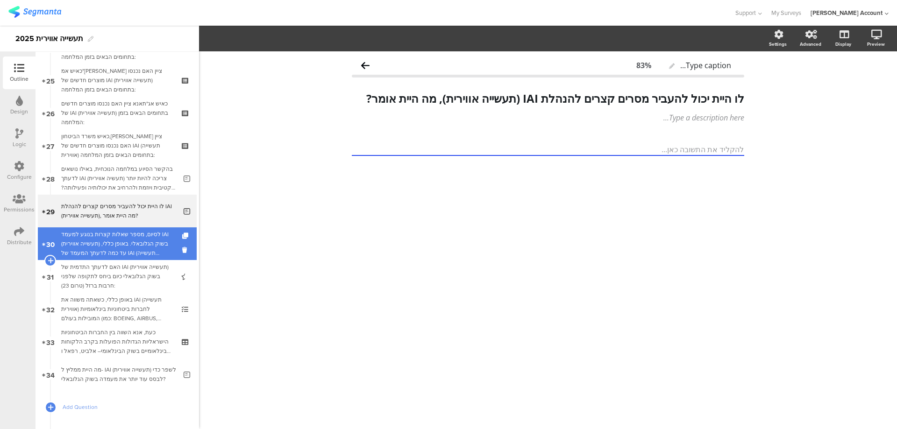
click at [132, 239] on div "לסיום, מספר שאלות קצרות בנוגע למעמד IAI (תעשייה אווירית) בשוק הגלובאלי. באופן כ…" at bounding box center [117, 244] width 112 height 28
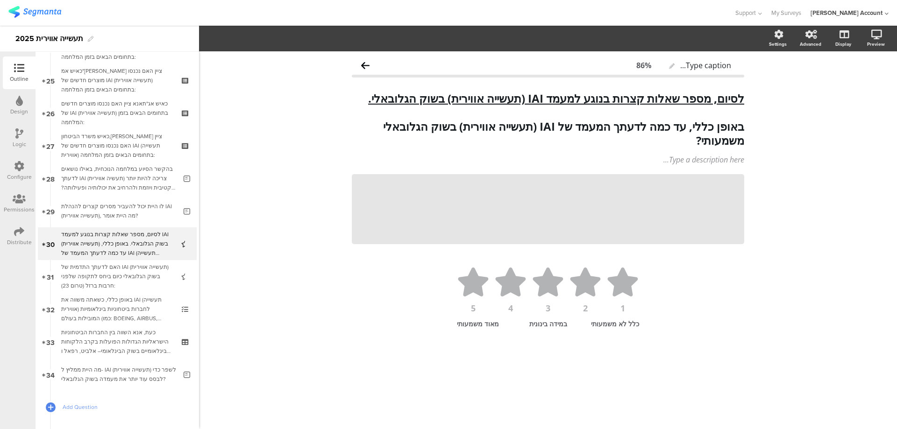
click at [17, 136] on icon at bounding box center [19, 134] width 8 height 10
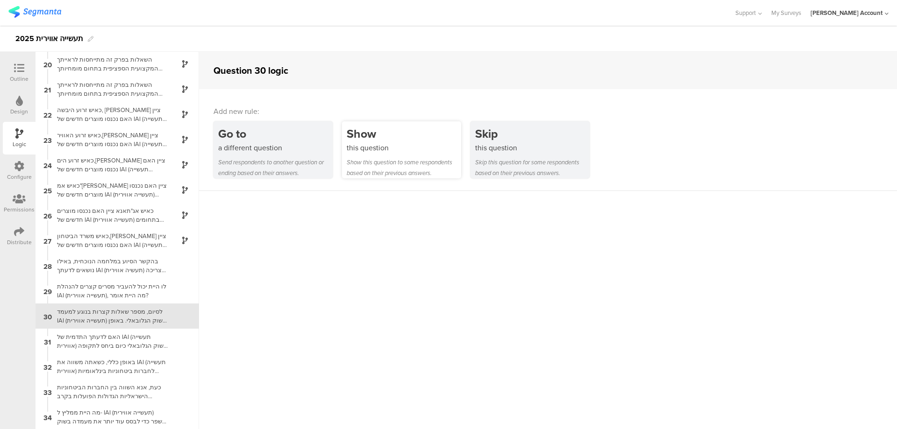
scroll to position [480, 0]
click at [401, 132] on div "Show" at bounding box center [404, 133] width 114 height 17
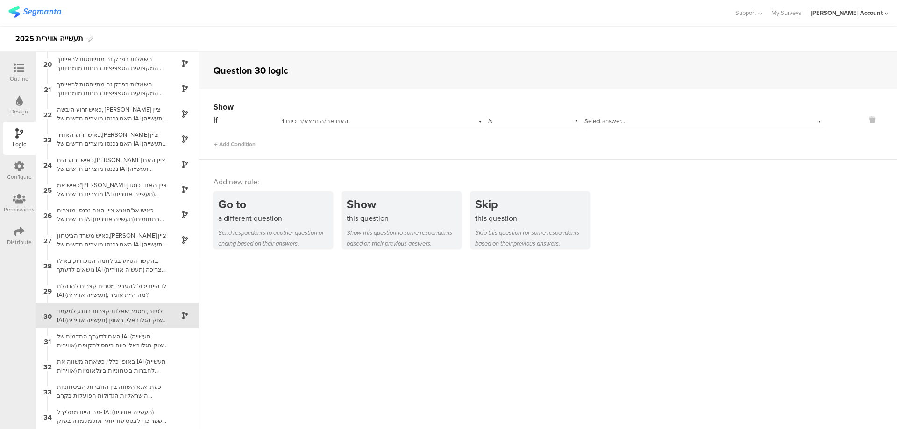
click at [365, 121] on div "1 האם את/ה נמצא/ת כיום:" at bounding box center [367, 121] width 170 height 8
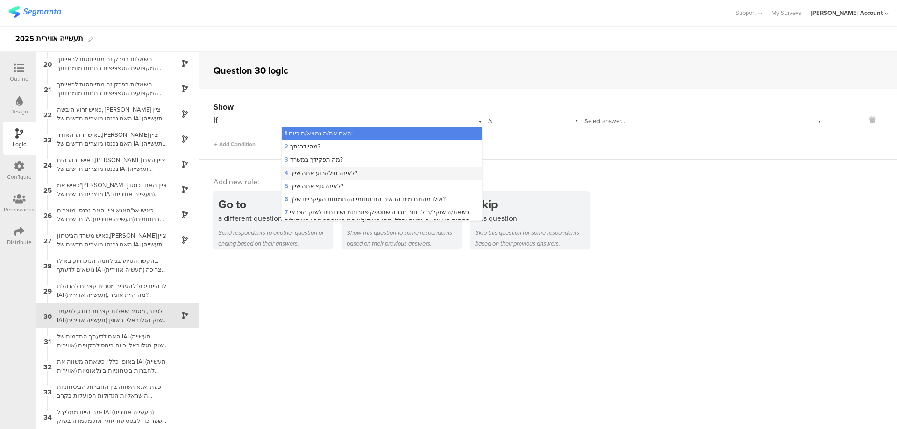
click at [356, 172] on div "4 לאיזה חיל/זרוע אתה שייך?" at bounding box center [382, 173] width 200 height 13
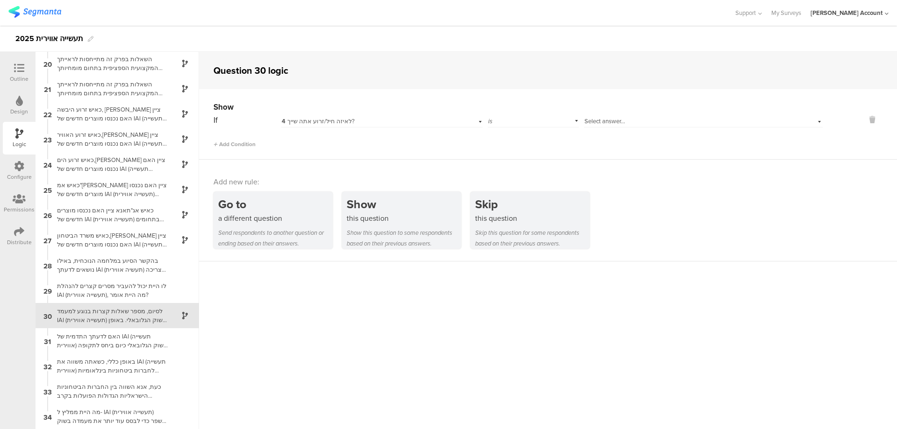
click at [616, 123] on span "Select answer..." at bounding box center [605, 121] width 41 height 9
click at [339, 118] on span "4 לאיזה חיל/זרוע אתה שייך?" at bounding box center [318, 121] width 73 height 9
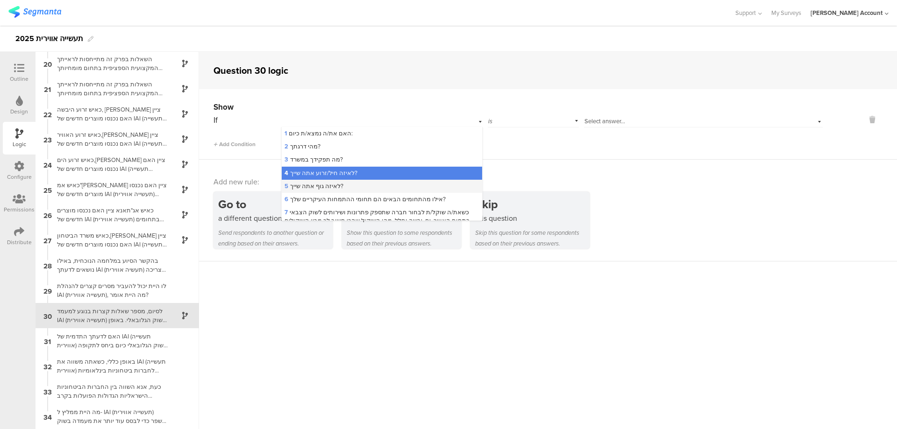
click at [349, 186] on div "5 לאיזה גוף אתה שייך?" at bounding box center [382, 186] width 200 height 13
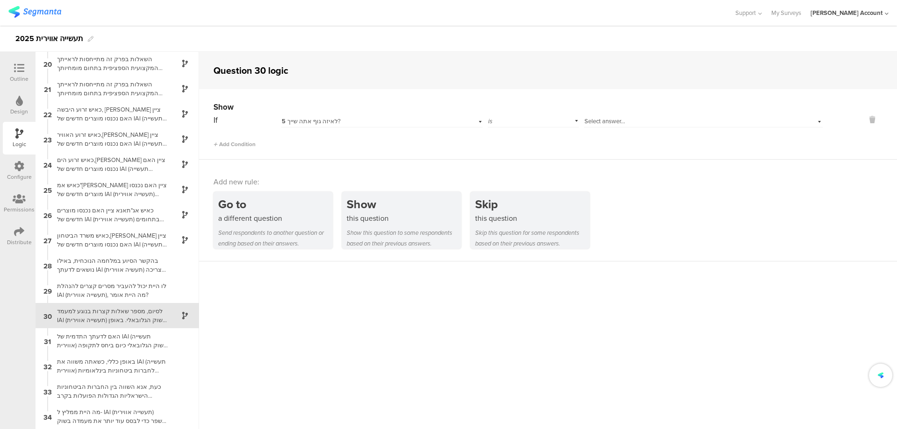
click at [329, 120] on span "5 לאיזה גוף אתה שייך?" at bounding box center [311, 121] width 59 height 9
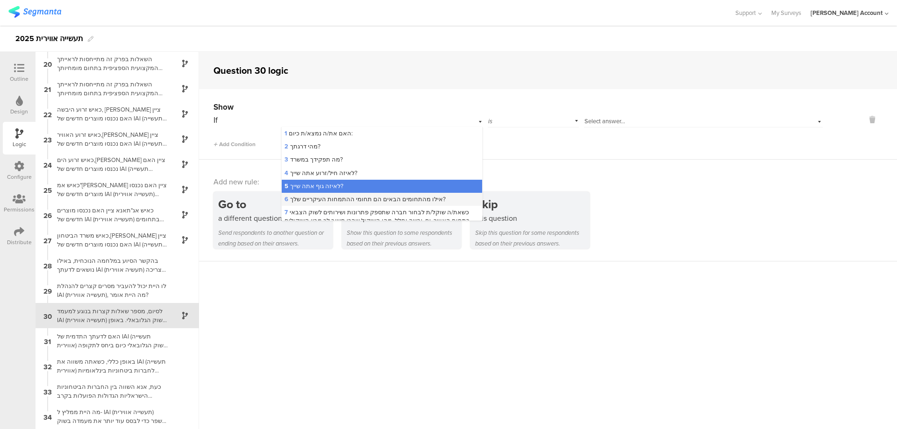
click at [393, 202] on span "6 אילו מהתחומים הבאים הם תחומי ההתמחות העיקריים שלך?" at bounding box center [365, 199] width 161 height 9
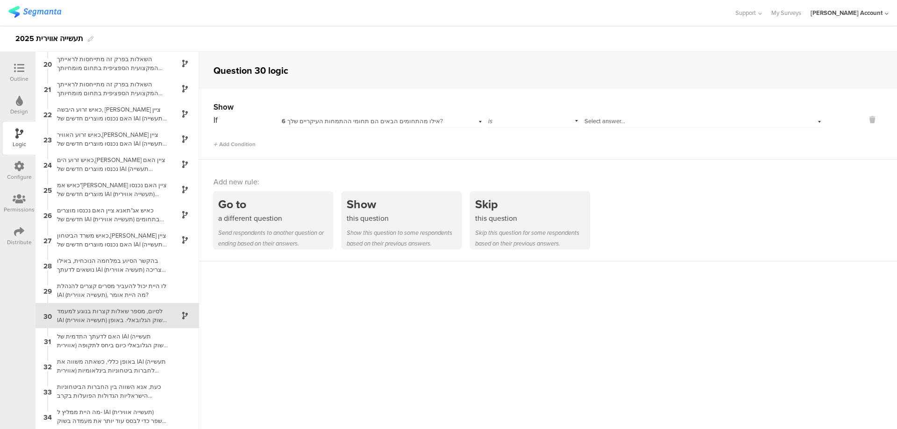
click at [352, 119] on span "6 אילו מהתחומים הבאים הם תחומי ההתמחות העיקריים שלך?" at bounding box center [362, 121] width 161 height 9
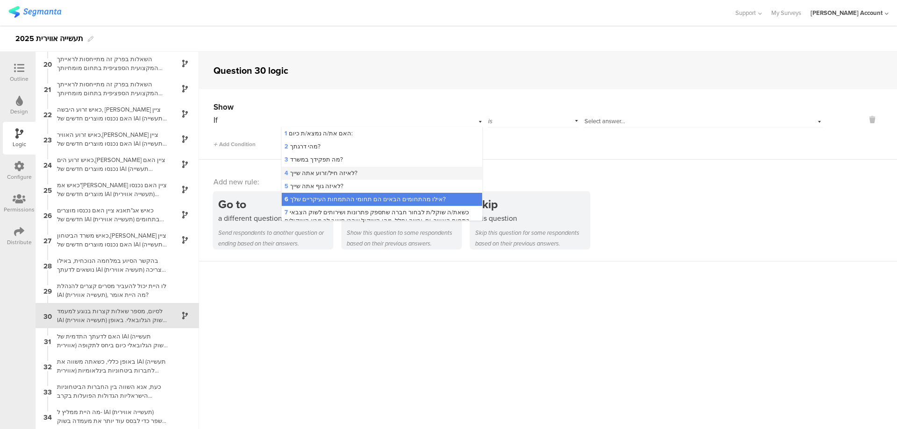
click at [364, 170] on div "4 לאיזה חיל/זרוע אתה שייך?" at bounding box center [382, 173] width 200 height 13
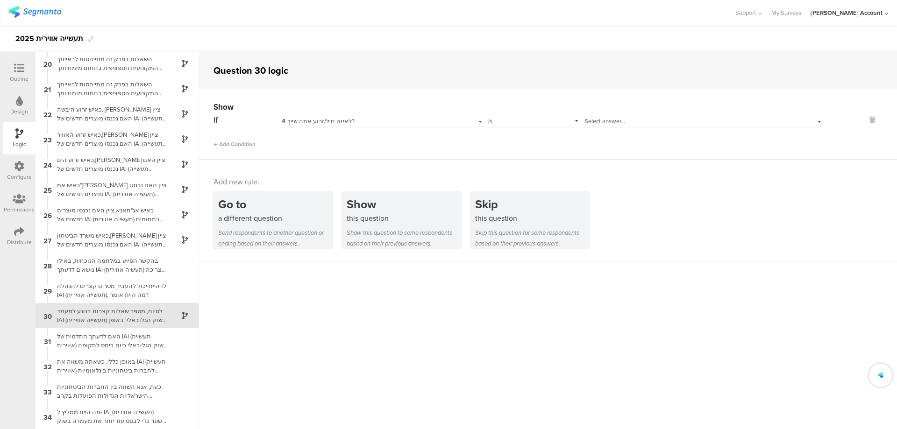
click at [599, 115] on div "Select answer..." at bounding box center [703, 120] width 239 height 14
click at [327, 121] on span "4 לאיזה חיל/זרוע אתה שייך?" at bounding box center [318, 121] width 73 height 9
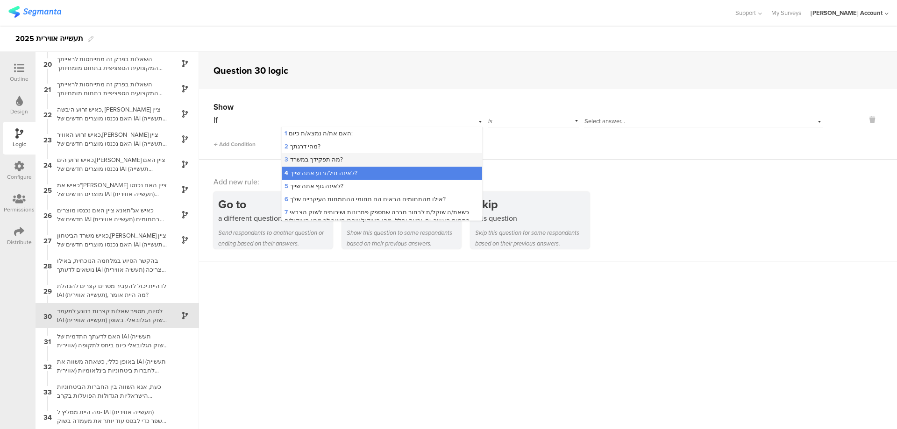
click at [336, 156] on span "3 מה תפקידך במשרד?" at bounding box center [314, 159] width 58 height 9
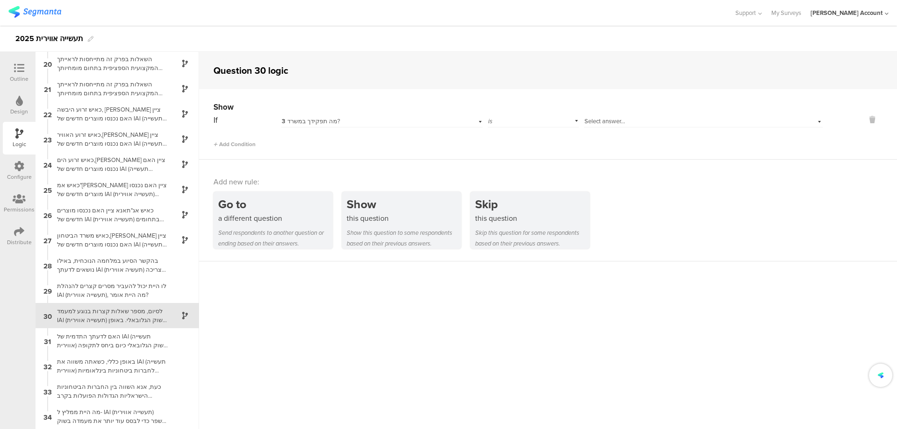
click at [515, 121] on div "is" at bounding box center [534, 120] width 92 height 14
click at [593, 117] on span "Select answer..." at bounding box center [605, 121] width 41 height 9
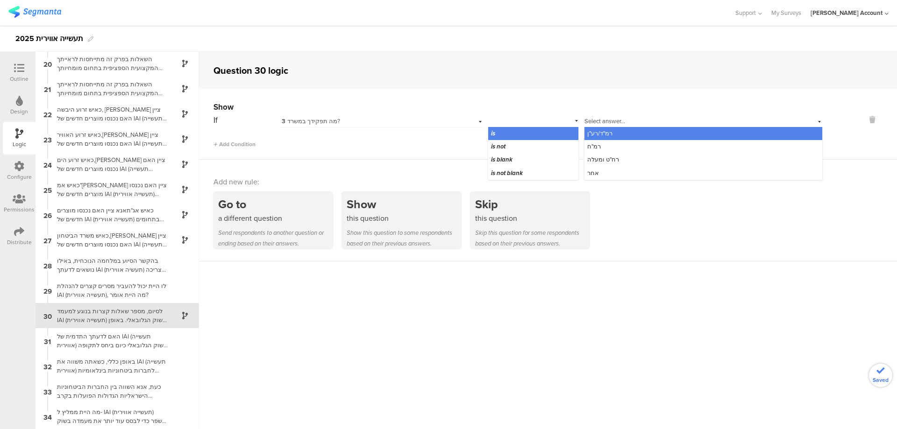
scroll to position [0, 0]
click at [316, 120] on span "3 מה תפקידך במשרד?" at bounding box center [311, 121] width 58 height 9
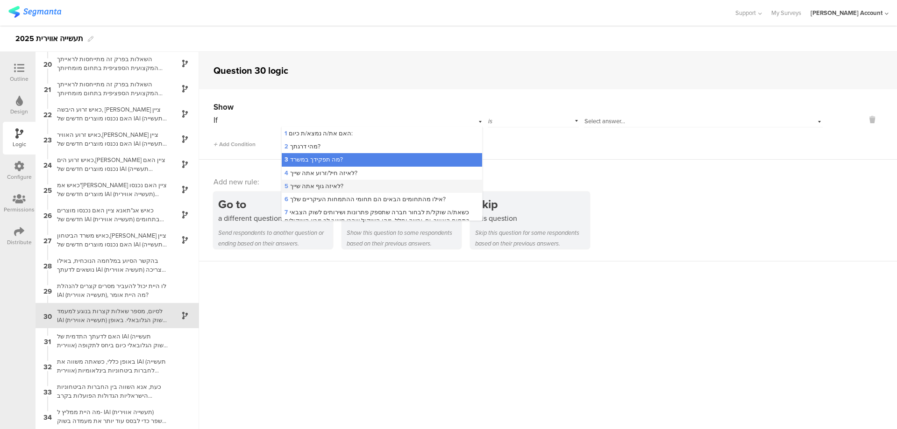
click at [343, 182] on div "5 לאיזה גוף אתה שייך?" at bounding box center [382, 186] width 200 height 13
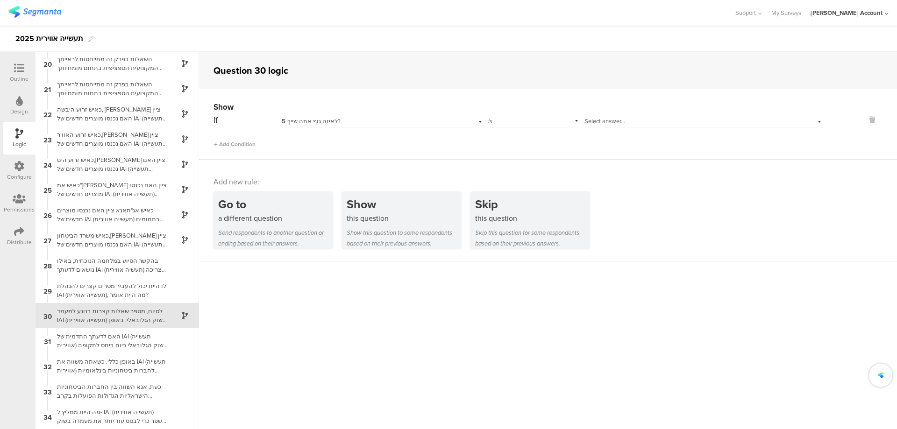
click at [608, 122] on span "Select answer..." at bounding box center [605, 121] width 41 height 9
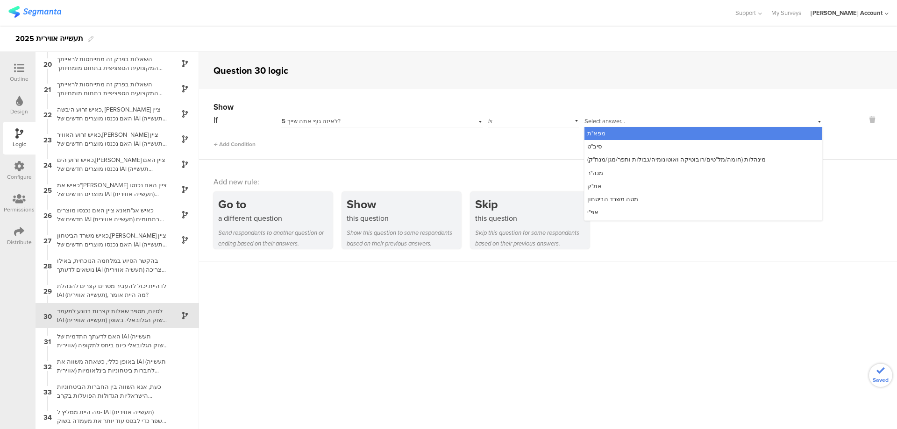
click at [611, 129] on div "מפא"ת" at bounding box center [704, 133] width 238 height 13
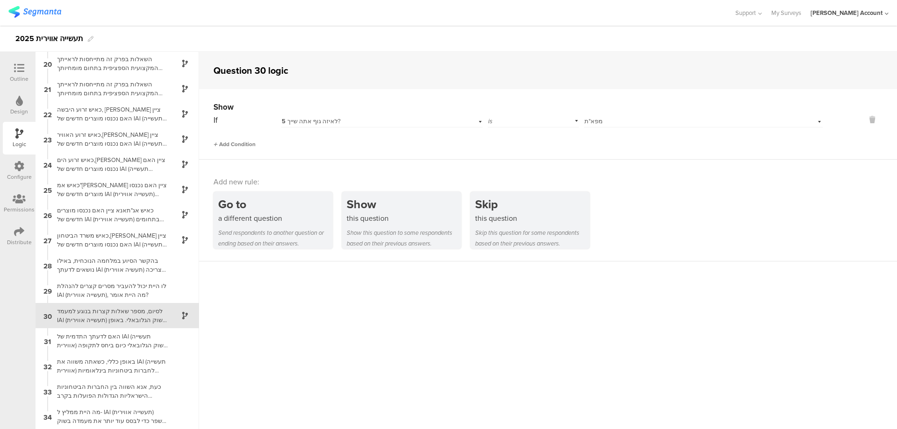
click at [255, 144] on span "Add Condition" at bounding box center [235, 144] width 42 height 8
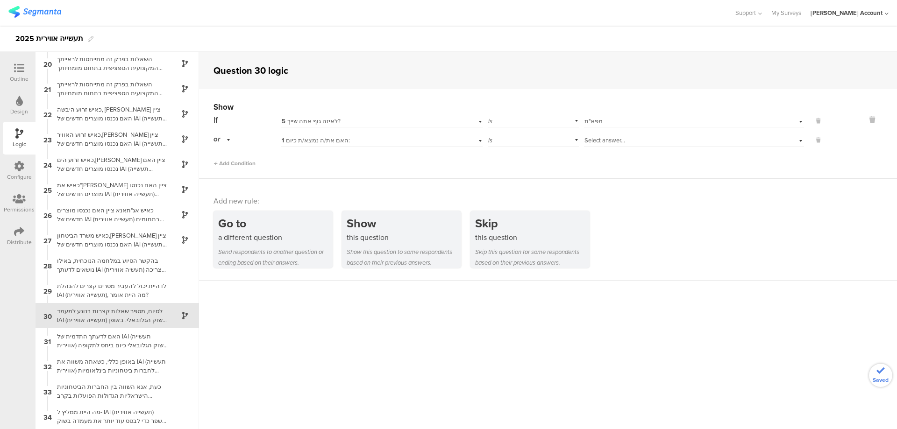
click at [339, 141] on span "1 האם את/ה נמצא/ת כיום:" at bounding box center [316, 140] width 68 height 9
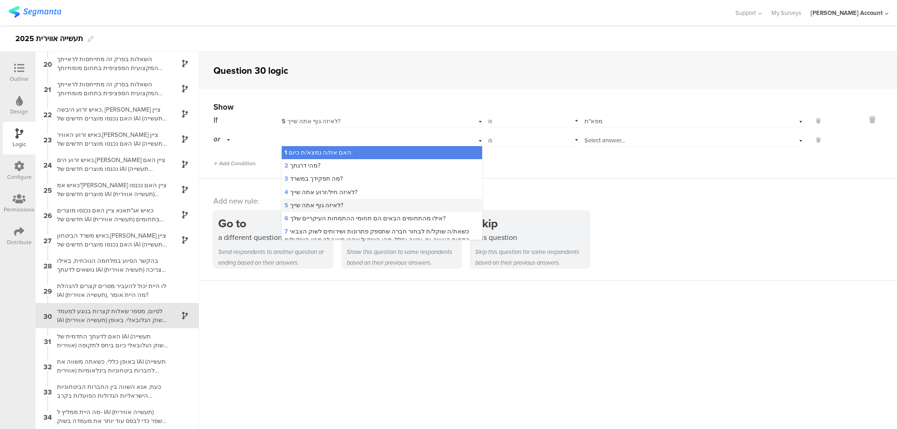
click at [332, 205] on span "5 לאיזה גוף אתה שייך?" at bounding box center [314, 205] width 59 height 9
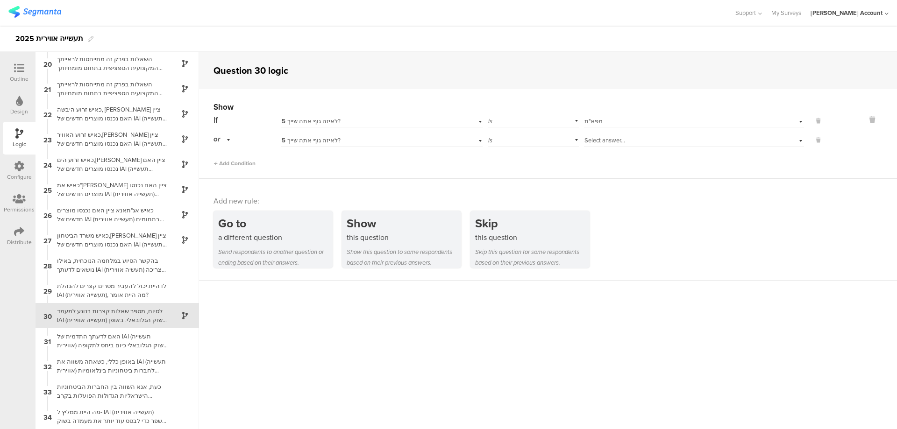
click at [590, 136] on span "Select answer..." at bounding box center [605, 140] width 41 height 9
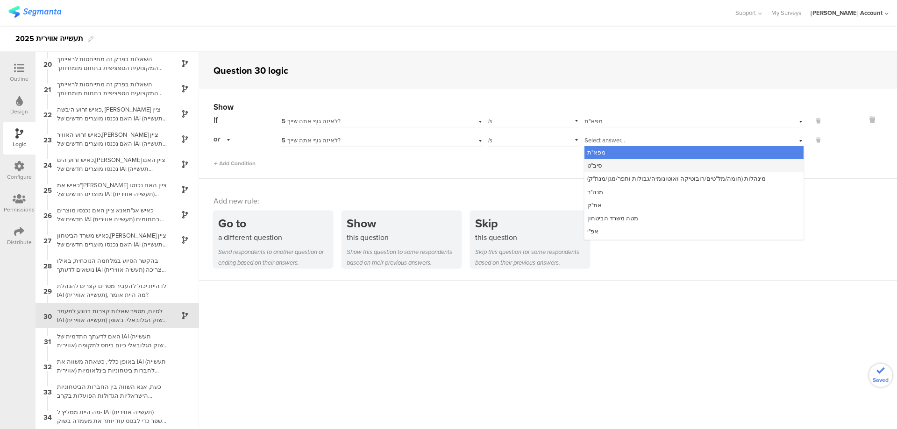
click at [635, 164] on div "סיב"ט" at bounding box center [694, 165] width 219 height 13
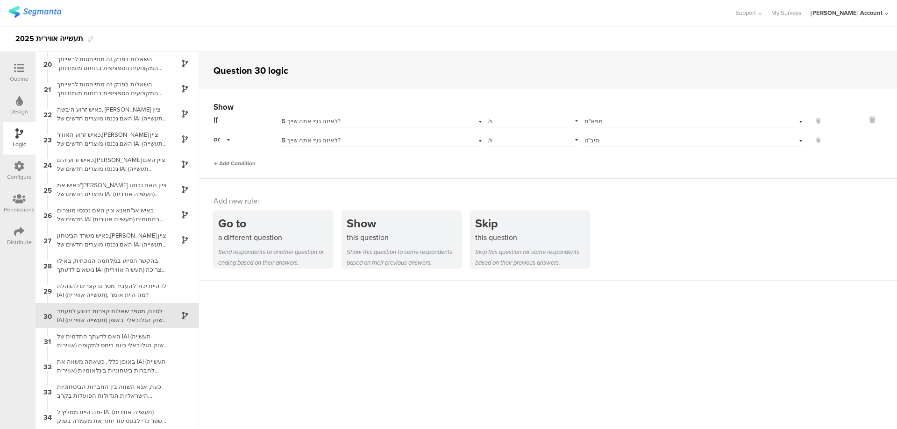
click at [239, 163] on span "Add Condition" at bounding box center [235, 163] width 42 height 8
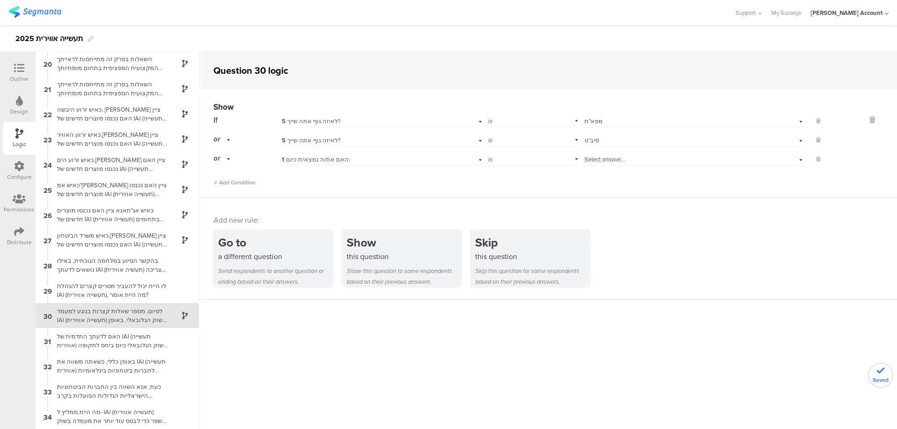
click at [324, 161] on span "1 האם את/ה נמצא/ת כיום:" at bounding box center [316, 159] width 68 height 9
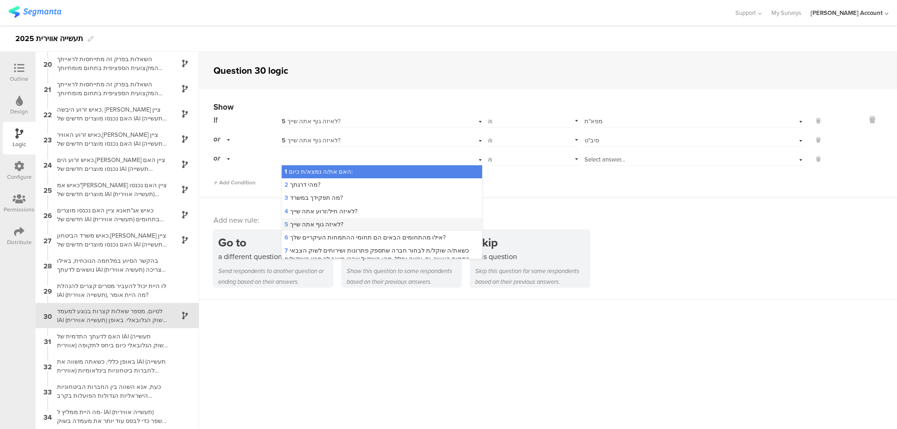
click at [335, 225] on span "5 לאיזה גוף אתה שייך?" at bounding box center [314, 224] width 59 height 9
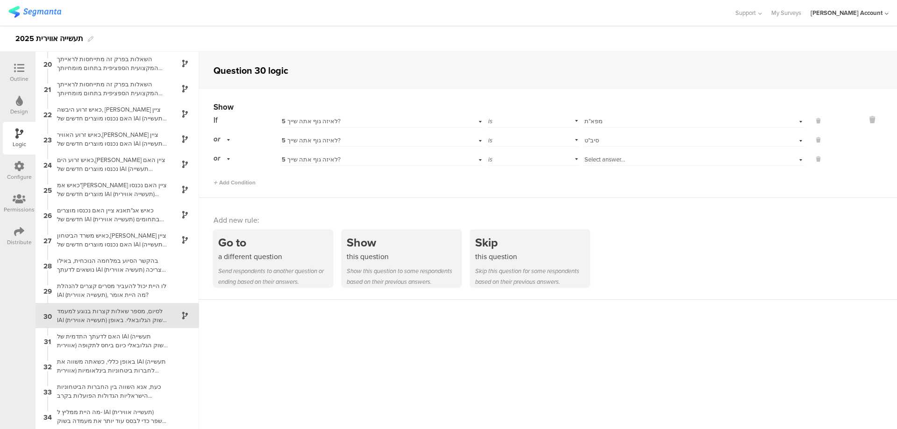
click at [607, 161] on span "Select answer..." at bounding box center [605, 159] width 41 height 9
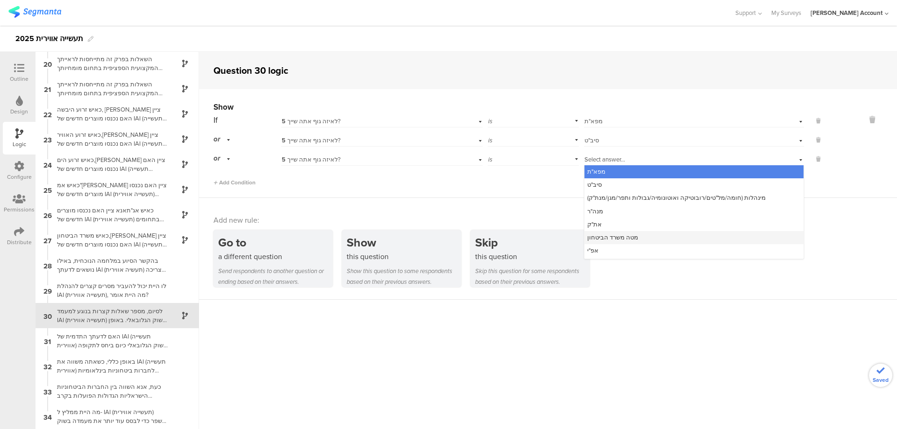
click at [634, 235] on div "מטה משרד הביטחון" at bounding box center [694, 237] width 219 height 13
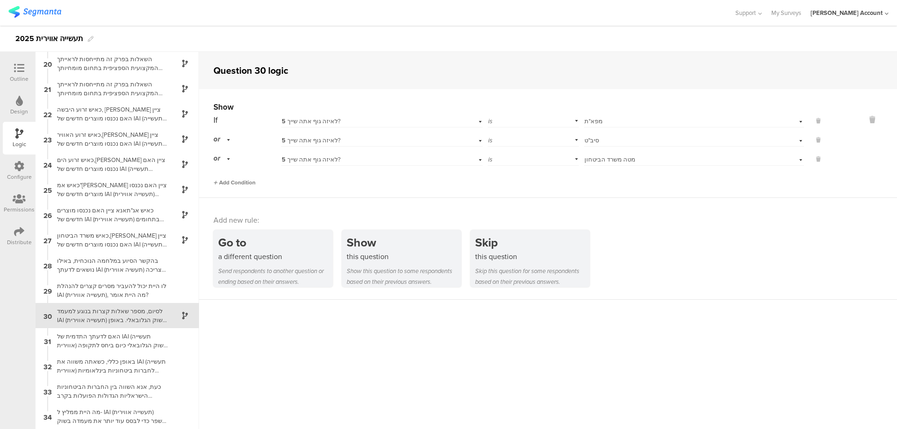
click at [234, 181] on span "Add Condition" at bounding box center [235, 183] width 42 height 8
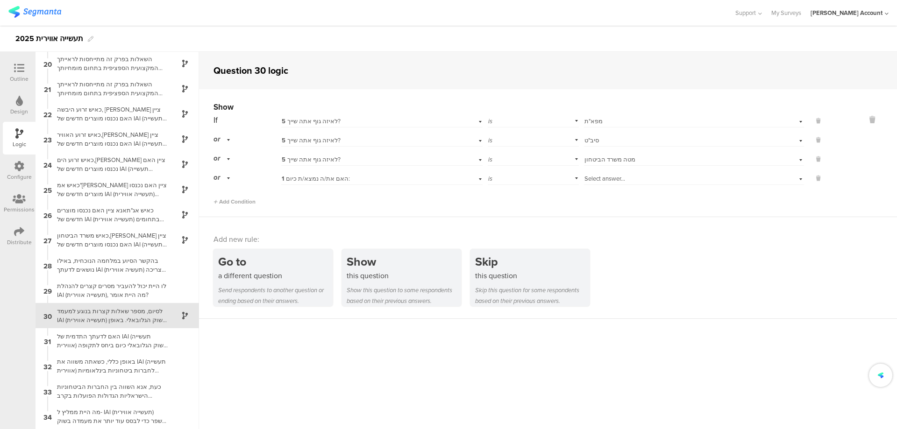
click at [307, 177] on span "1 האם את/ה נמצא/ת כיום:" at bounding box center [316, 178] width 68 height 9
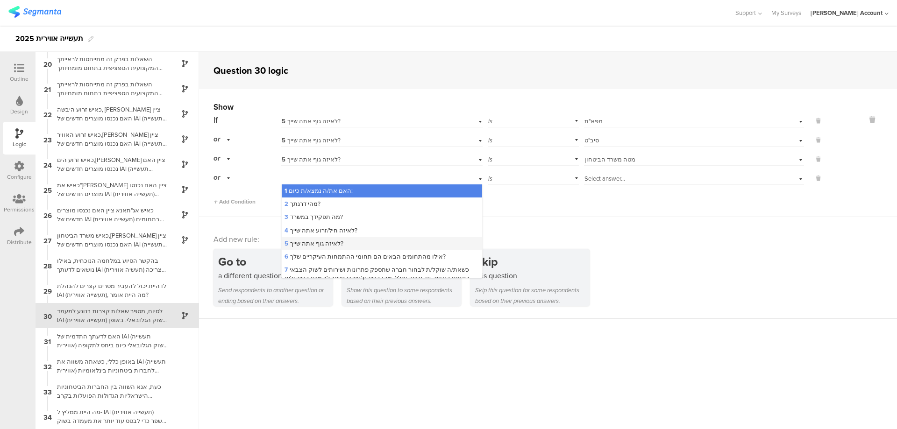
click at [340, 243] on div "5 לאיזה גוף אתה שייך?" at bounding box center [382, 243] width 200 height 13
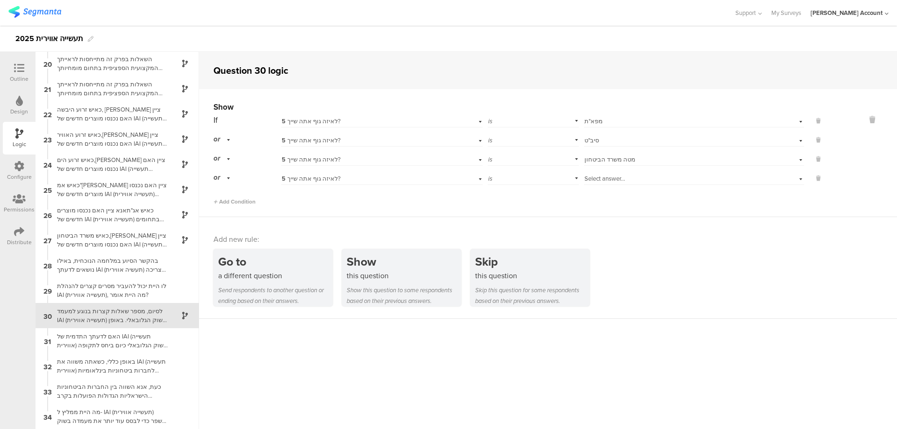
click at [604, 180] on span "Select answer..." at bounding box center [605, 178] width 41 height 9
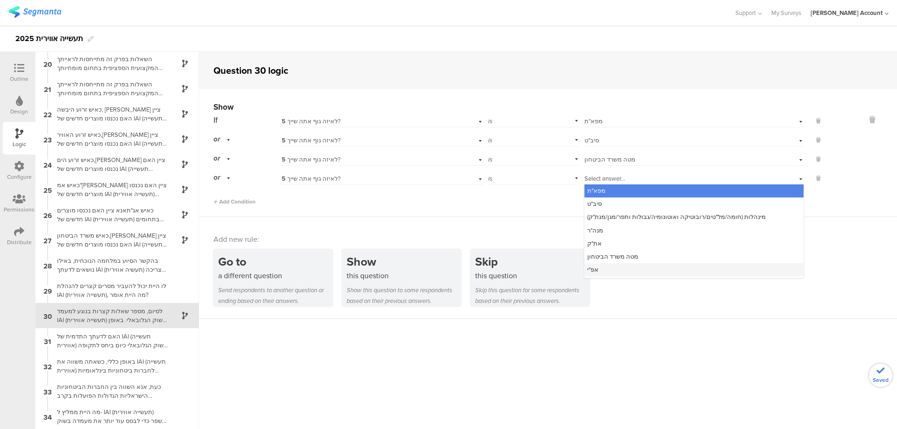
click at [619, 268] on div "אפ"י" at bounding box center [694, 270] width 219 height 13
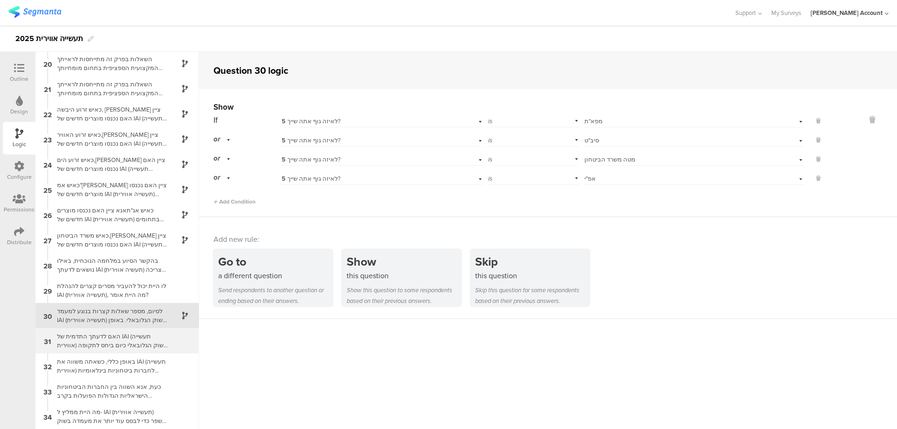
click at [128, 343] on div "האם לדעתך התדמית של IAI (תעשייה אווירית) בשוק הגלובאלי כיום ביחס לתקופה שלפני ח…" at bounding box center [109, 341] width 117 height 18
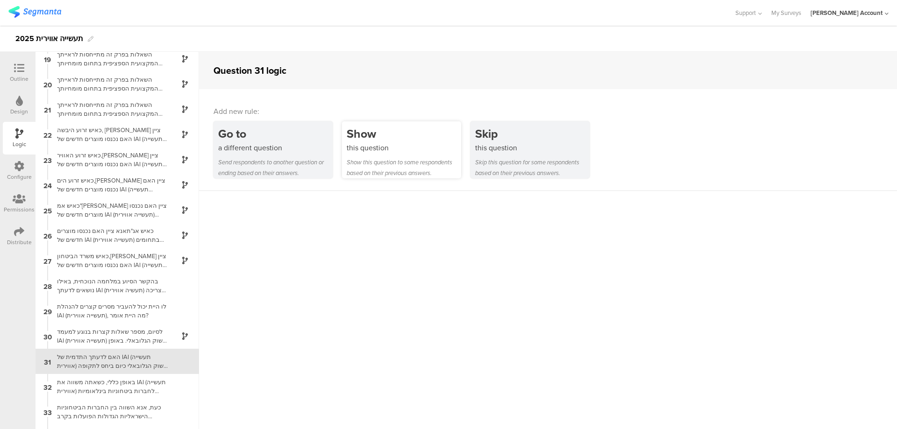
scroll to position [480, 0]
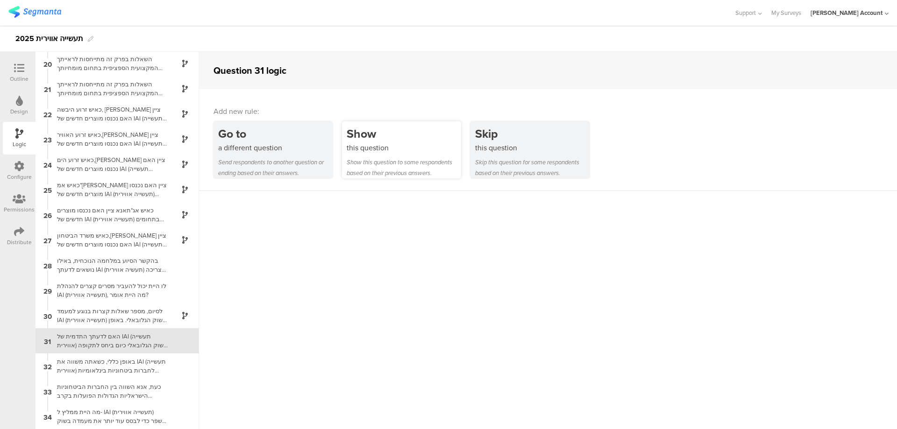
click at [381, 144] on div "this question" at bounding box center [404, 148] width 114 height 11
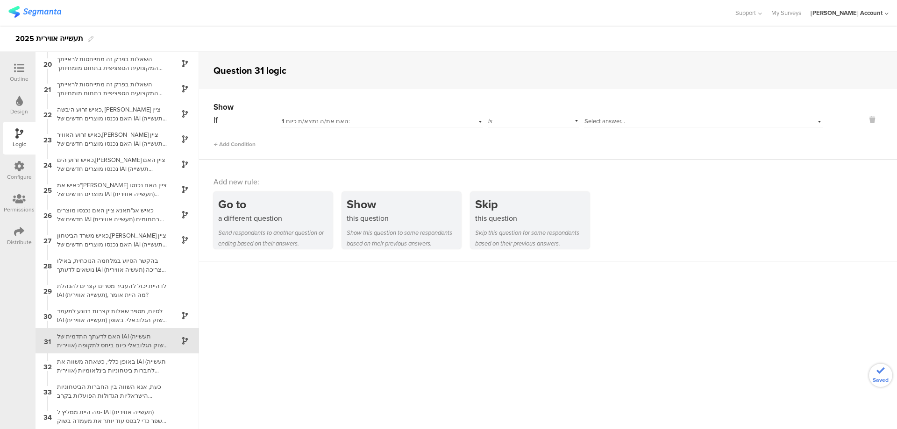
click at [345, 121] on div "1 האם את/ה נמצא/ת כיום:" at bounding box center [367, 121] width 170 height 8
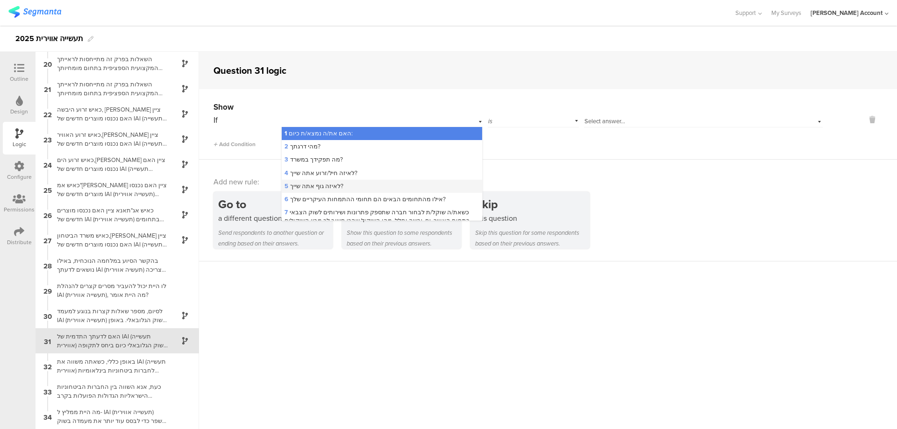
click at [340, 186] on div "5 לאיזה גוף אתה שייך?" at bounding box center [382, 186] width 200 height 13
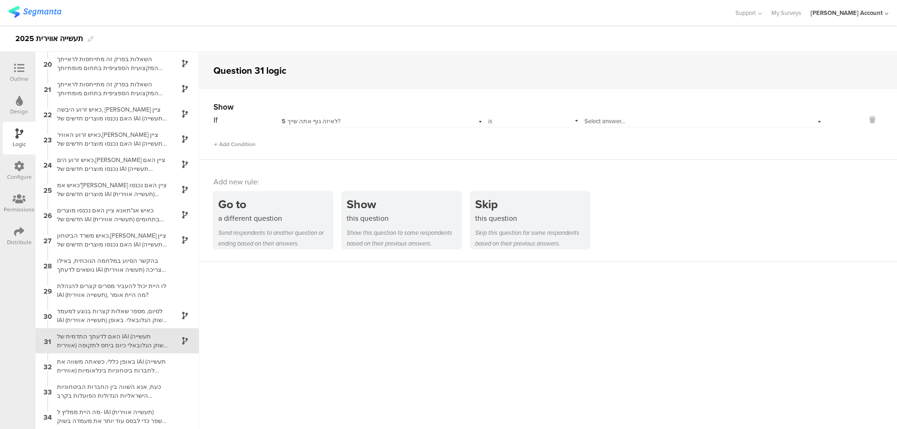
click at [593, 120] on span "Select answer..." at bounding box center [605, 121] width 41 height 9
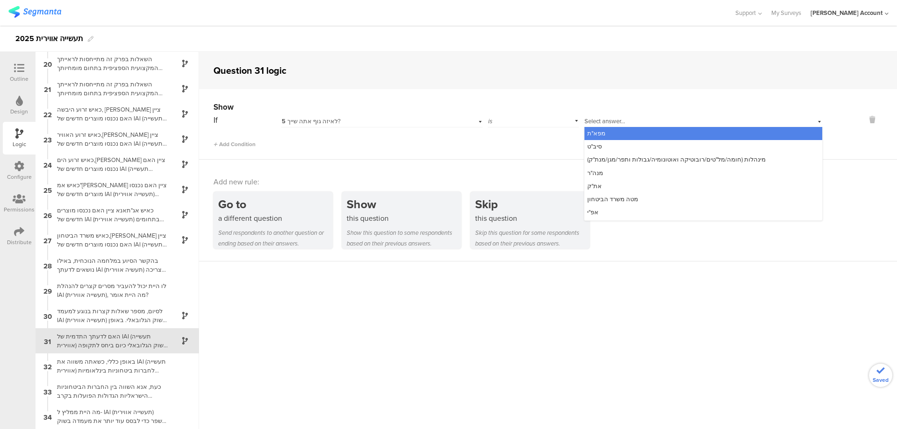
click at [609, 134] on div "מפא"ת" at bounding box center [704, 133] width 238 height 13
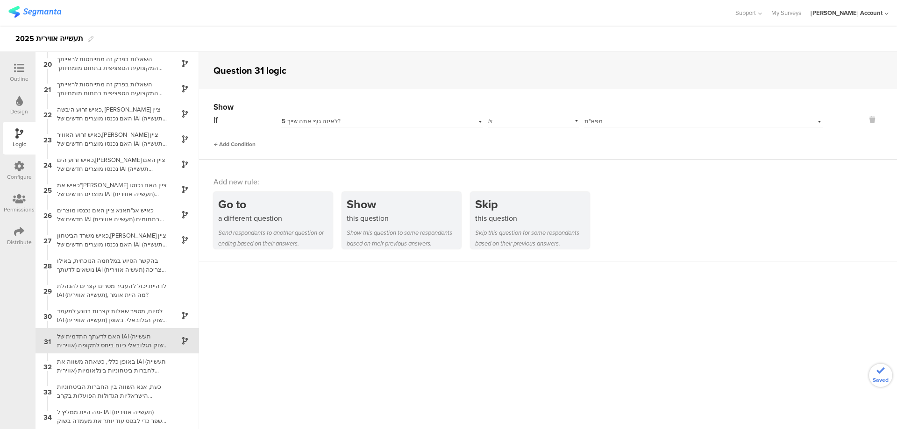
click at [244, 142] on span "Add Condition" at bounding box center [235, 144] width 42 height 8
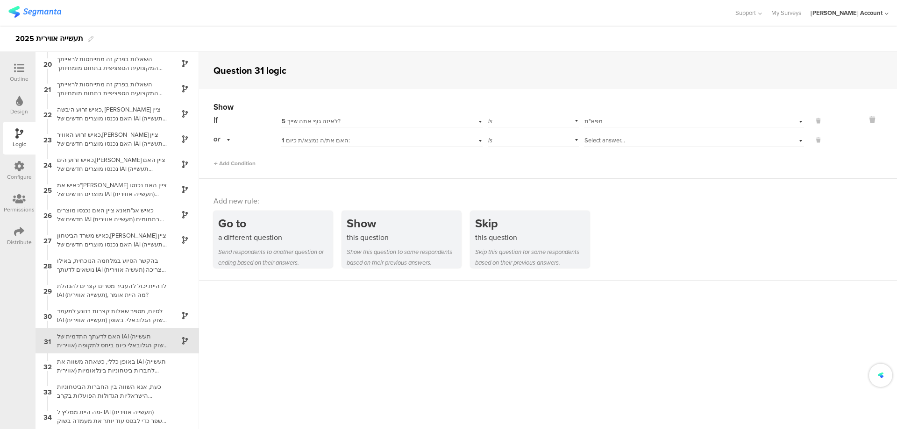
click at [308, 137] on span "1 האם את/ה נמצא/ת כיום:" at bounding box center [316, 140] width 68 height 9
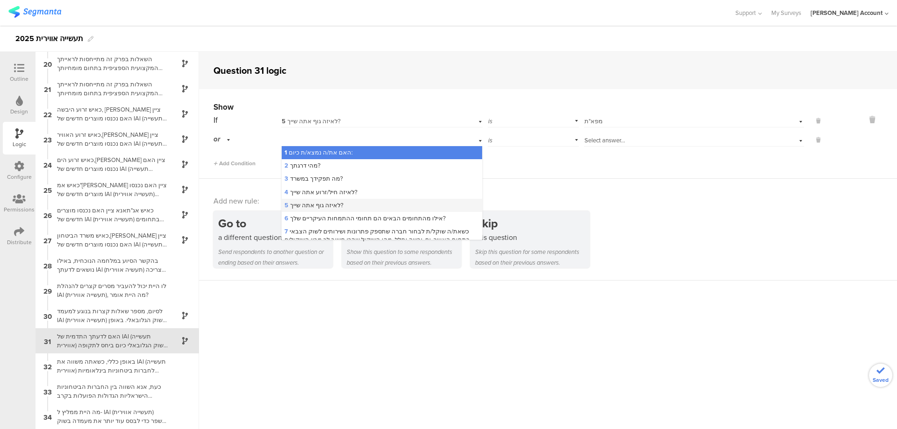
click at [325, 205] on span "5 לאיזה גוף אתה שייך?" at bounding box center [314, 205] width 59 height 9
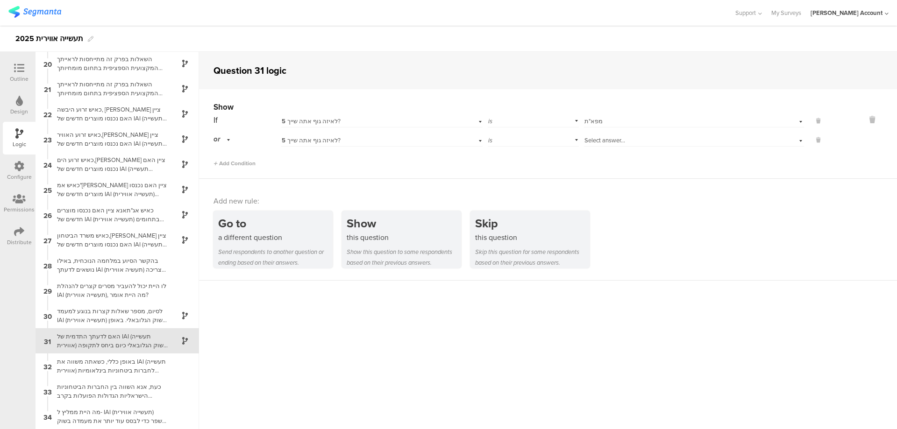
click at [590, 139] on span "Select answer..." at bounding box center [605, 140] width 41 height 9
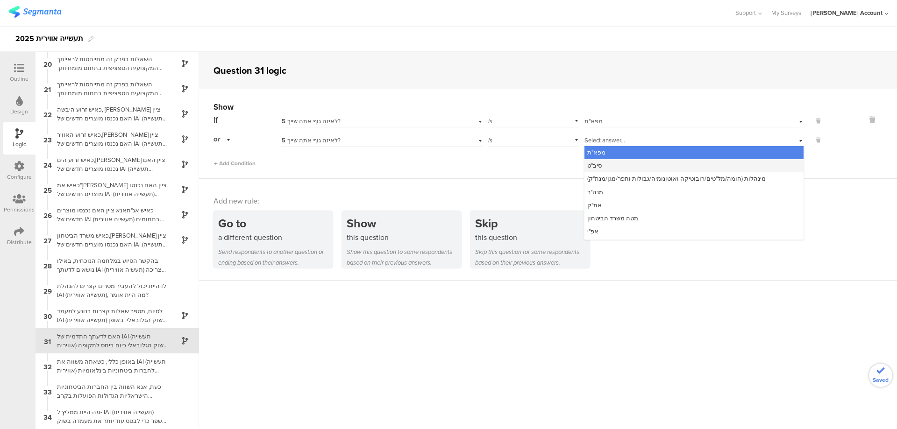
click at [627, 163] on div "סיב"ט" at bounding box center [694, 165] width 219 height 13
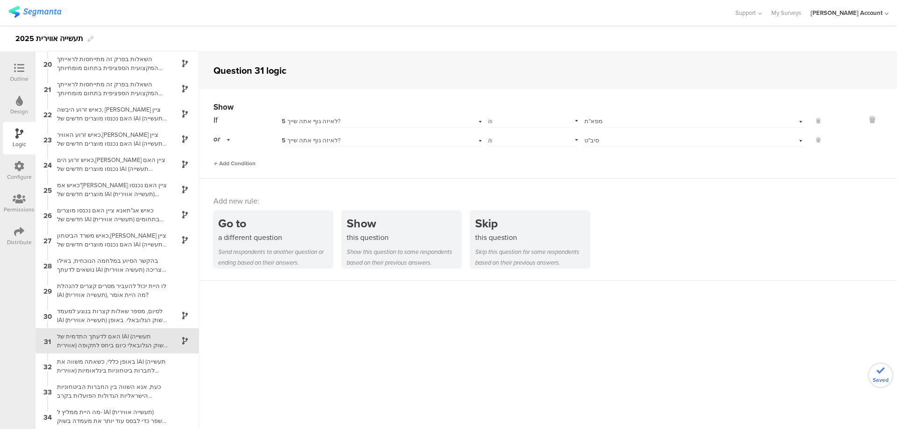
click at [235, 164] on span "Add Condition" at bounding box center [235, 163] width 42 height 8
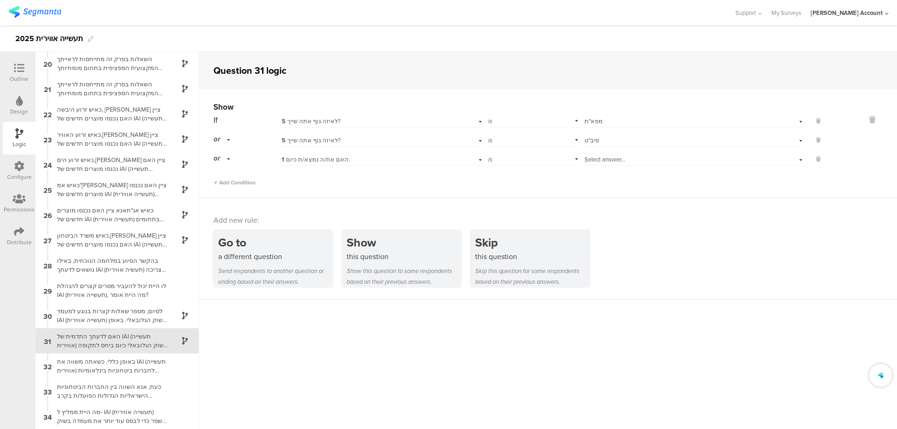
click at [318, 162] on span "1 האם את/ה נמצא/ת כיום:" at bounding box center [316, 159] width 68 height 9
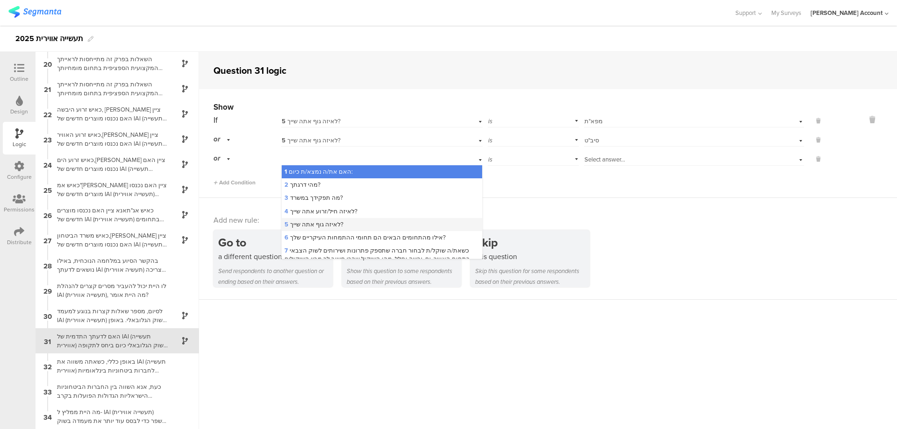
click at [332, 222] on span "5 לאיזה גוף אתה שייך?" at bounding box center [314, 224] width 59 height 9
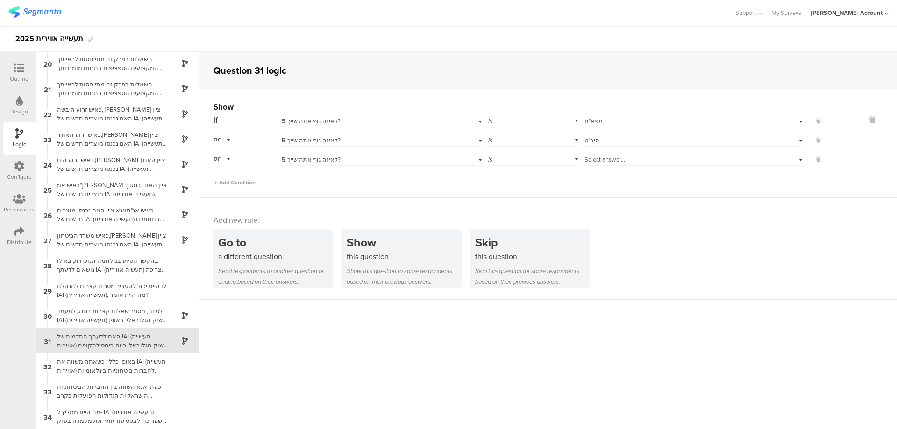
click at [615, 158] on span "Select answer..." at bounding box center [605, 159] width 41 height 9
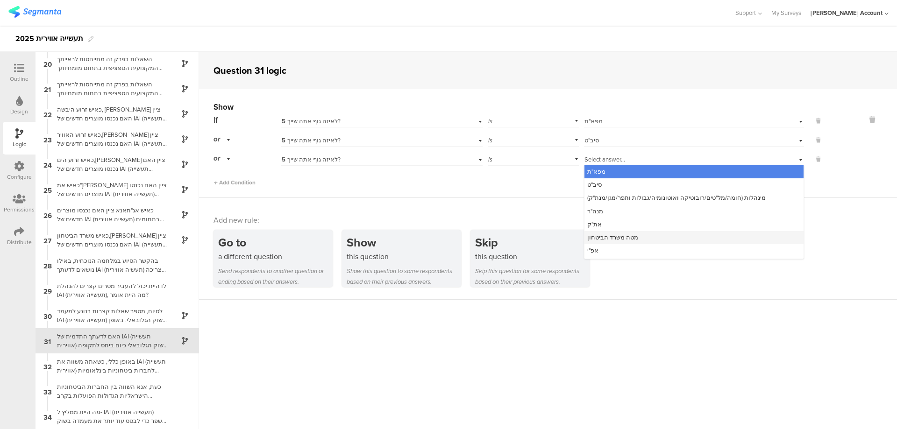
click at [627, 235] on span "מטה משרד הביטחון" at bounding box center [612, 237] width 51 height 9
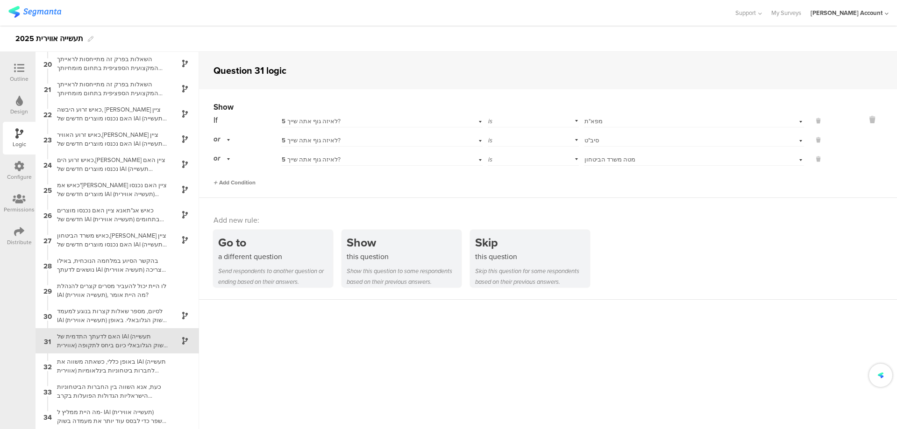
click at [249, 185] on span "Add Condition" at bounding box center [235, 183] width 42 height 8
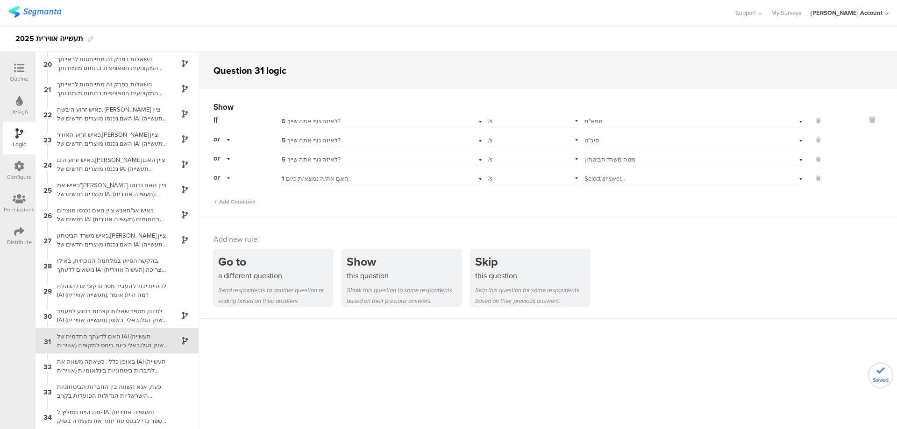
click at [317, 177] on span "1 האם את/ה נמצא/ת כיום:" at bounding box center [316, 178] width 68 height 9
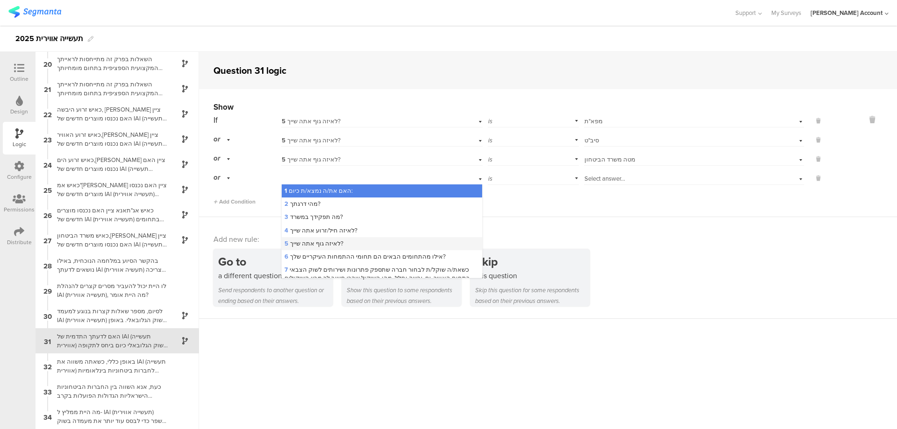
click at [348, 241] on div "5 לאיזה גוף אתה שייך?" at bounding box center [382, 243] width 200 height 13
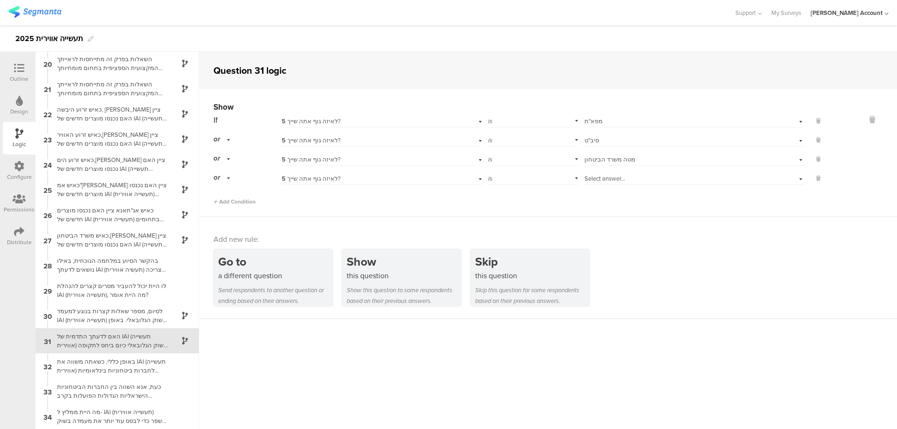
click at [601, 175] on span "Select answer..." at bounding box center [605, 178] width 41 height 9
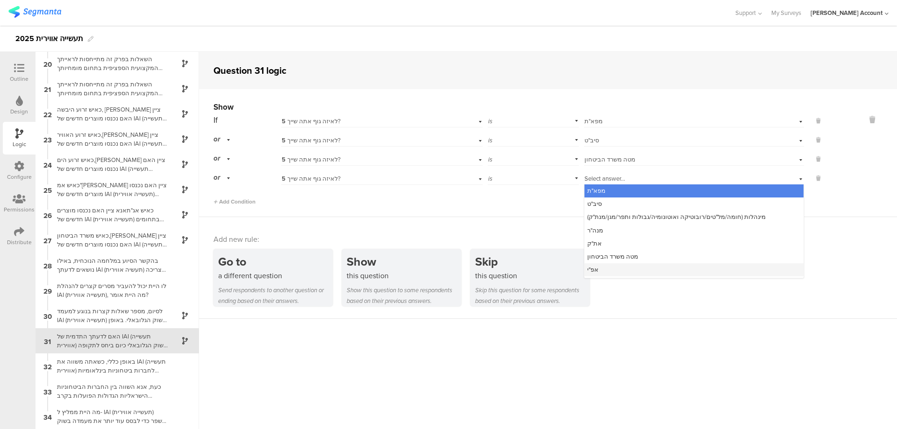
click at [618, 265] on div "אפ"י" at bounding box center [694, 270] width 219 height 13
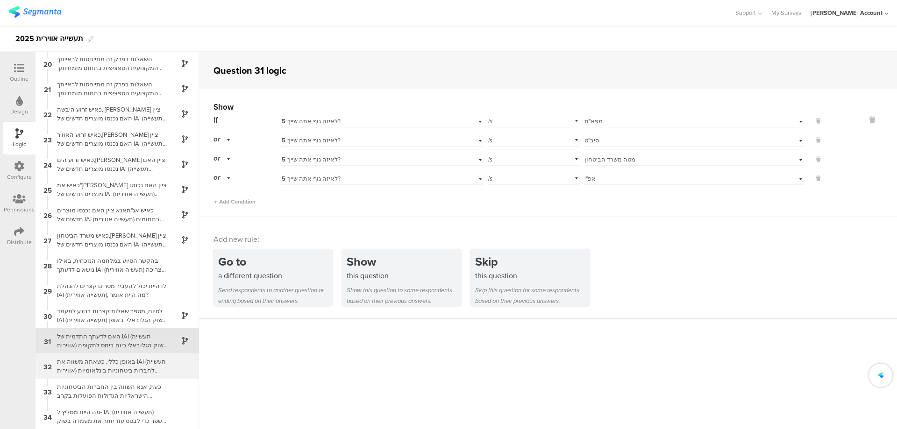
click at [135, 366] on div "באופן כללי, כשאתה משווה את IAI (תעשייה אווירית) לחברות ביטחוניות בינלאומיות המו…" at bounding box center [109, 366] width 117 height 18
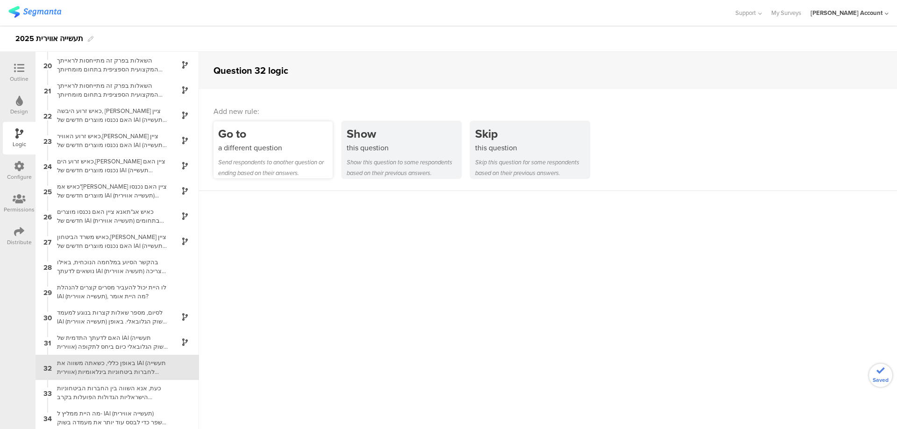
scroll to position [480, 0]
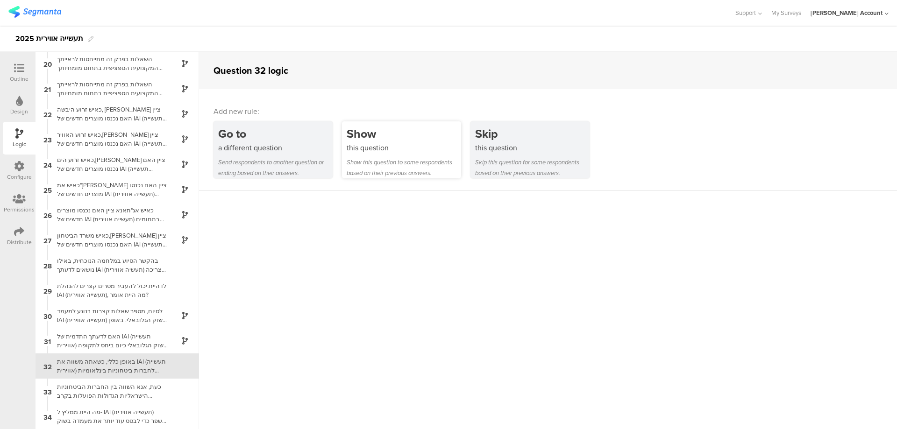
click at [391, 137] on div "Show" at bounding box center [404, 133] width 114 height 17
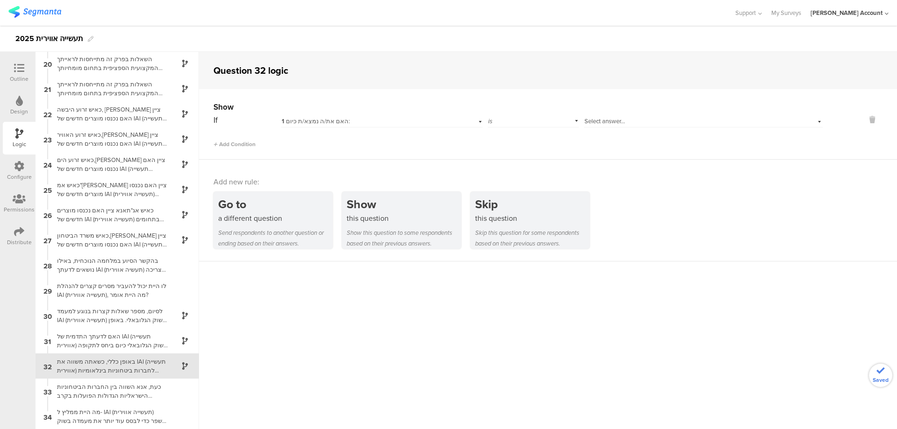
click at [366, 120] on div "1 האם את/ה נמצא/ת כיום:" at bounding box center [367, 121] width 170 height 8
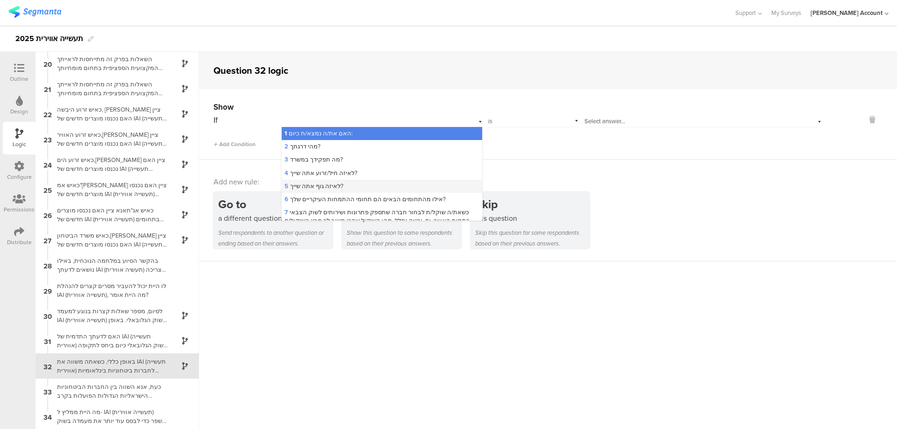
click at [356, 181] on div "5 לאיזה גוף אתה שייך?" at bounding box center [382, 186] width 200 height 13
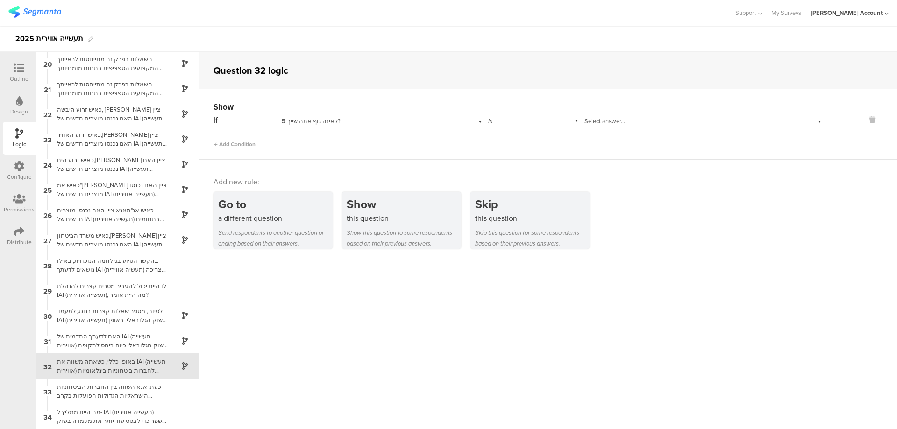
click at [586, 121] on span "Select answer..." at bounding box center [605, 121] width 41 height 9
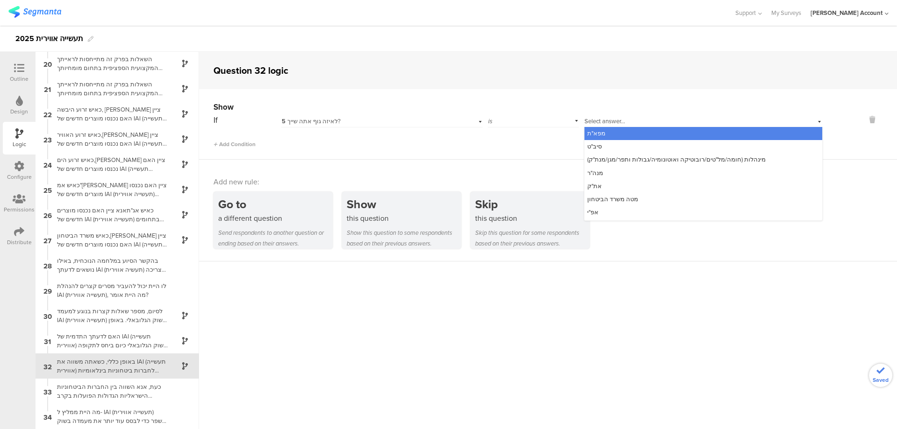
click at [627, 132] on div "מפא"ת" at bounding box center [704, 133] width 238 height 13
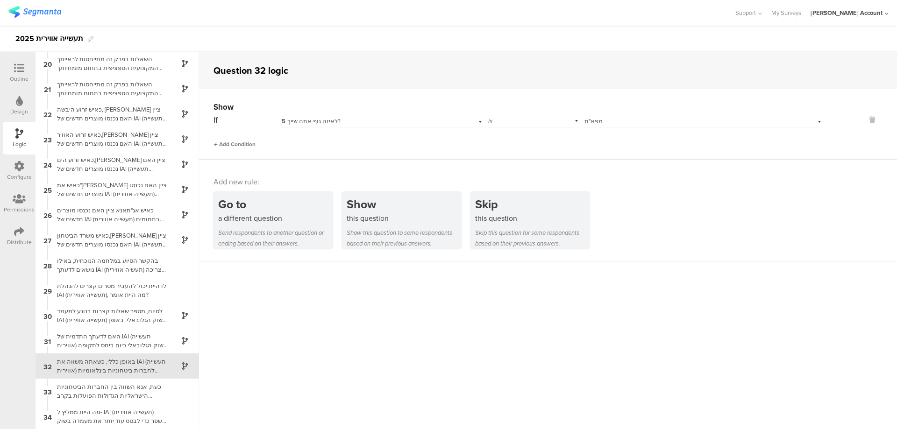
click at [237, 145] on span "Add Condition" at bounding box center [235, 144] width 42 height 8
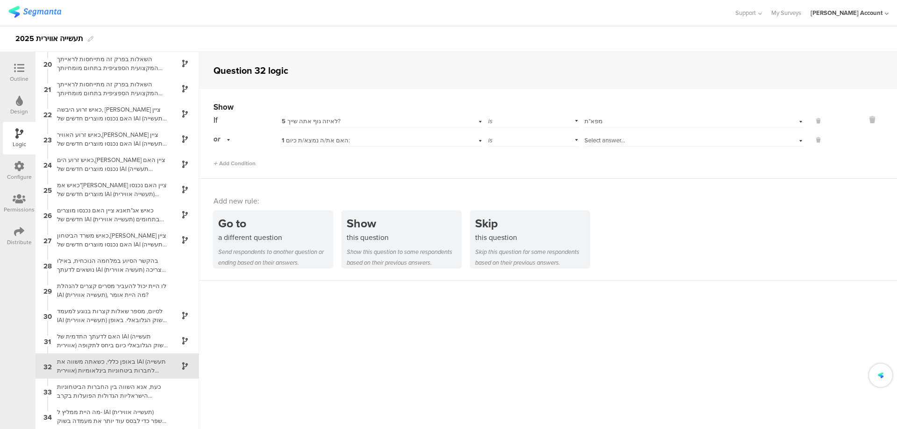
click at [320, 140] on span "1 האם את/ה נמצא/ת כיום:" at bounding box center [316, 140] width 68 height 9
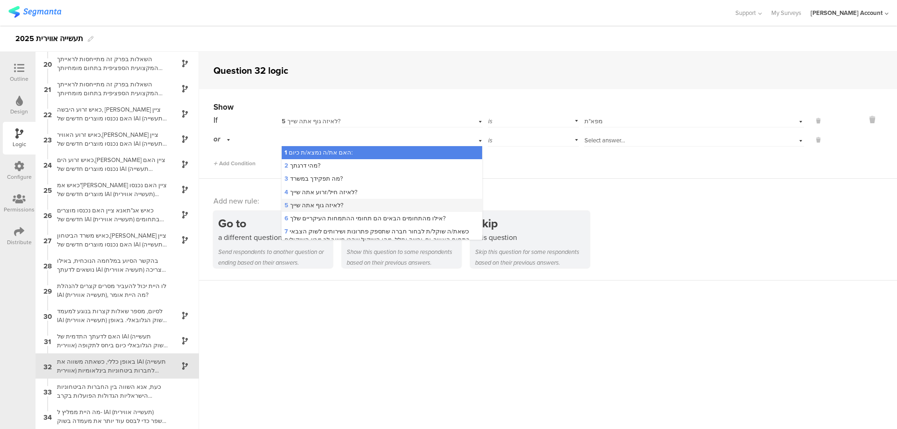
click at [340, 203] on div "5 לאיזה גוף אתה שייך?" at bounding box center [382, 205] width 200 height 13
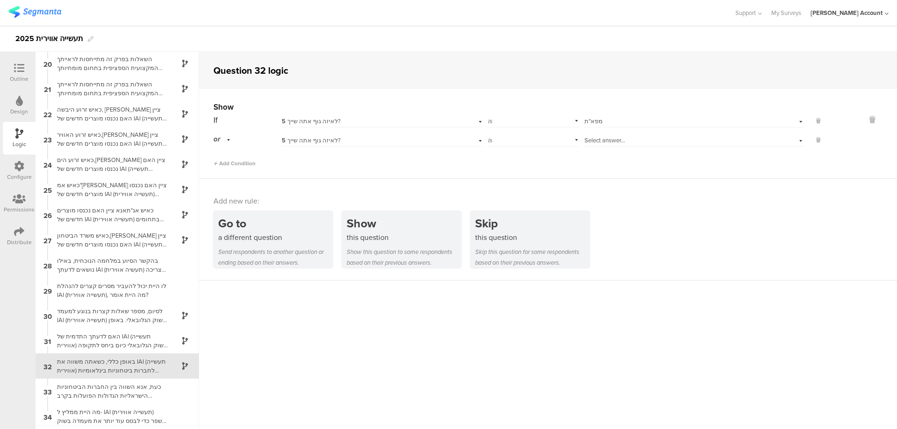
click at [597, 142] on span "Select answer..." at bounding box center [605, 140] width 41 height 9
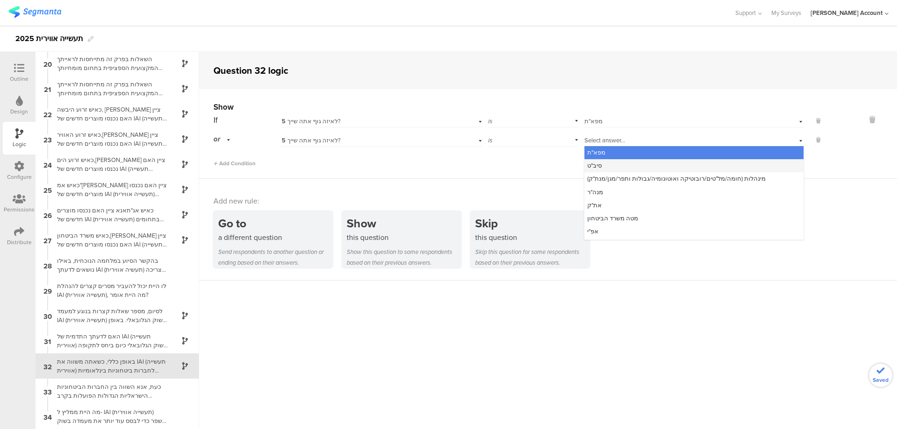
click at [636, 163] on div "סיב"ט" at bounding box center [694, 165] width 219 height 13
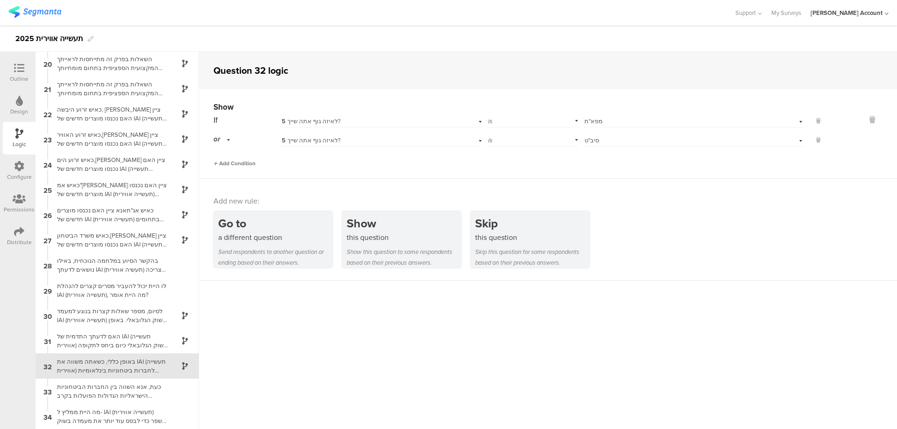
click at [241, 162] on span "Add Condition" at bounding box center [235, 163] width 42 height 8
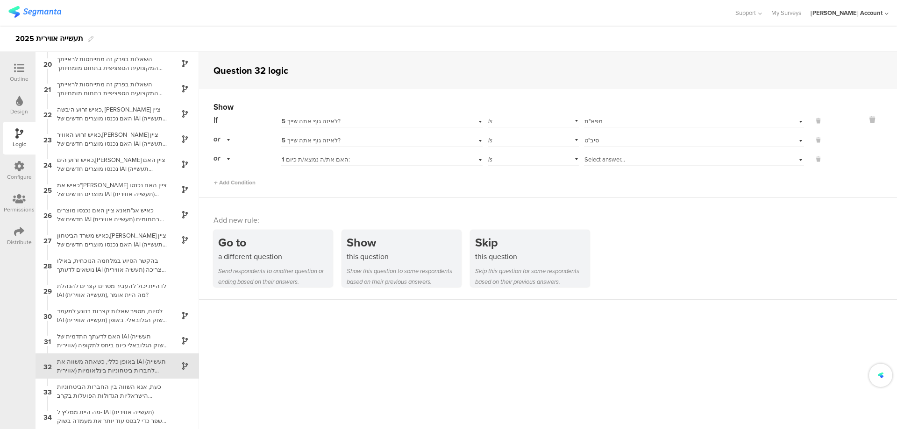
click at [344, 161] on div "1 האם את/ה נמצא/ת כיום:" at bounding box center [367, 160] width 170 height 8
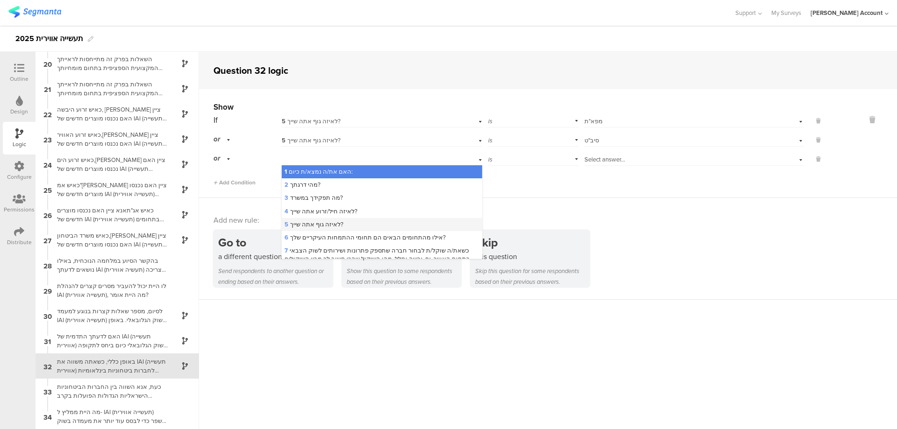
click at [345, 222] on div "5 לאיזה גוף אתה שייך?" at bounding box center [382, 224] width 200 height 13
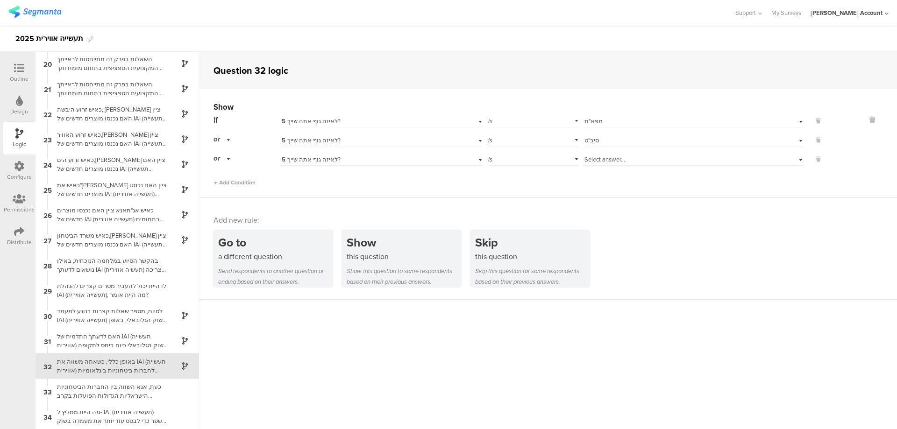
click at [635, 153] on div "Select answer..." at bounding box center [694, 158] width 220 height 14
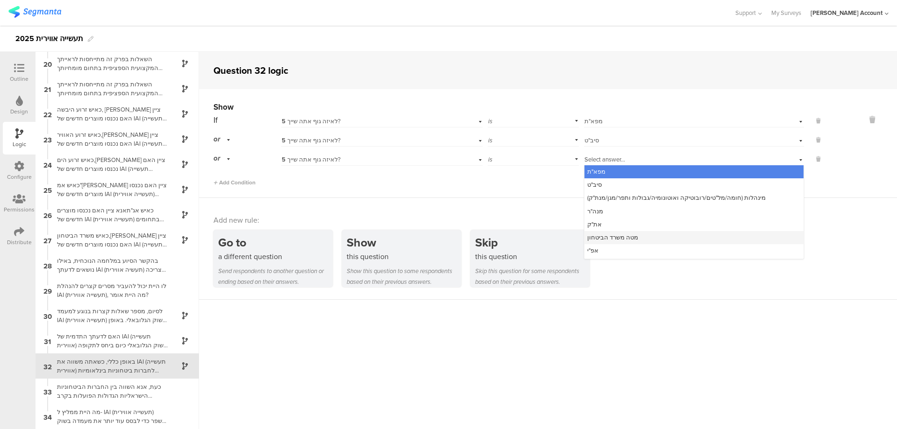
click at [644, 232] on div "מטה משרד הביטחון" at bounding box center [694, 237] width 219 height 13
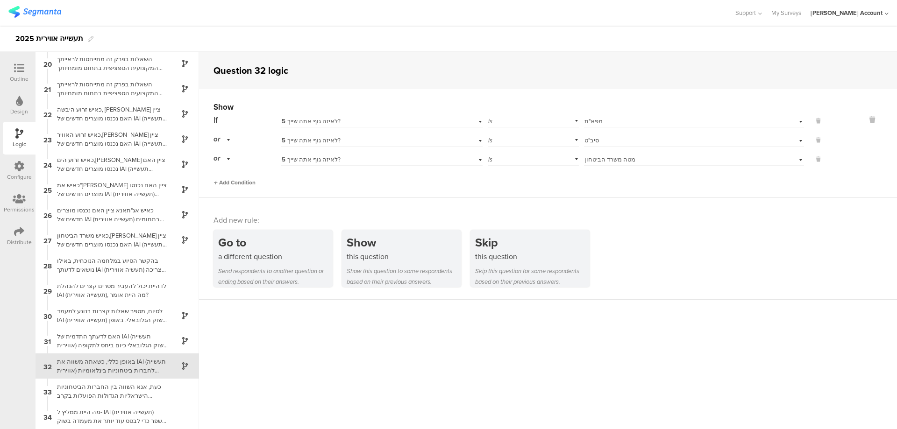
click at [245, 179] on span "Add Condition" at bounding box center [235, 183] width 42 height 8
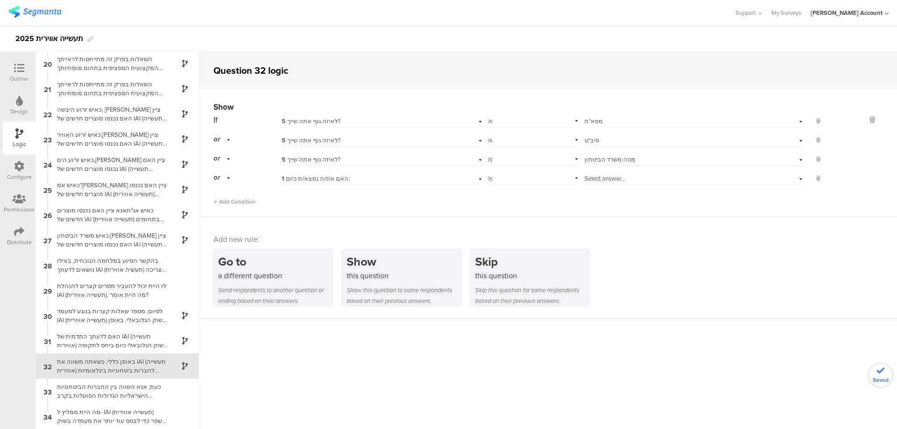
click at [311, 180] on span "1 האם את/ה נמצא/ת כיום:" at bounding box center [316, 178] width 68 height 9
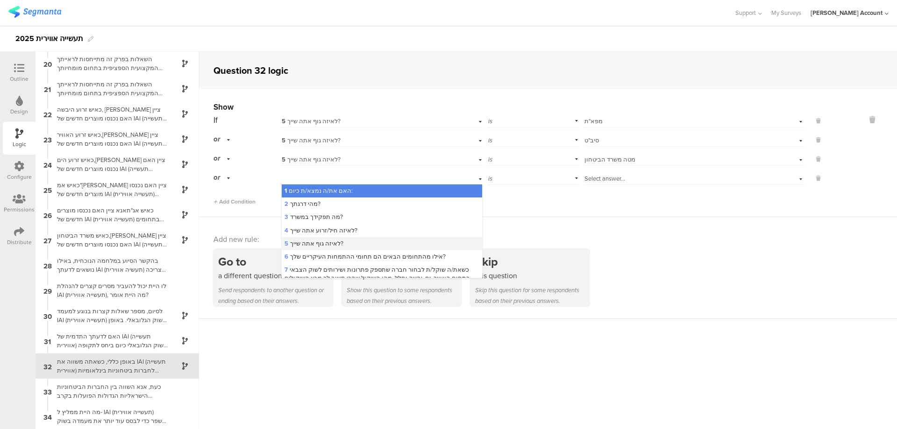
click at [350, 247] on div "5 לאיזה גוף אתה שייך?" at bounding box center [382, 243] width 200 height 13
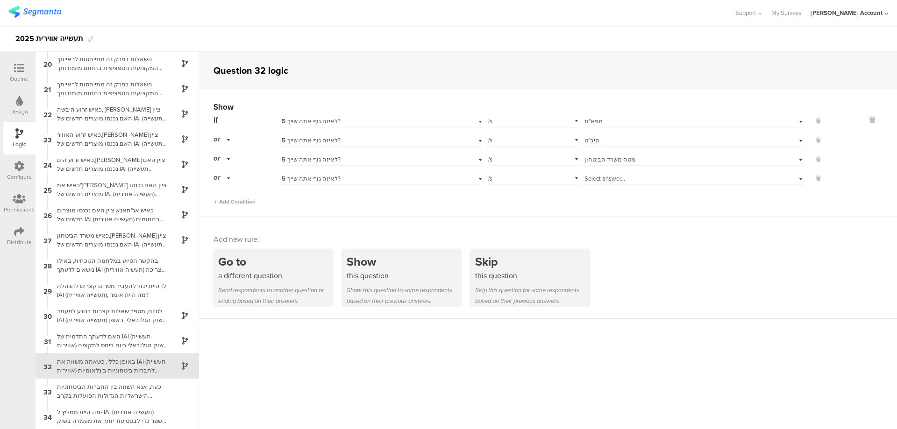
click at [601, 174] on span "Select answer..." at bounding box center [605, 178] width 41 height 9
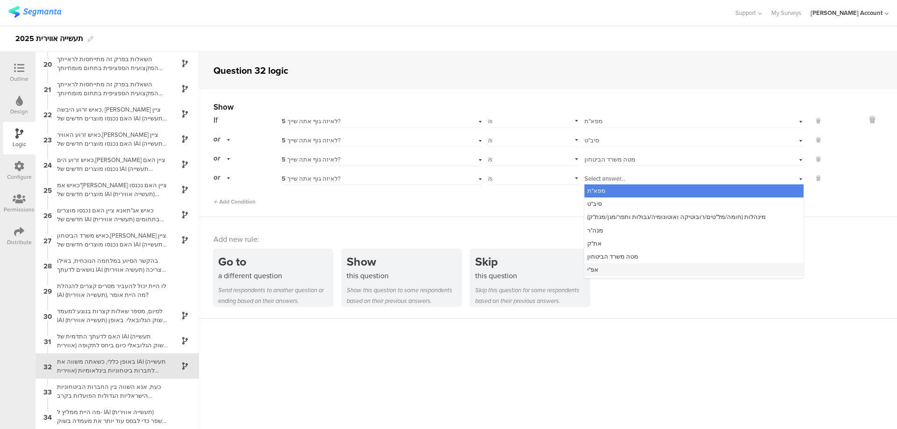
click at [620, 267] on div "אפ"י" at bounding box center [694, 270] width 219 height 13
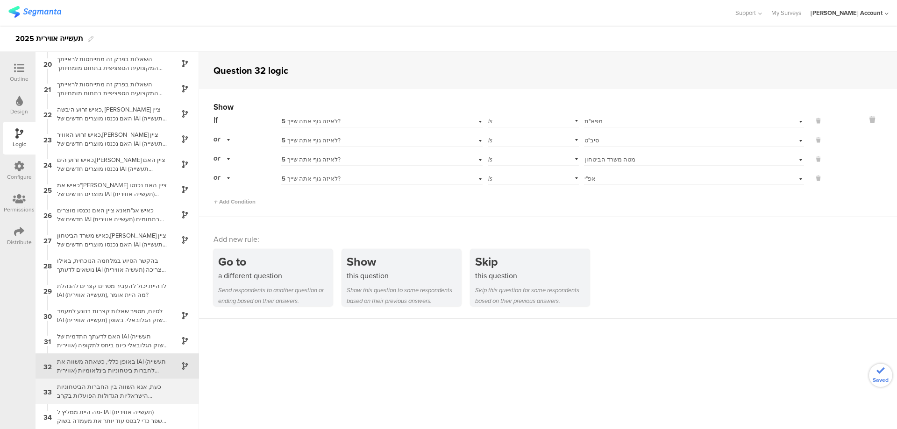
click at [120, 392] on div "כעת, אנא השווה בין החברות הביטחוניות הישראליות הגדולות הפועלות בקרב הלקוחות הבי…" at bounding box center [109, 392] width 117 height 18
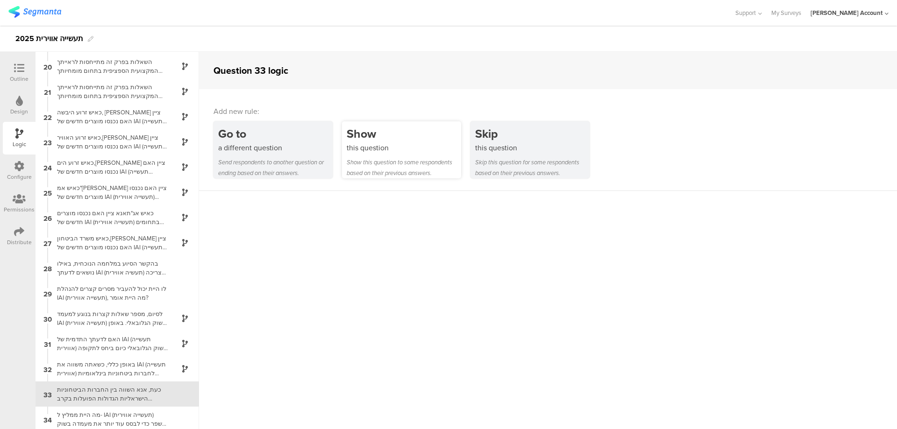
click at [391, 144] on div "this question" at bounding box center [404, 148] width 114 height 11
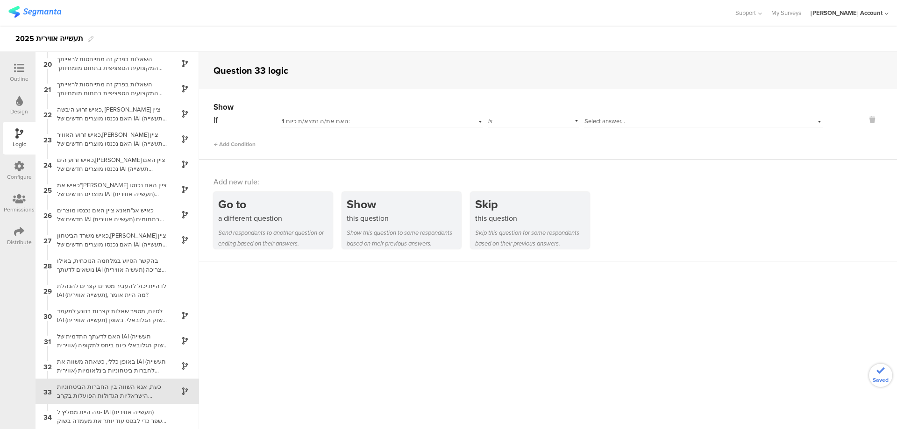
click at [354, 121] on div "1 האם את/ה נמצא/ת כיום:" at bounding box center [367, 121] width 170 height 8
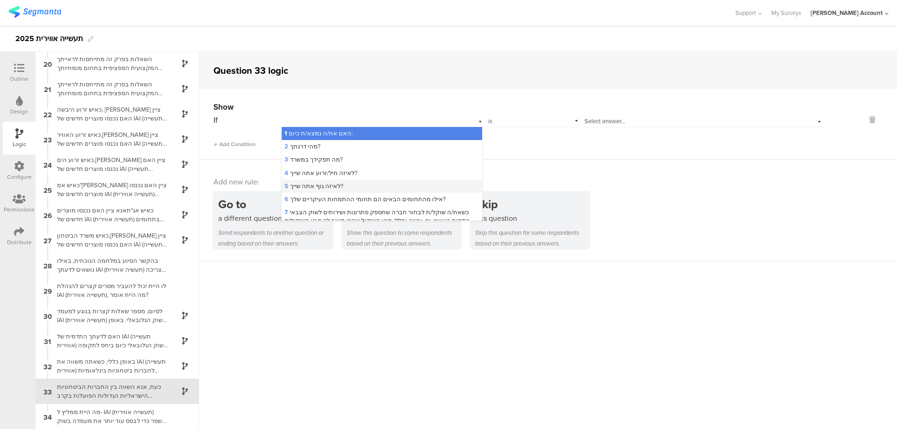
click at [361, 181] on div "5 לאיזה גוף אתה שייך?" at bounding box center [382, 186] width 200 height 13
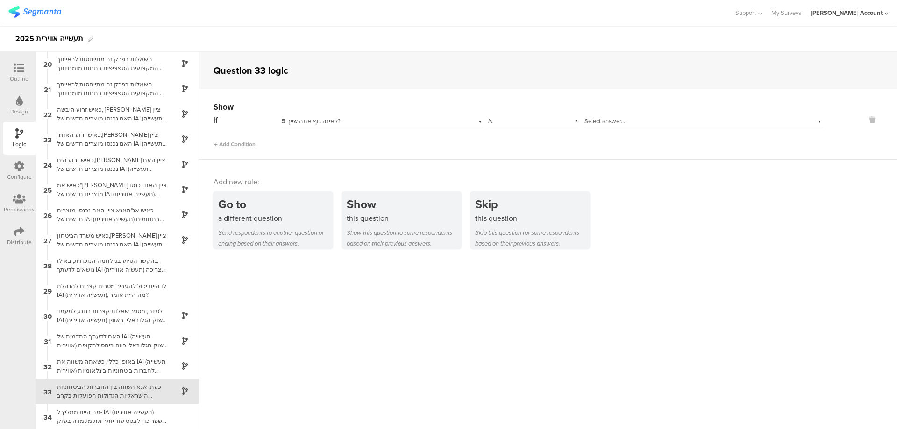
click at [599, 116] on div "Select answer..." at bounding box center [703, 120] width 239 height 14
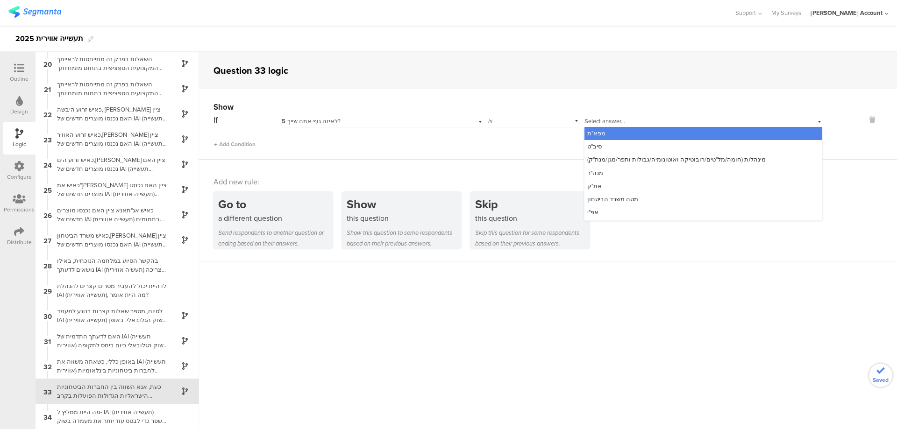
click at [628, 131] on div "מפא"ת" at bounding box center [704, 133] width 238 height 13
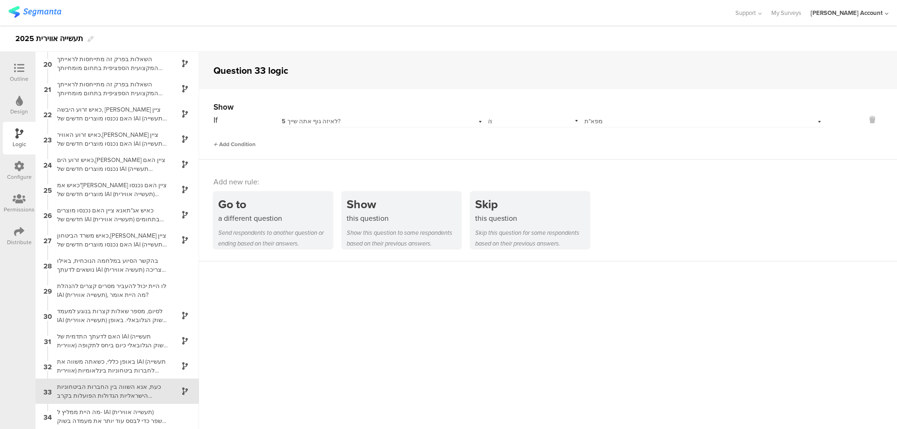
click at [241, 143] on span "Add Condition" at bounding box center [235, 144] width 42 height 8
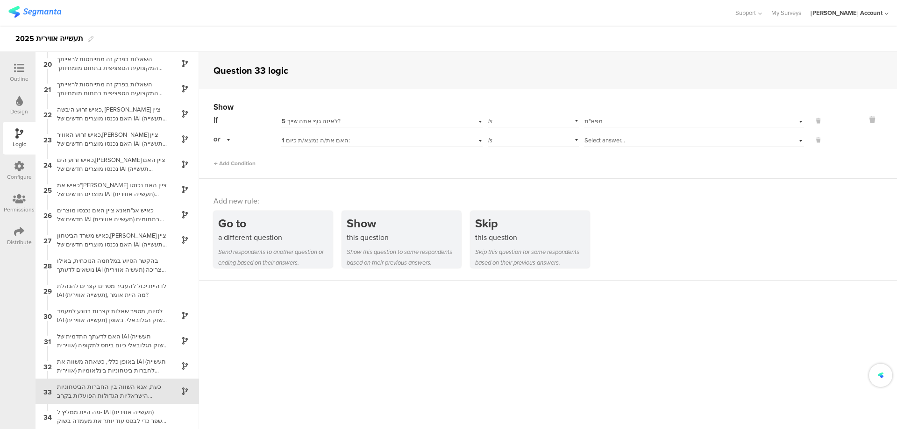
click at [309, 139] on span "1 האם את/ה נמצא/ת כיום:" at bounding box center [316, 140] width 68 height 9
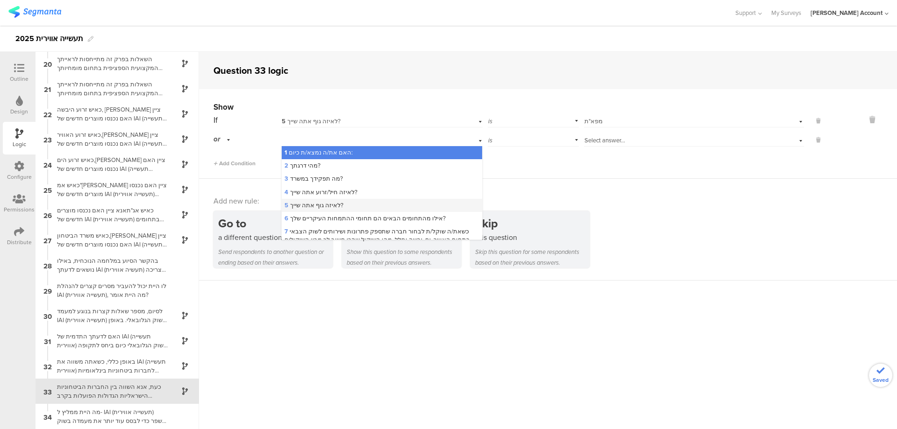
click at [336, 203] on span "5 לאיזה גוף אתה שייך?" at bounding box center [314, 205] width 59 height 9
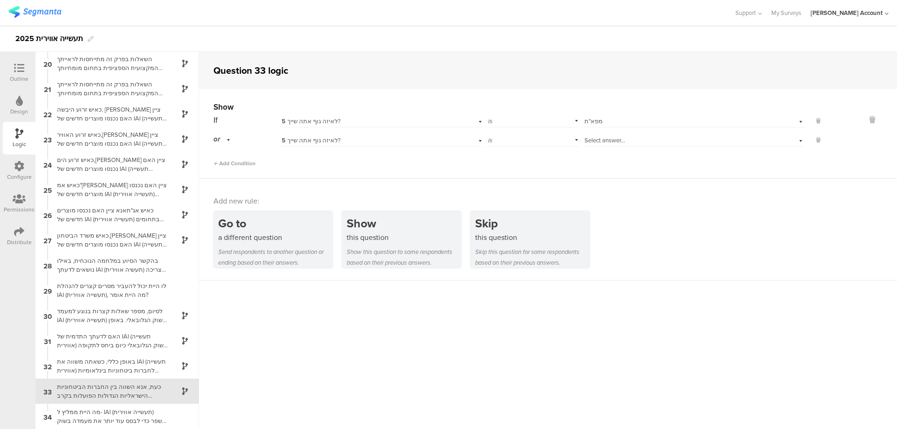
click at [600, 134] on div "Select answer..." at bounding box center [694, 139] width 220 height 14
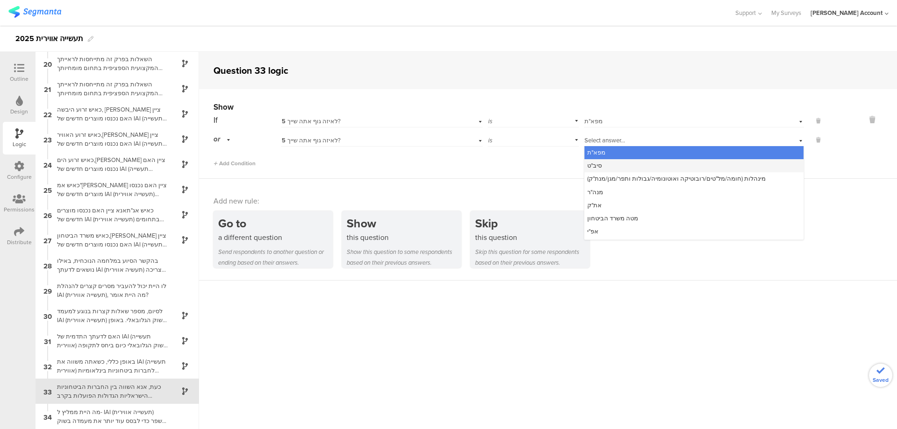
click at [617, 162] on div "סיב"ט" at bounding box center [694, 165] width 219 height 13
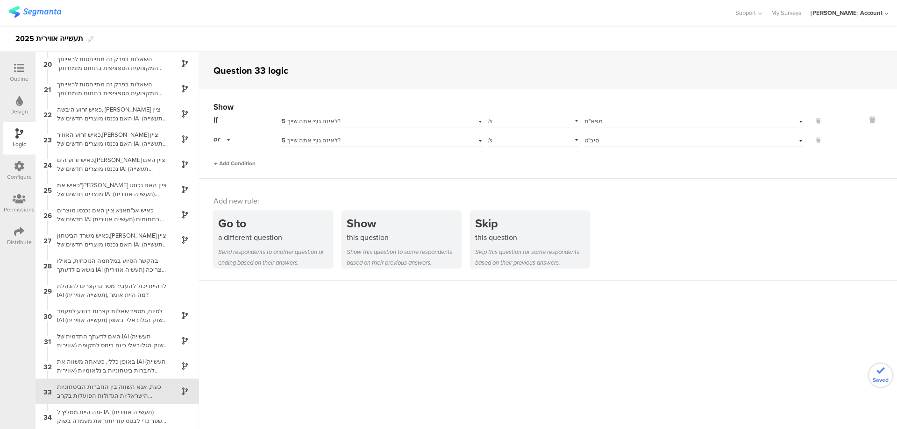
click at [249, 165] on span "Add Condition" at bounding box center [235, 163] width 42 height 8
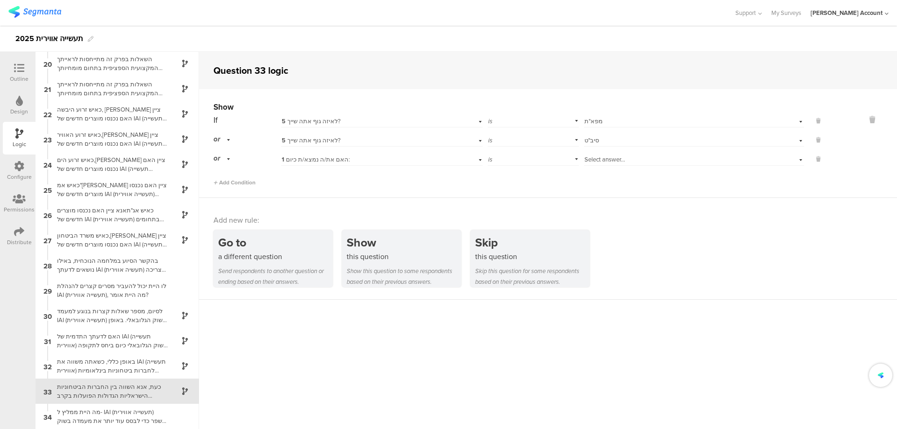
click at [330, 163] on div "1 האם את/ה נמצא/ת כיום:" at bounding box center [381, 158] width 201 height 14
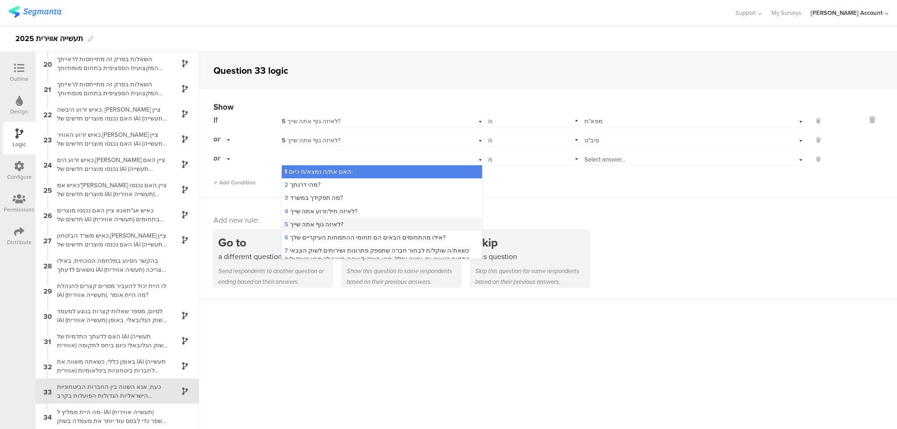
click at [345, 225] on div "5 לאיזה גוף אתה שייך?" at bounding box center [382, 224] width 200 height 13
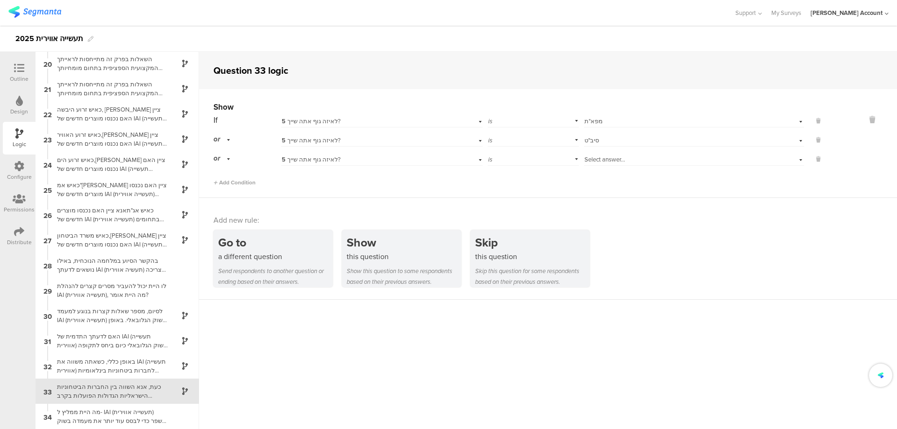
click at [631, 156] on div "Select answer..." at bounding box center [678, 160] width 186 height 8
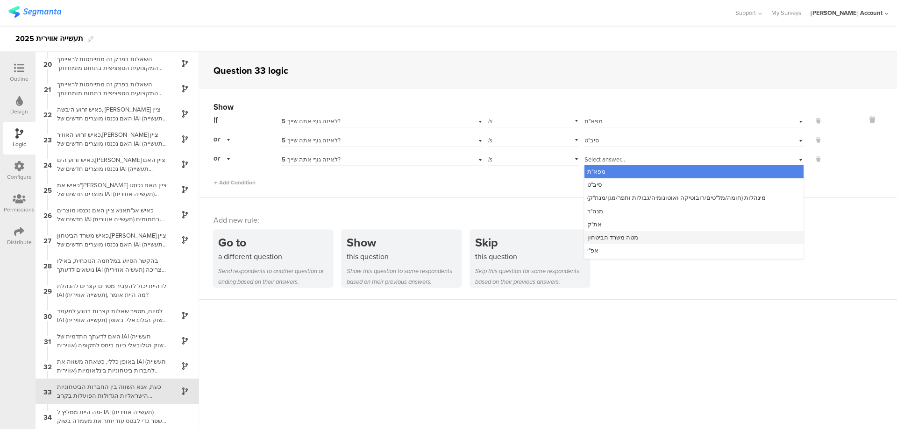
click at [626, 235] on span "מטה משרד הביטחון" at bounding box center [612, 237] width 51 height 9
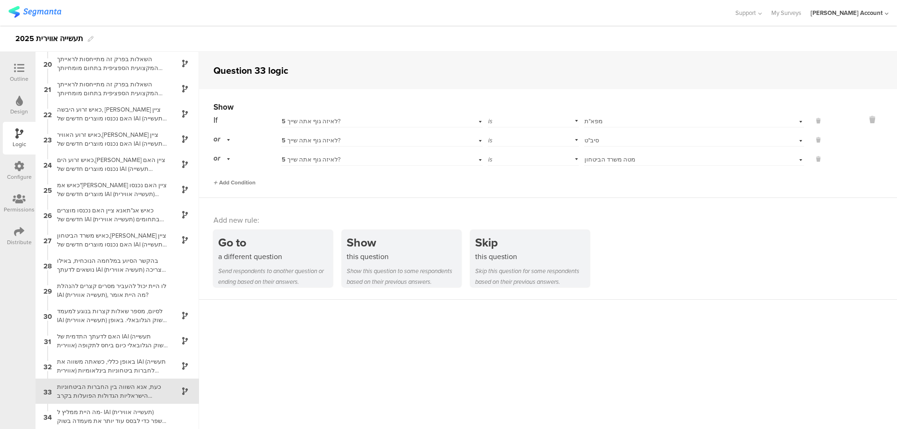
click at [249, 182] on span "Add Condition" at bounding box center [235, 183] width 42 height 8
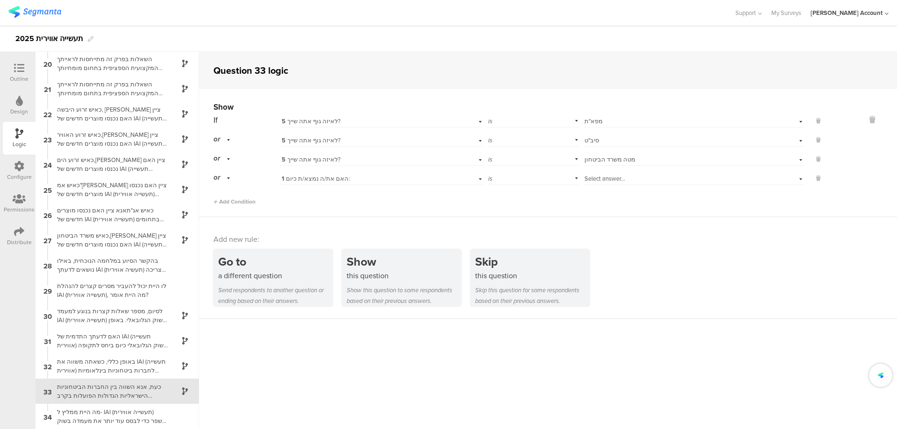
click at [308, 178] on span "1 האם את/ה נמצא/ת כיום:" at bounding box center [316, 178] width 68 height 9
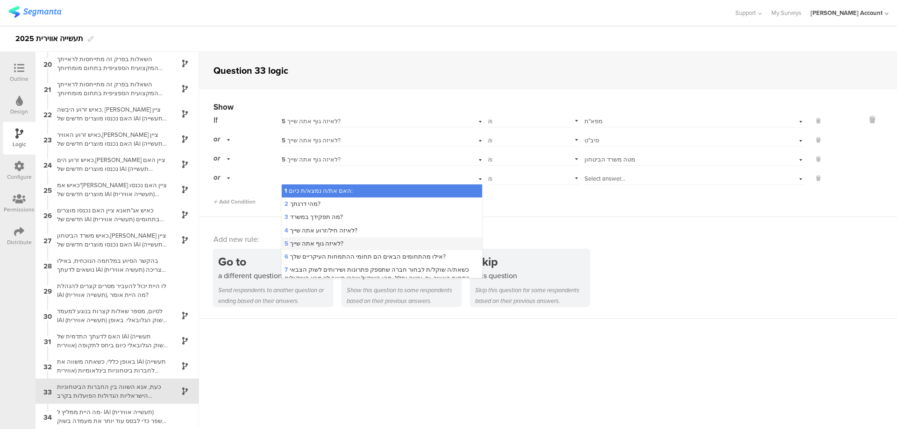
click at [351, 243] on div "5 לאיזה גוף אתה שייך?" at bounding box center [382, 243] width 200 height 13
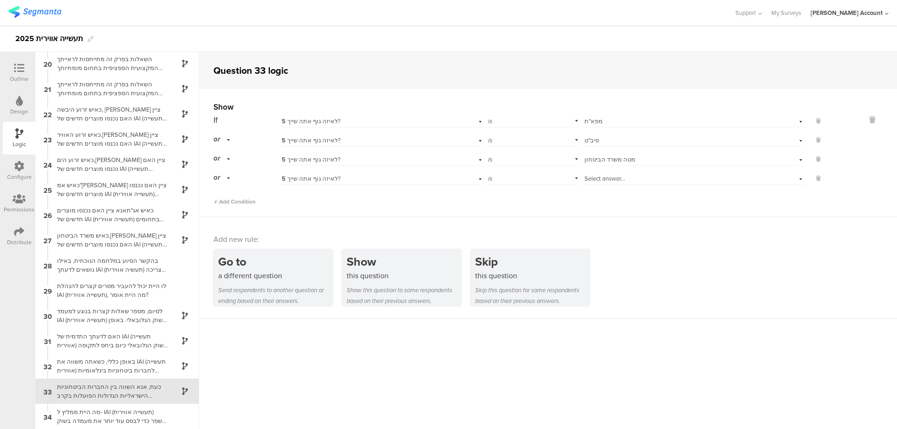
click at [631, 177] on div "Select answer..." at bounding box center [678, 179] width 186 height 8
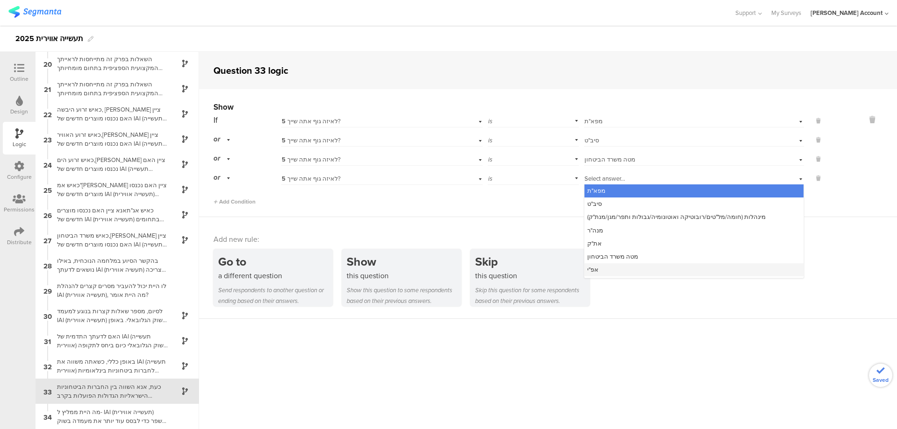
click at [630, 271] on div "אפ"י" at bounding box center [694, 270] width 219 height 13
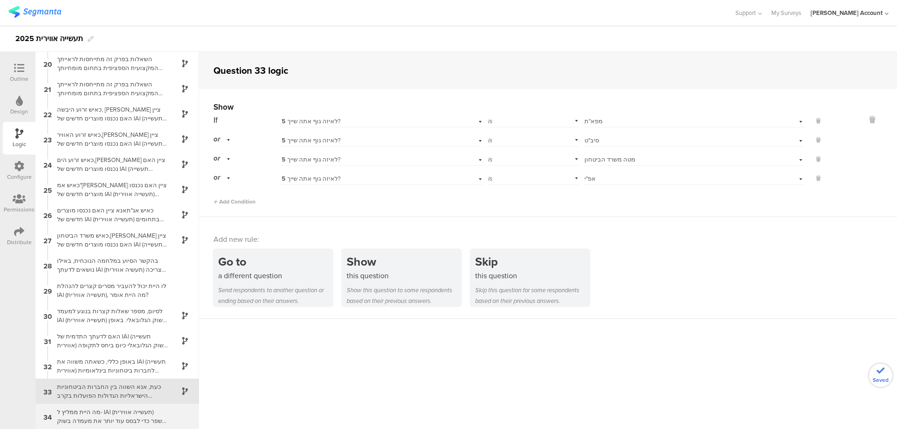
click at [123, 409] on div "מה היית ממליץ ל- IAI (תעשייה אווירית) לשפר כדי לבסס עוד יותר את מעמדה בשוק הגלו…" at bounding box center [109, 417] width 117 height 18
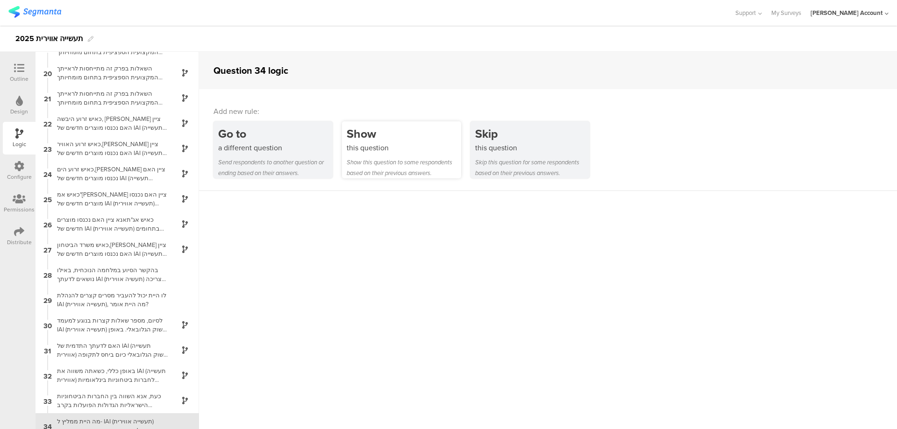
scroll to position [480, 0]
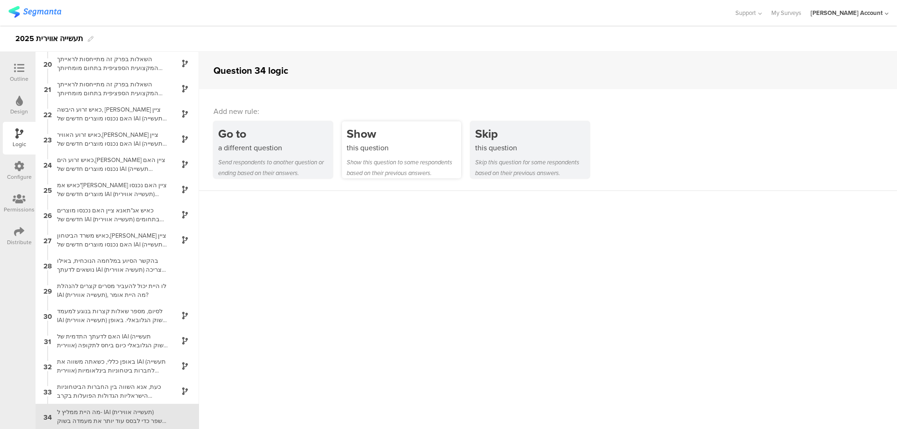
click at [393, 150] on div "this question" at bounding box center [404, 148] width 114 height 11
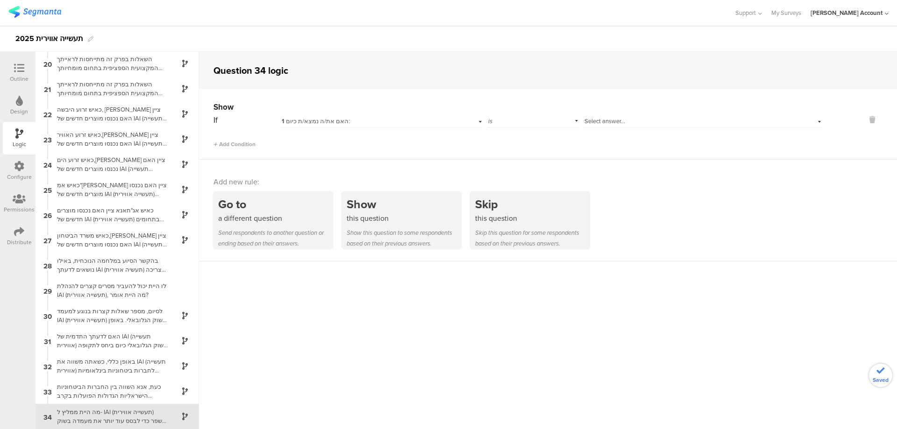
click at [341, 121] on span "1 האם את/ה נמצא/ת כיום:" at bounding box center [316, 121] width 68 height 9
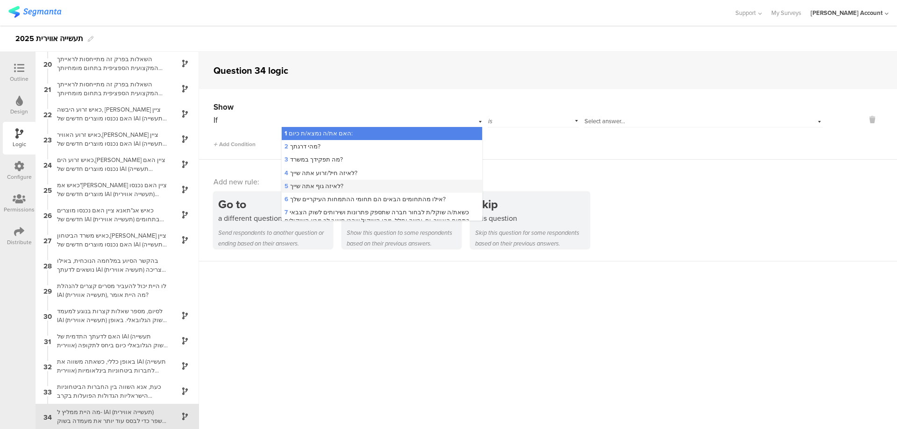
click at [360, 182] on div "5 לאיזה גוף אתה שייך?" at bounding box center [382, 186] width 200 height 13
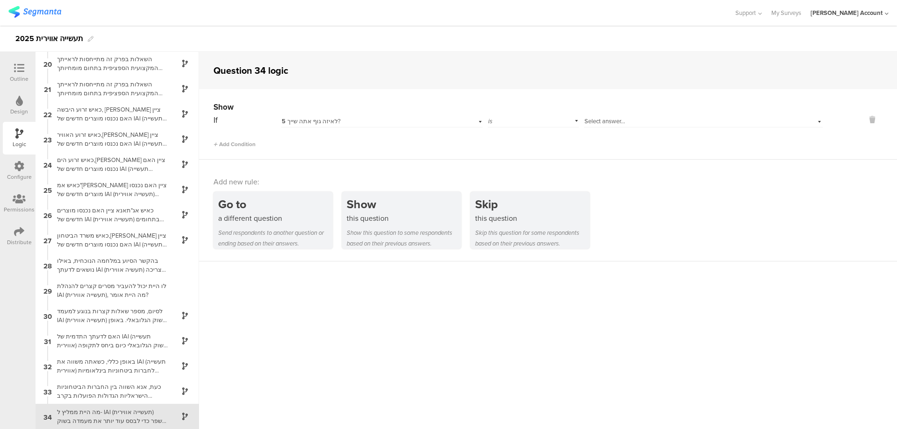
click at [600, 120] on span "Select answer..." at bounding box center [605, 121] width 41 height 9
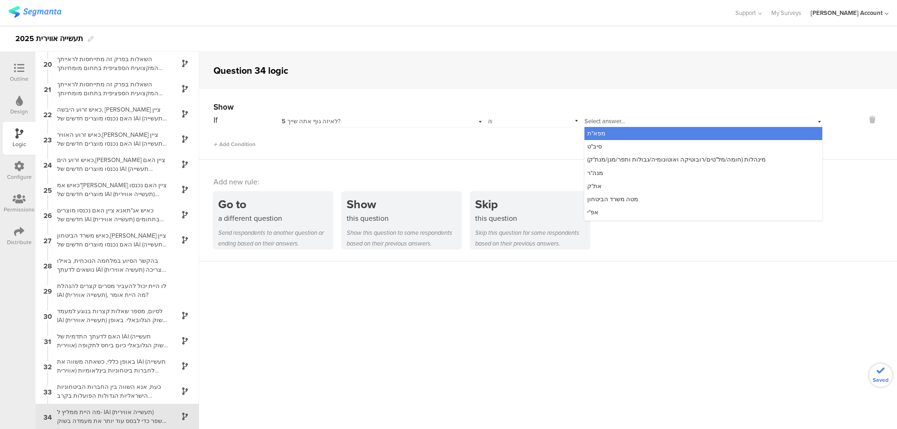
click at [617, 133] on div "מפא"ת" at bounding box center [704, 133] width 238 height 13
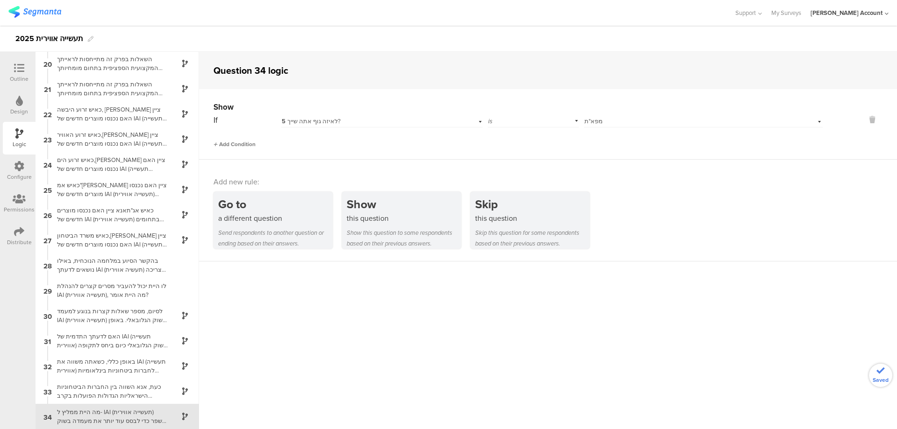
click at [241, 141] on span "Add Condition" at bounding box center [235, 144] width 42 height 8
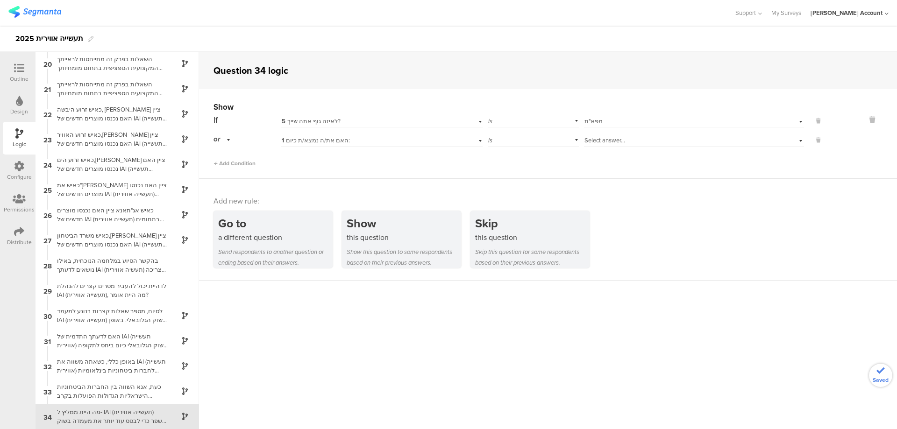
click at [332, 141] on span "1 האם את/ה נמצא/ת כיום:" at bounding box center [316, 140] width 68 height 9
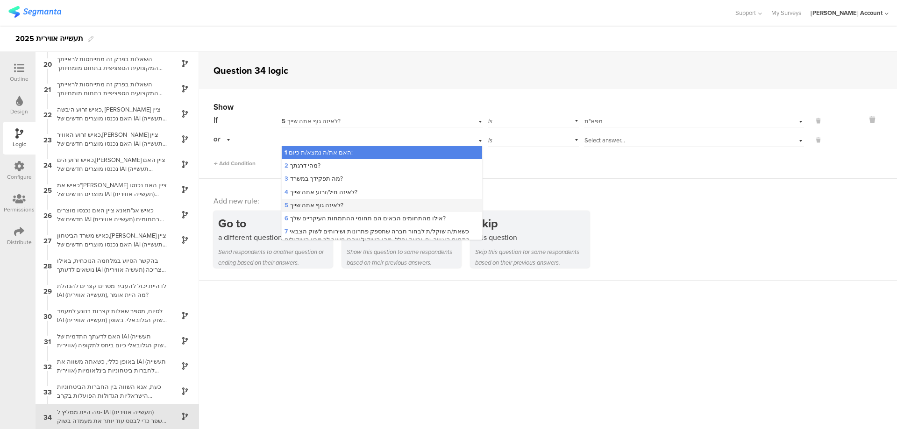
click at [337, 201] on span "5 לאיזה גוף אתה שייך?" at bounding box center [314, 205] width 59 height 9
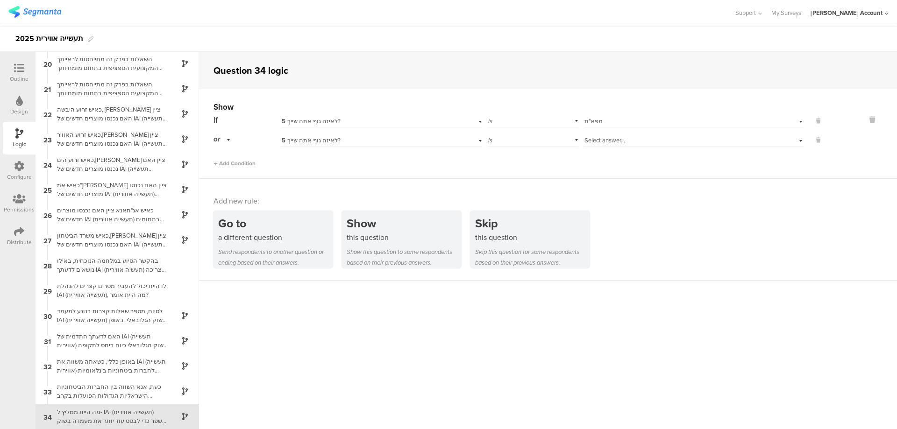
click at [612, 132] on div "Select answer..." at bounding box center [694, 139] width 220 height 14
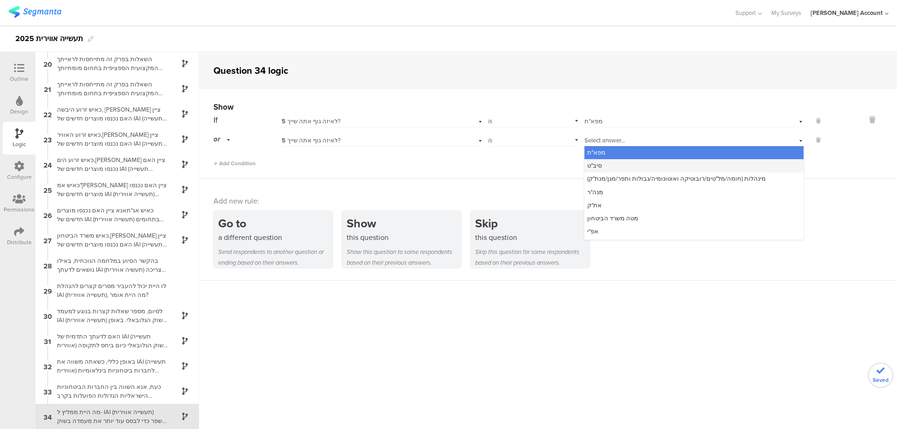
click at [610, 162] on div "סיב"ט" at bounding box center [694, 165] width 219 height 13
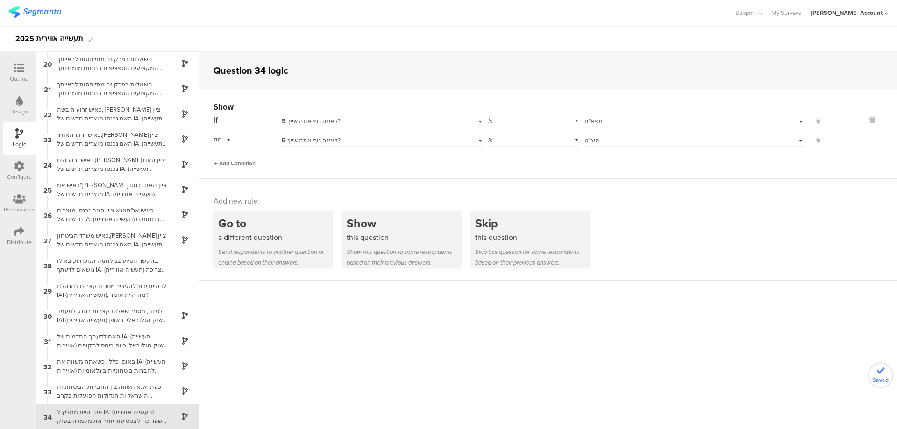
click at [245, 159] on span "Add Condition" at bounding box center [235, 163] width 42 height 8
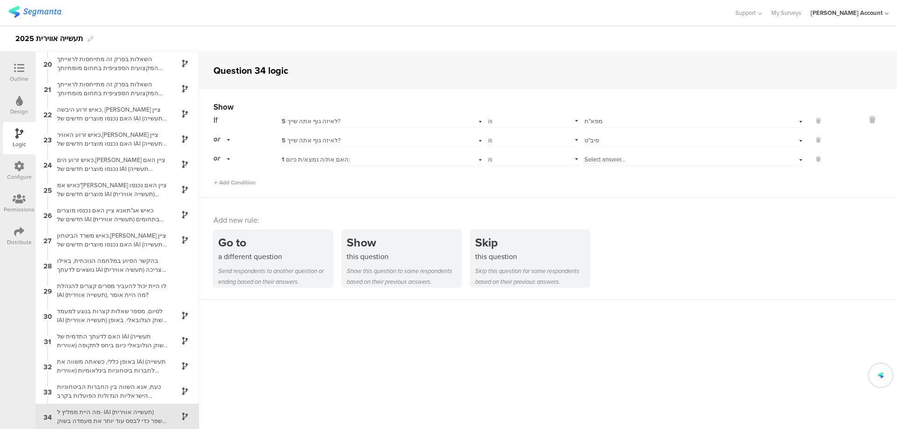
click at [307, 161] on span "1 האם את/ה נמצא/ת כיום:" at bounding box center [316, 159] width 68 height 9
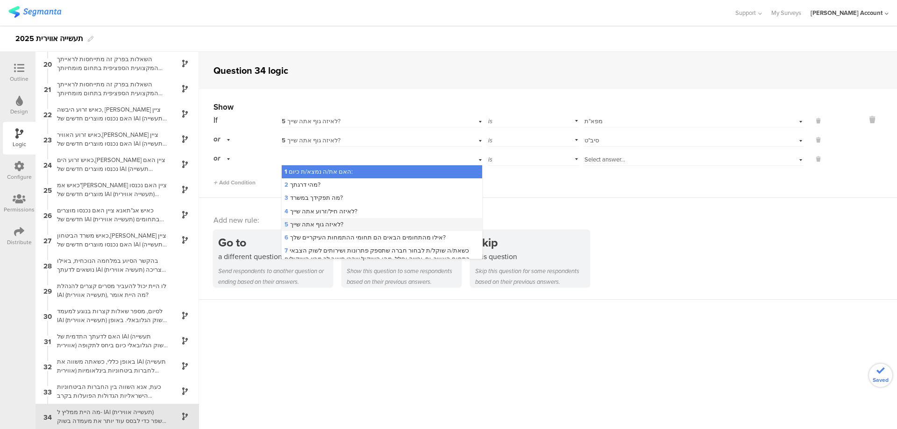
click at [343, 224] on div "5 לאיזה גוף אתה שייך?" at bounding box center [382, 224] width 200 height 13
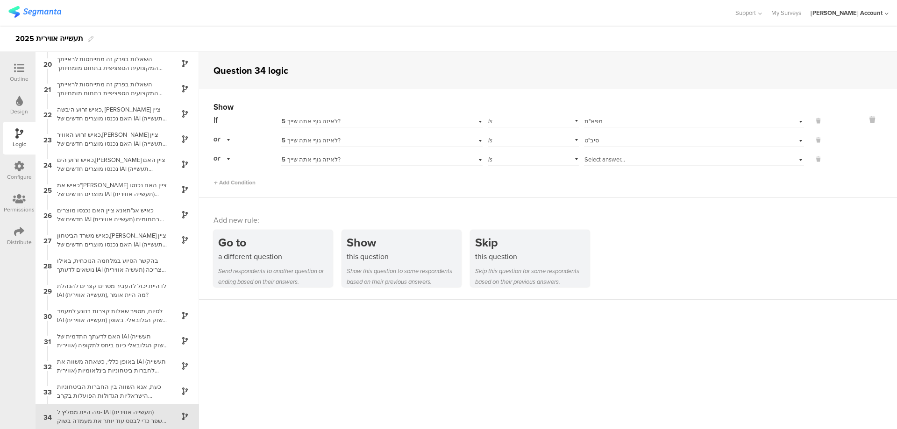
click at [590, 159] on span "Select answer..." at bounding box center [605, 159] width 41 height 9
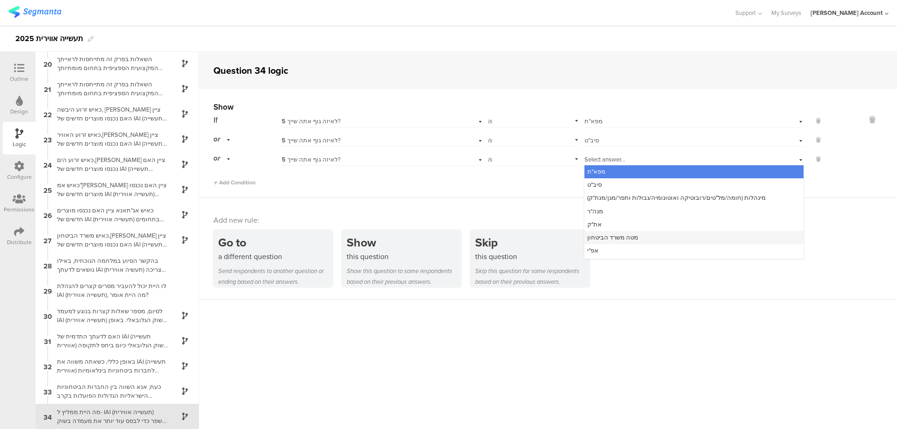
click at [644, 232] on div "מטה משרד הביטחון" at bounding box center [694, 237] width 219 height 13
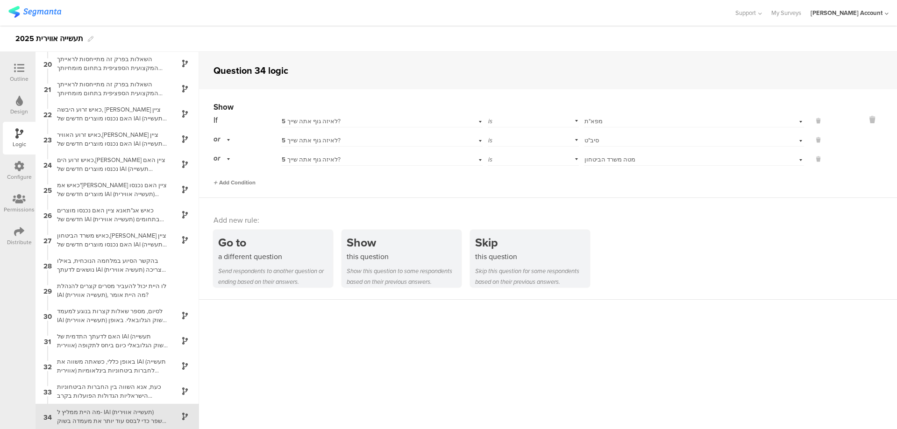
click at [243, 181] on span "Add Condition" at bounding box center [235, 183] width 42 height 8
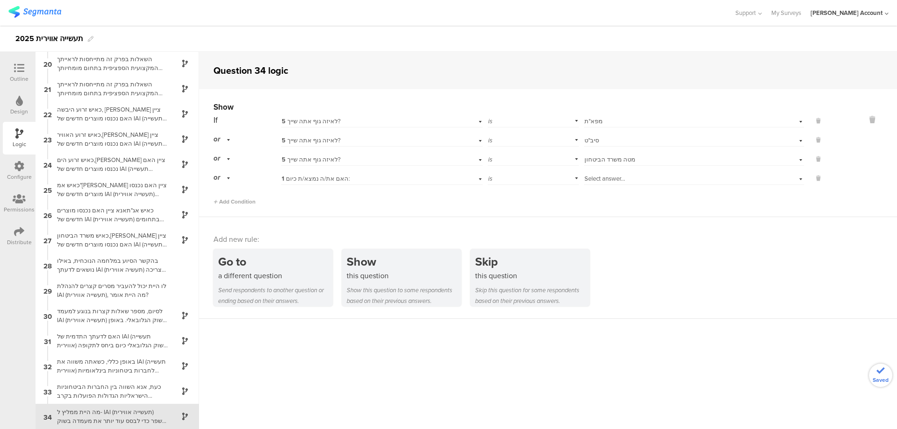
click at [328, 175] on span "1 האם את/ה נמצא/ת כיום:" at bounding box center [316, 178] width 68 height 9
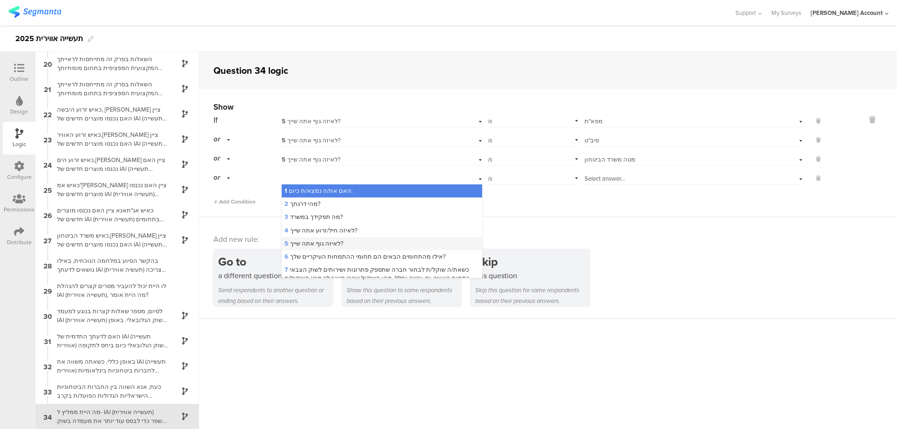
click at [353, 242] on div "5 לאיזה גוף אתה שייך?" at bounding box center [382, 243] width 200 height 13
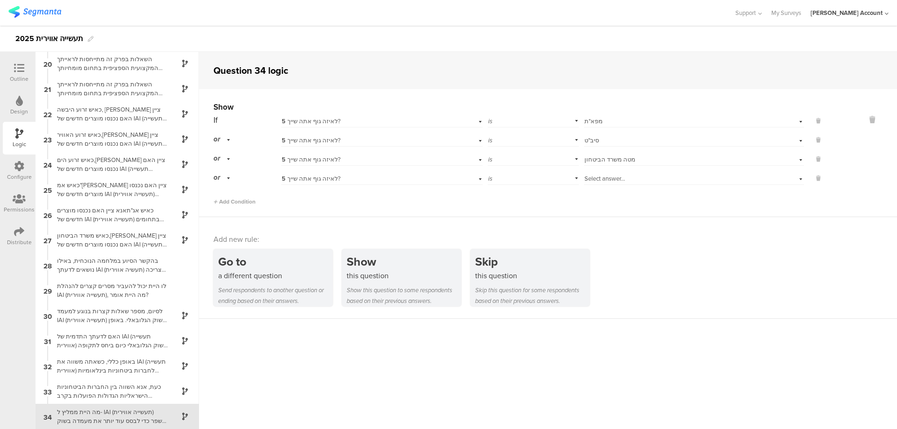
click at [614, 180] on span "Select answer..." at bounding box center [605, 178] width 41 height 9
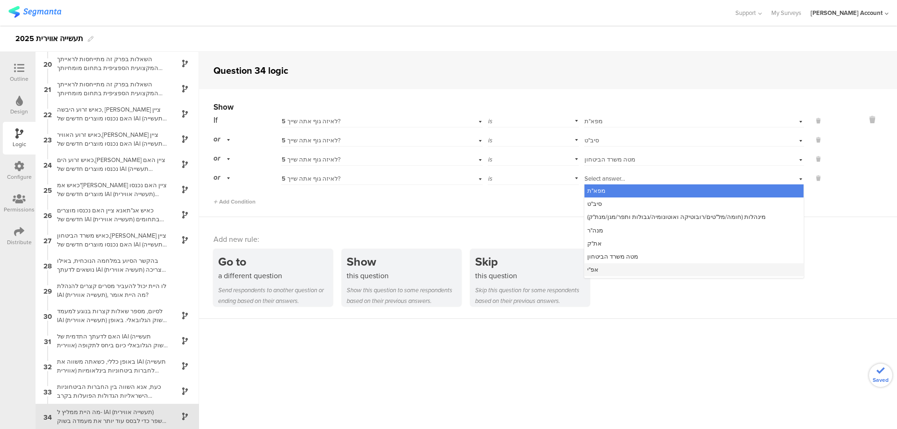
click at [623, 268] on div "אפ"י" at bounding box center [694, 270] width 219 height 13
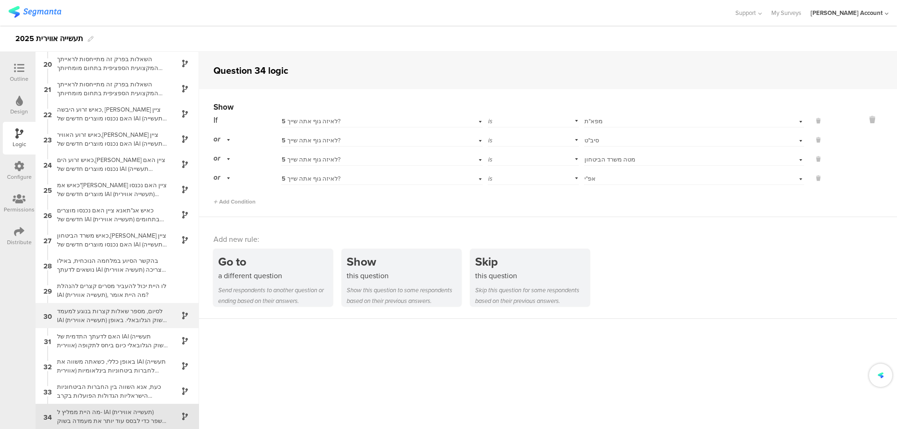
click at [147, 311] on div "לסיום, מספר שאלות קצרות בנוגע למעמד IAI (תעשייה אווירית) בשוק הגלובאלי. באופן כ…" at bounding box center [109, 316] width 117 height 18
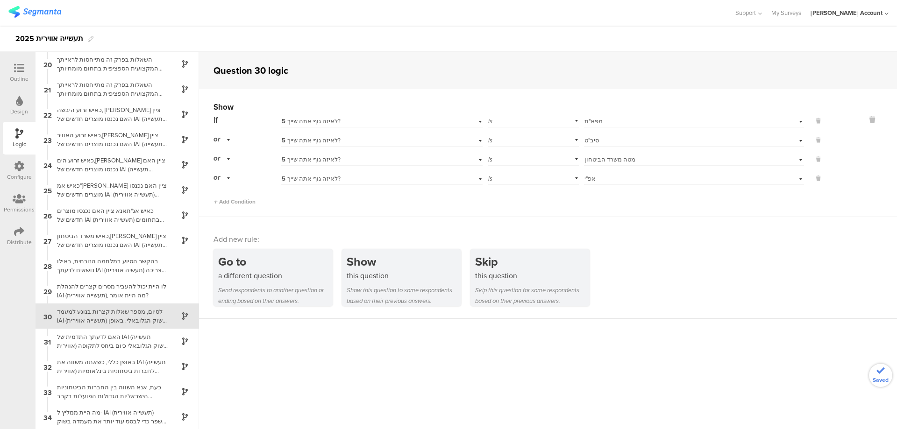
scroll to position [480, 0]
click at [150, 336] on div "האם לדעתך התדמית של IAI (תעשייה אווירית) בשוק הגלובאלי כיום ביחס לתקופה שלפני ח…" at bounding box center [109, 341] width 117 height 18
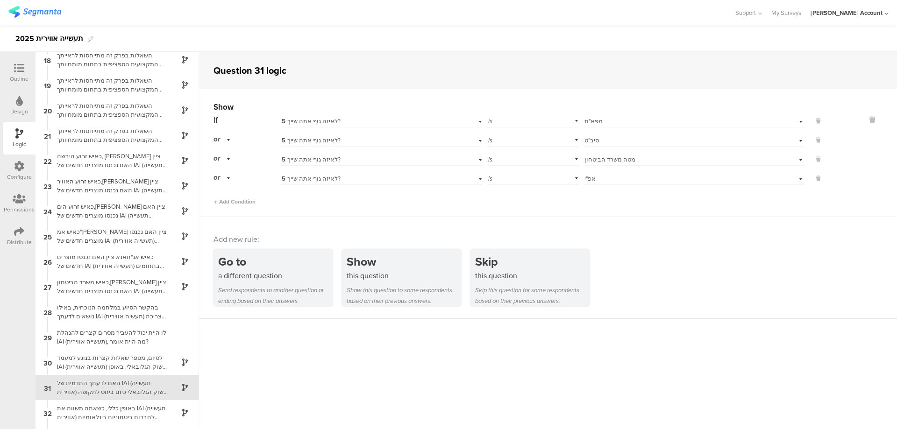
scroll to position [480, 0]
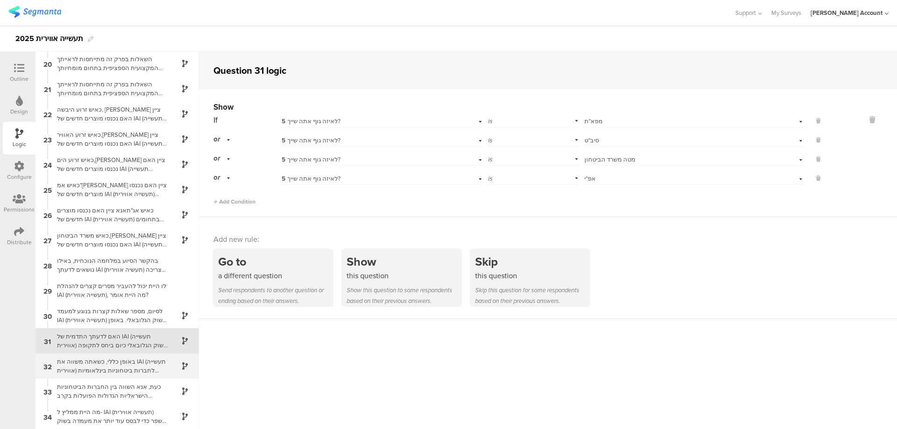
click at [151, 365] on div "באופן כללי, כשאתה משווה את IAI (תעשייה אווירית) לחברות ביטחוניות בינלאומיות המו…" at bounding box center [109, 366] width 117 height 18
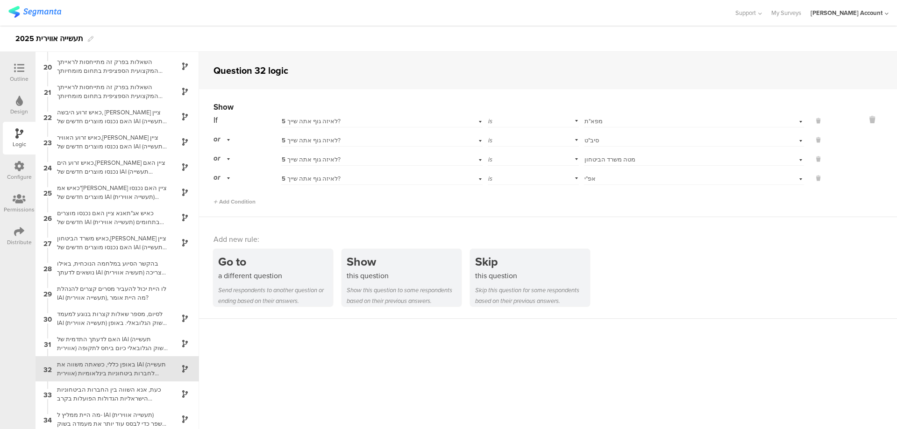
scroll to position [480, 0]
click at [157, 382] on div "33 כעת, אנא השווה בין החברות הביטחוניות הישראליות הגדולות הפועלות בקרב הלקוחות …" at bounding box center [118, 391] width 164 height 25
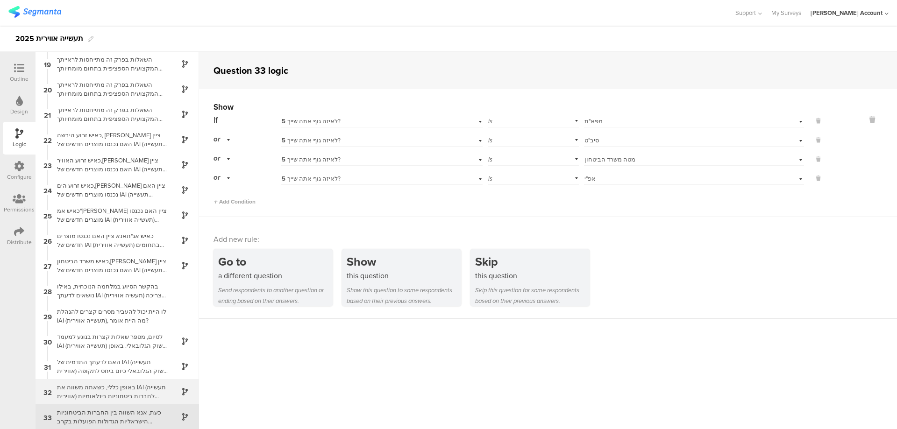
scroll to position [480, 0]
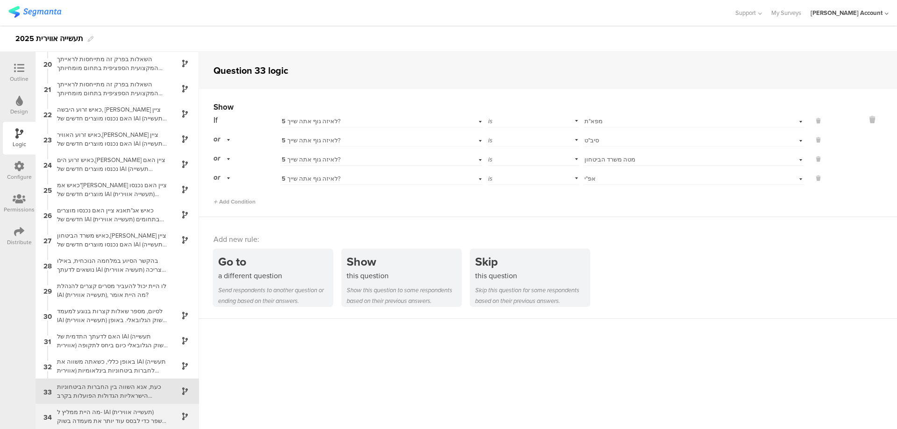
click at [159, 410] on div "מה היית ממליץ ל- IAI (תעשייה אווירית) לשפר כדי לבסס עוד יותר את מעמדה בשוק הגלו…" at bounding box center [109, 417] width 117 height 18
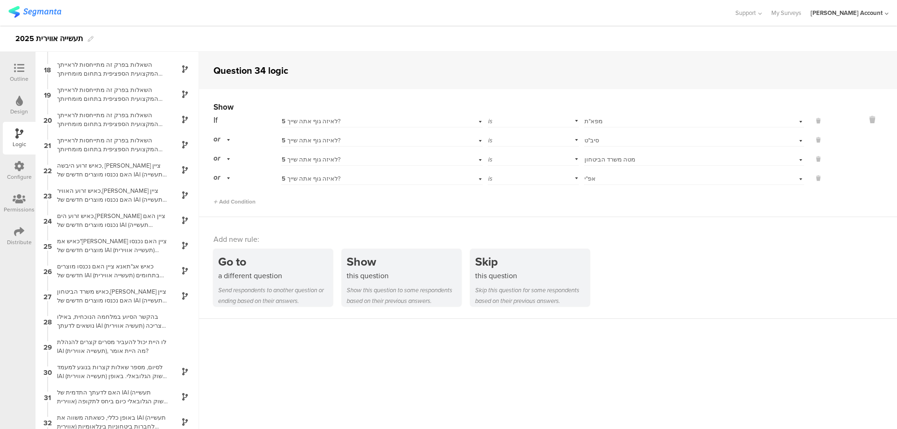
scroll to position [480, 0]
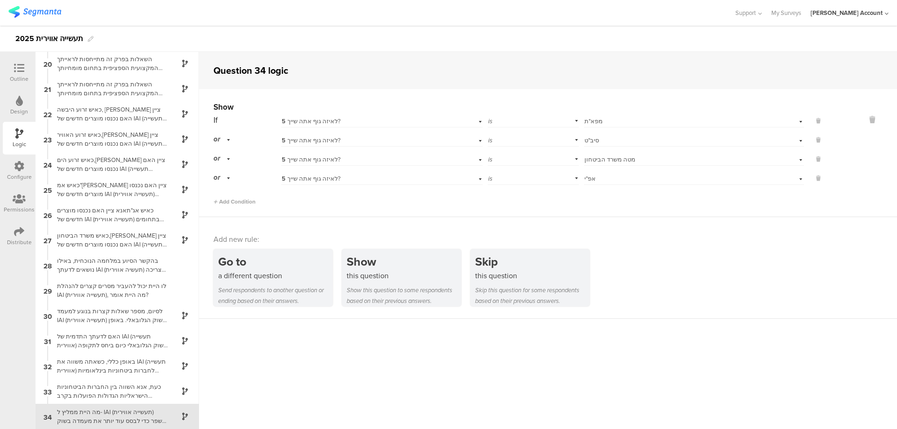
click at [16, 68] on icon at bounding box center [19, 68] width 10 height 10
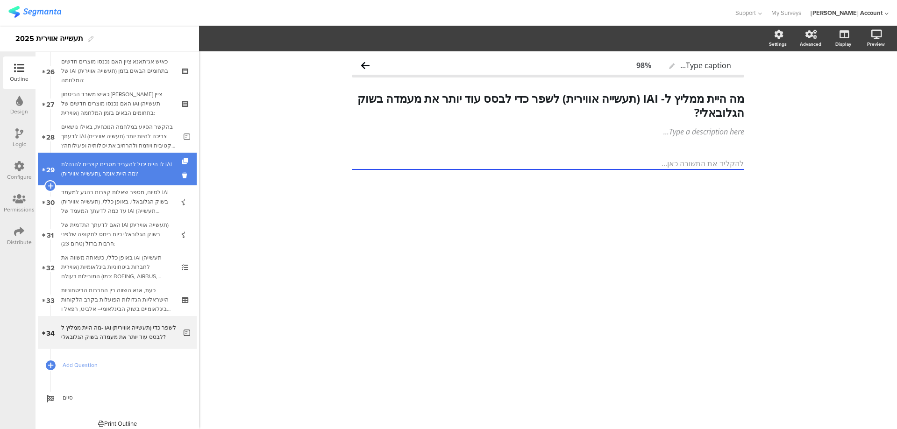
scroll to position [858, 0]
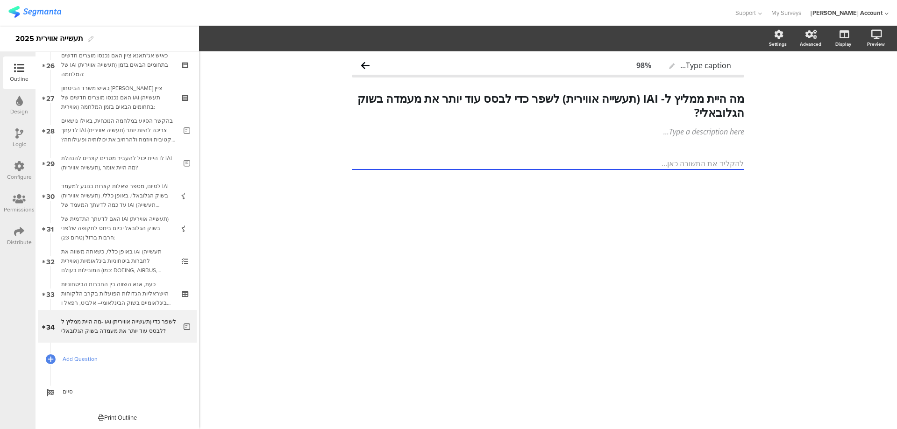
click at [75, 356] on span "Add Question" at bounding box center [123, 359] width 120 height 9
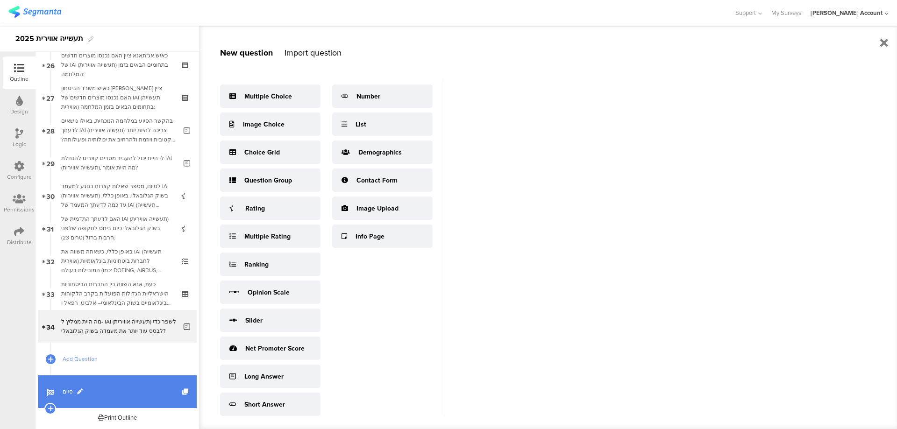
click at [62, 383] on link "סיים" at bounding box center [117, 392] width 159 height 33
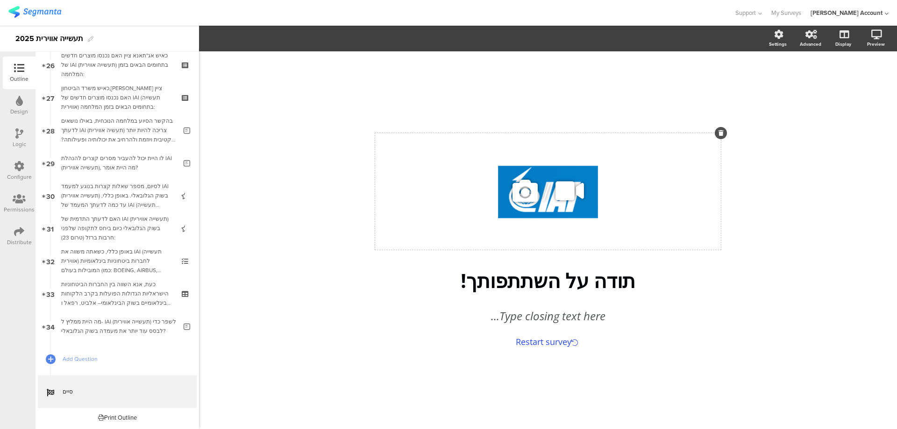
click at [524, 196] on icon at bounding box center [525, 191] width 32 height 32
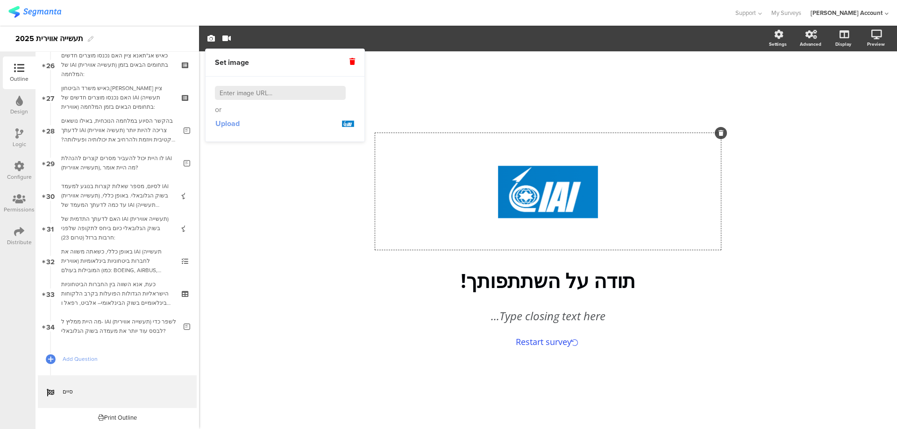
click at [221, 124] on span "Upload" at bounding box center [227, 123] width 24 height 11
click at [721, 133] on icon at bounding box center [721, 133] width 5 height 6
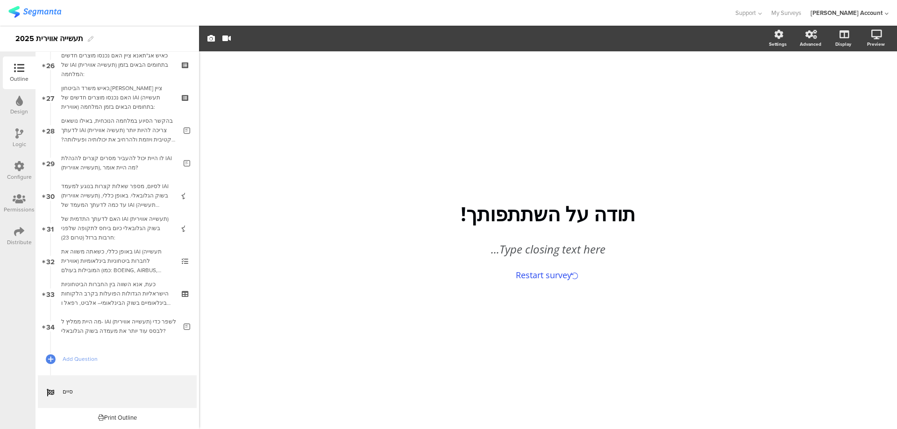
click at [22, 239] on div "Distribute" at bounding box center [19, 242] width 25 height 8
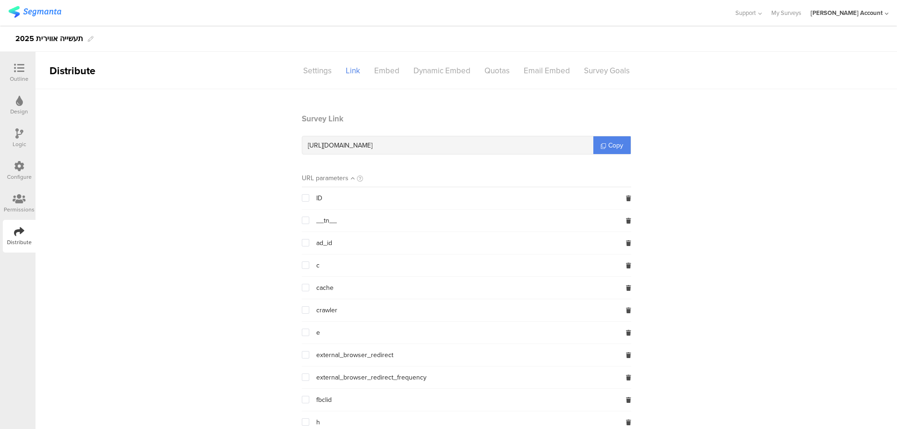
click at [361, 145] on span "[URL][DOMAIN_NAME]" at bounding box center [340, 146] width 64 height 10
copy div "[URL][DOMAIN_NAME]"
